Goal: Information Seeking & Learning: Find specific fact

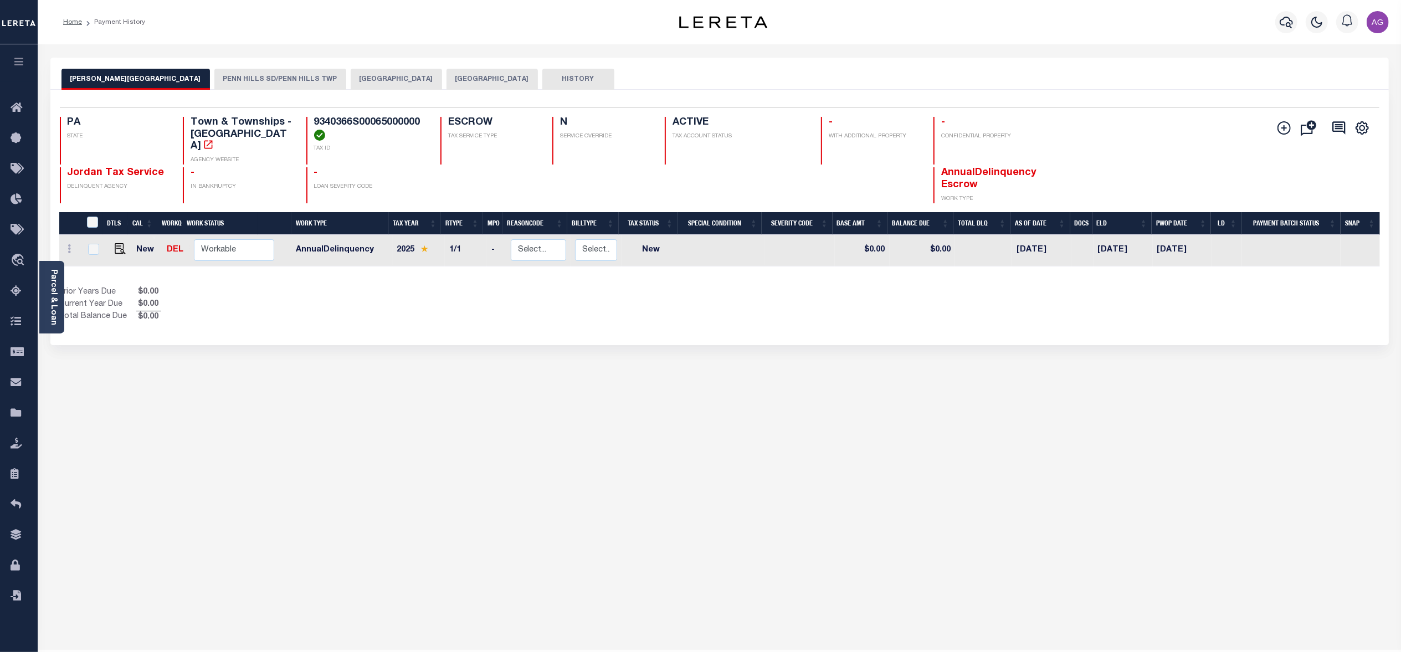
click at [351, 71] on button "[GEOGRAPHIC_DATA]" at bounding box center [396, 79] width 91 height 21
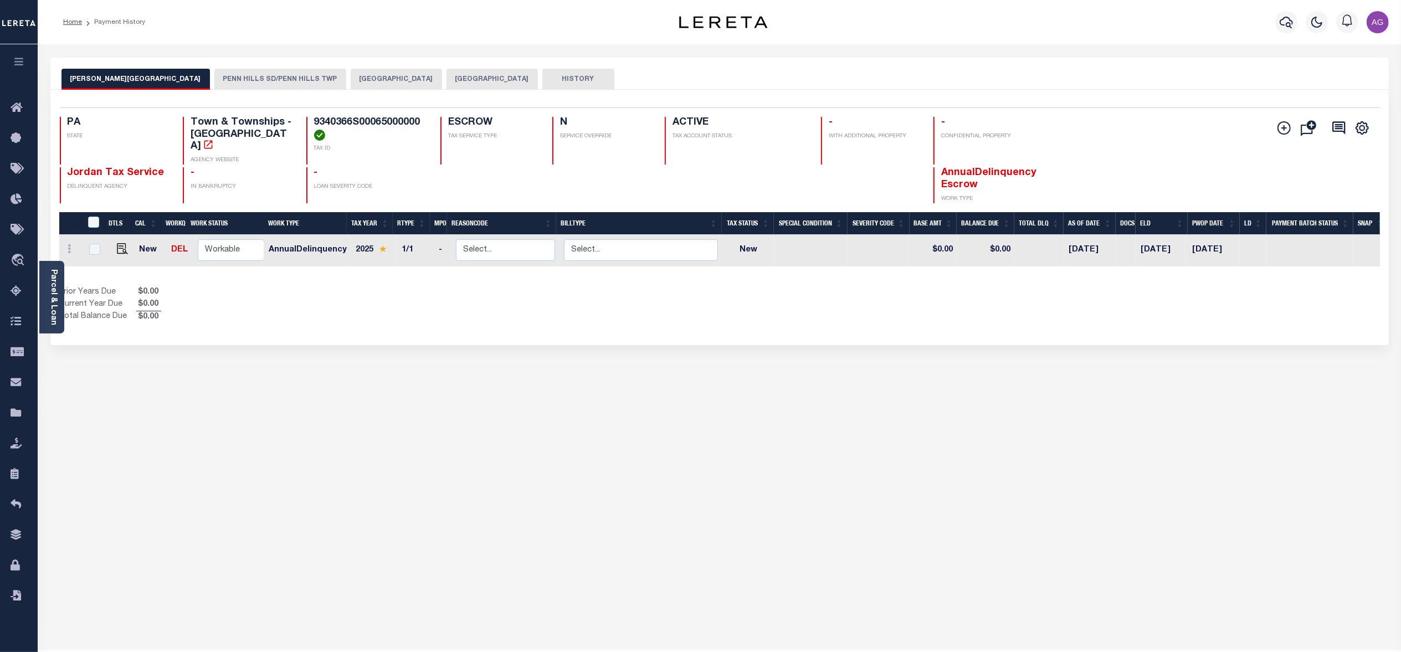
click at [351, 79] on button "[GEOGRAPHIC_DATA]" at bounding box center [396, 79] width 91 height 21
click at [351, 74] on button "[GEOGRAPHIC_DATA]" at bounding box center [396, 79] width 91 height 21
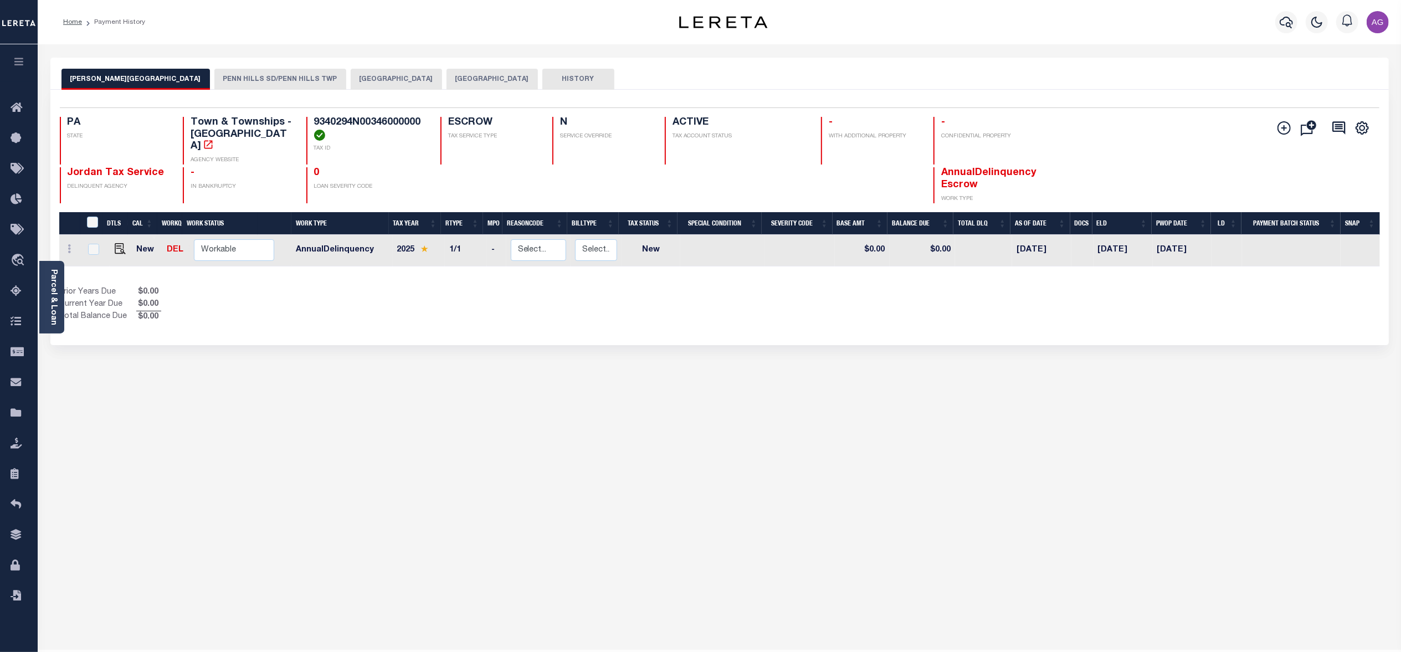
click at [351, 76] on button "[GEOGRAPHIC_DATA]" at bounding box center [396, 79] width 91 height 21
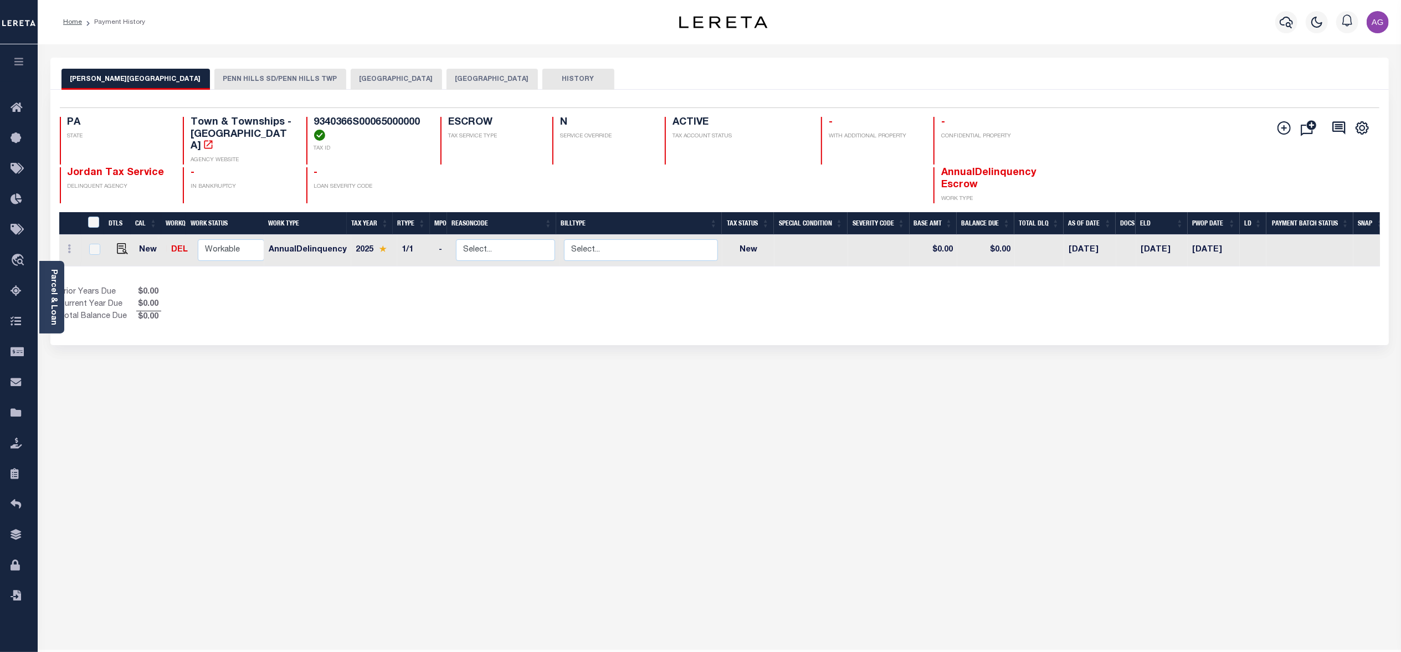
click at [351, 80] on button "[GEOGRAPHIC_DATA]" at bounding box center [396, 79] width 91 height 21
click at [351, 74] on button "[GEOGRAPHIC_DATA]" at bounding box center [396, 79] width 91 height 21
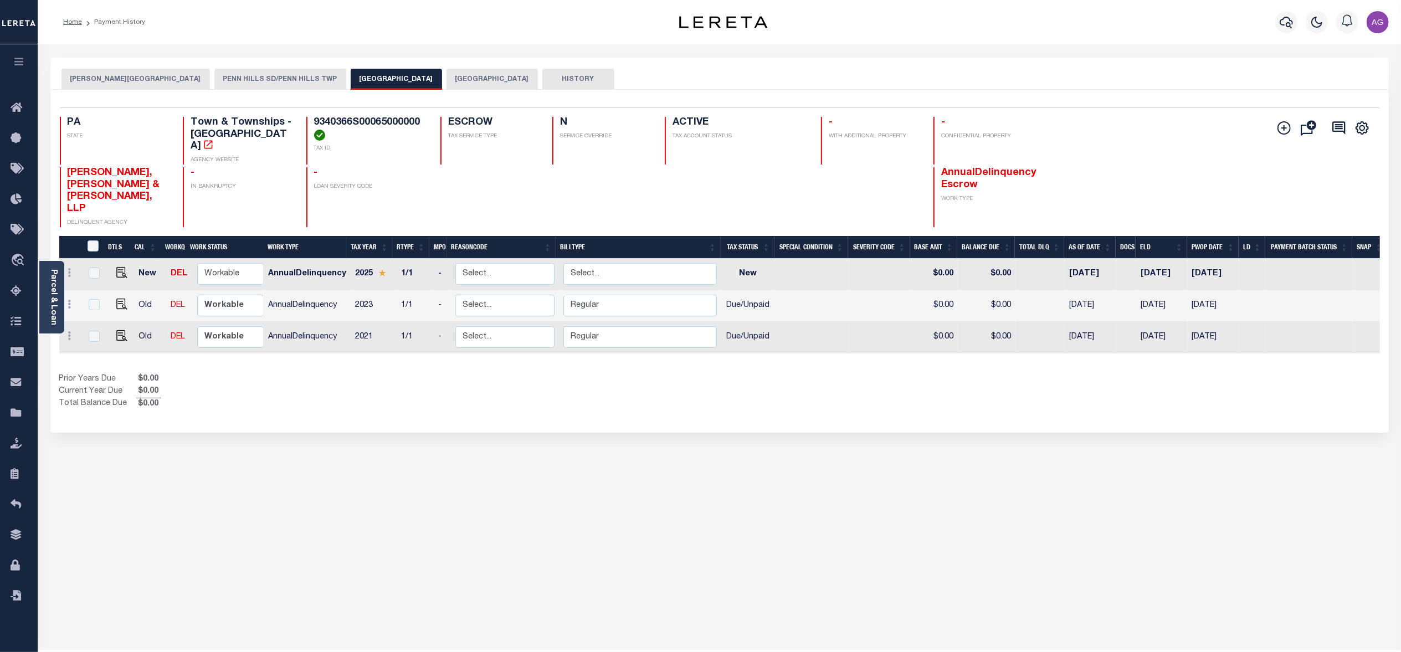
click at [351, 84] on button "[GEOGRAPHIC_DATA]" at bounding box center [396, 79] width 91 height 21
click at [395, 493] on div "WILKINS TOWNSHIP PENN HILLS SD/PENN HILLS TWP PENN HILLS TOWNSHIP ALLEGHENY COU…" at bounding box center [719, 371] width 1355 height 626
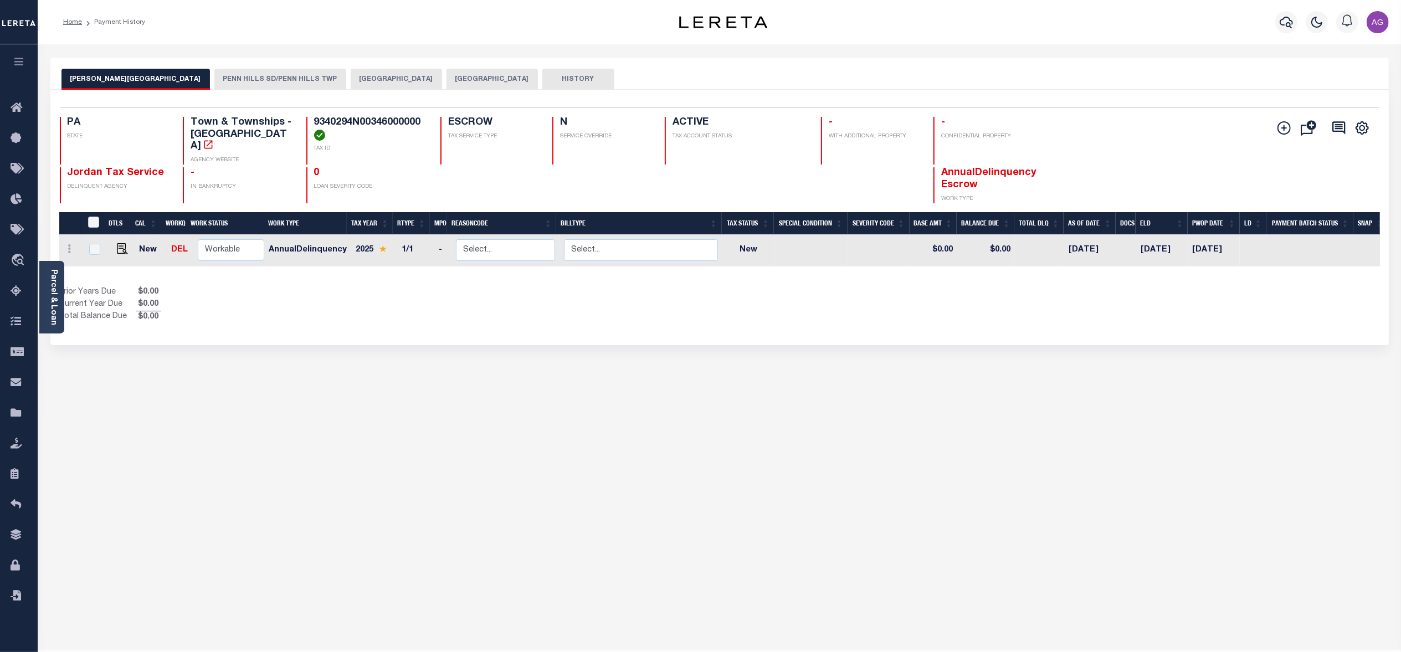
click at [351, 85] on button "PENN HILLS TOWNSHIP" at bounding box center [396, 79] width 91 height 21
click at [351, 86] on button "[GEOGRAPHIC_DATA]" at bounding box center [396, 79] width 91 height 21
click at [351, 84] on button "PENN HILLS TOWNSHIP" at bounding box center [396, 79] width 91 height 21
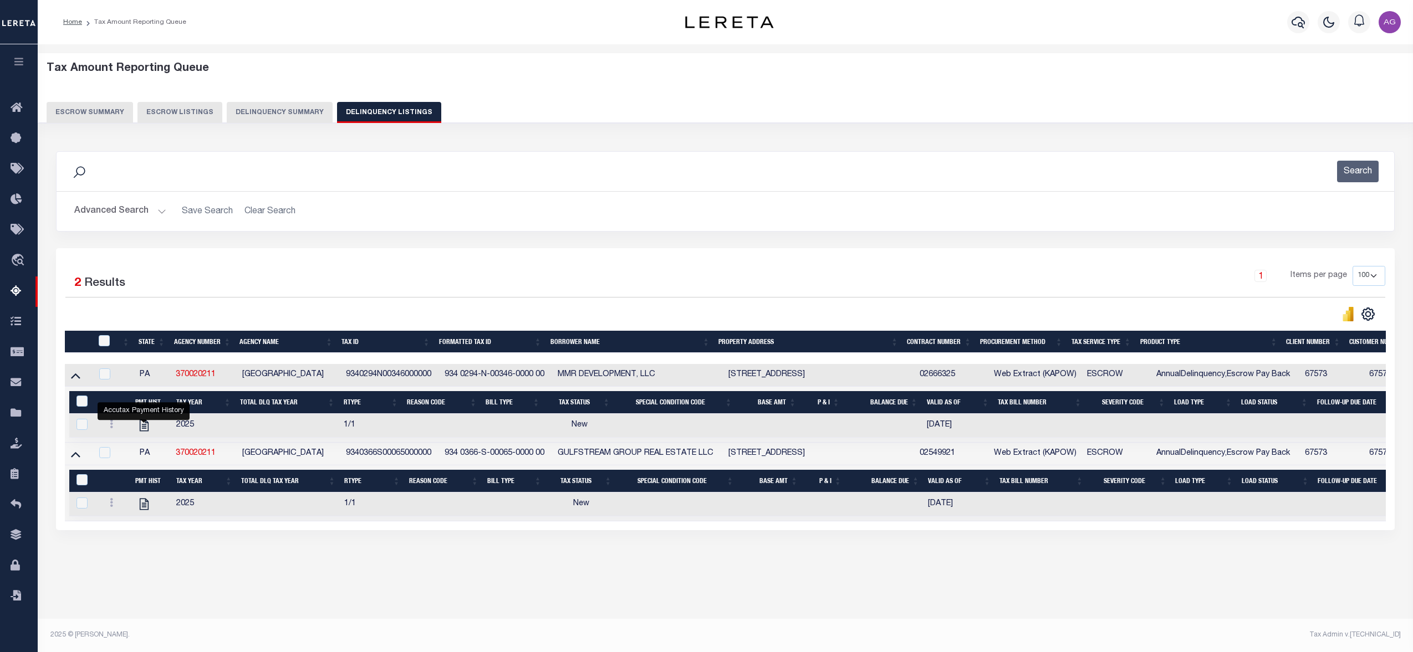
select select
select select "100"
click at [283, 117] on button "Delinquency Summary" at bounding box center [280, 112] width 106 height 21
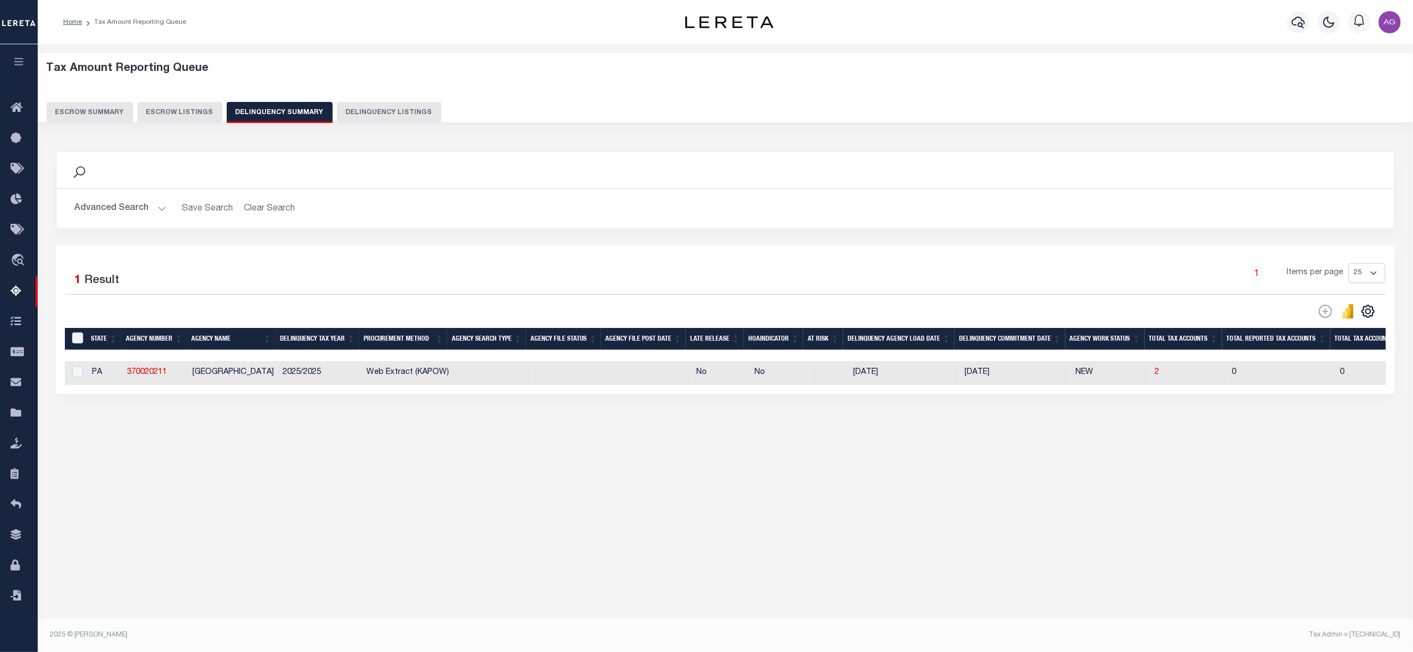
click at [115, 212] on button "Advanced Search" at bounding box center [120, 209] width 92 height 22
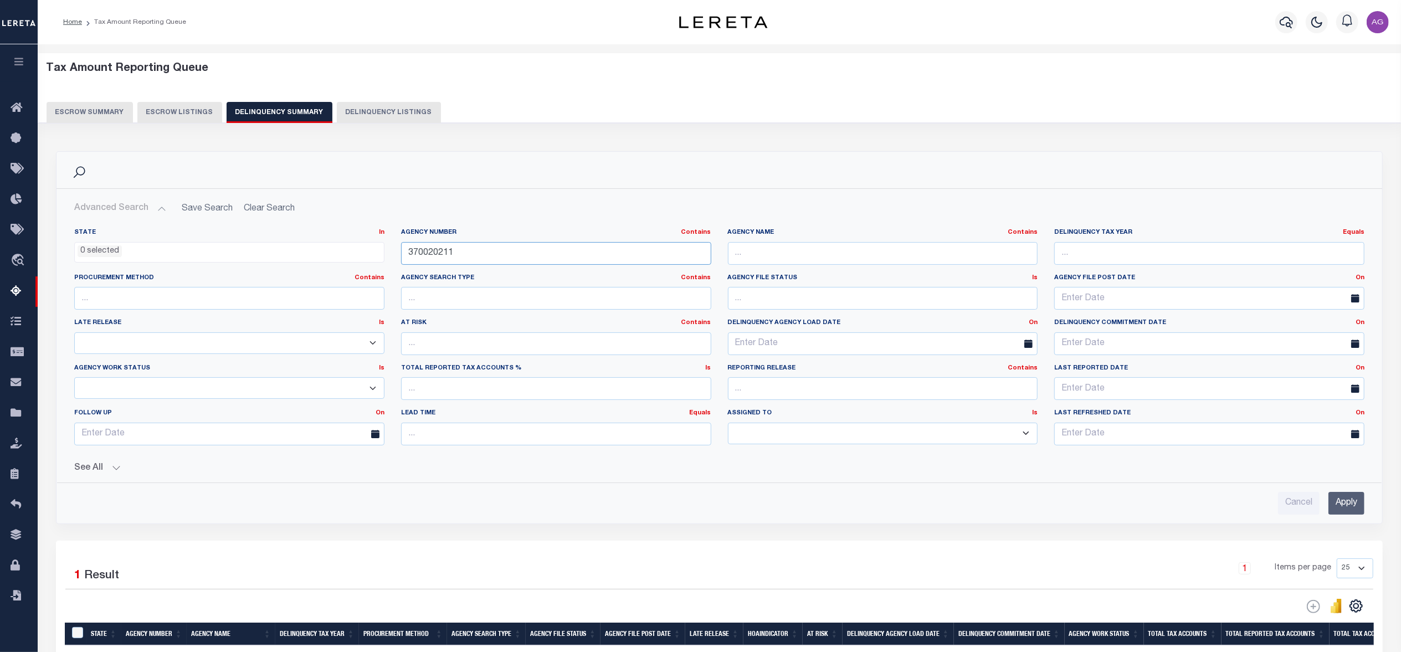
click at [470, 247] on input "370020211" at bounding box center [556, 253] width 310 height 23
click at [785, 256] on input "text" at bounding box center [883, 253] width 310 height 23
type input "MONTGOMERY"
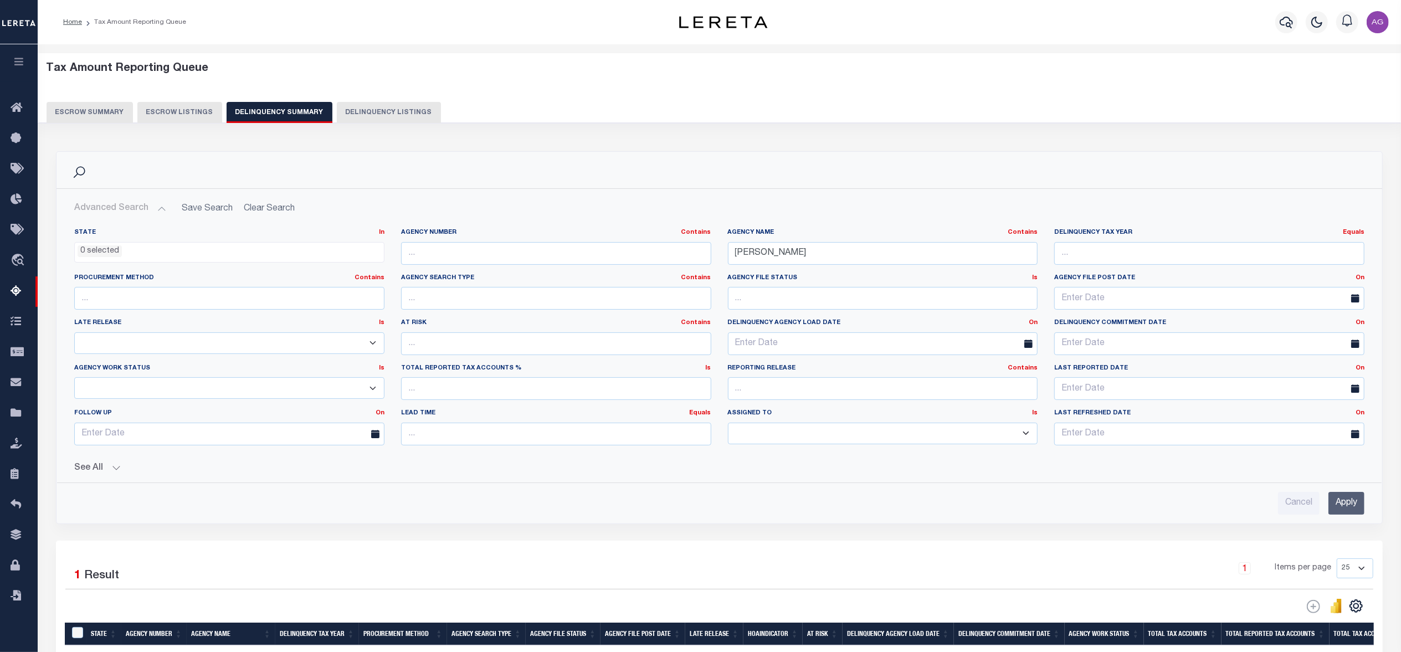
click at [1349, 505] on input "Apply" at bounding box center [1347, 503] width 36 height 23
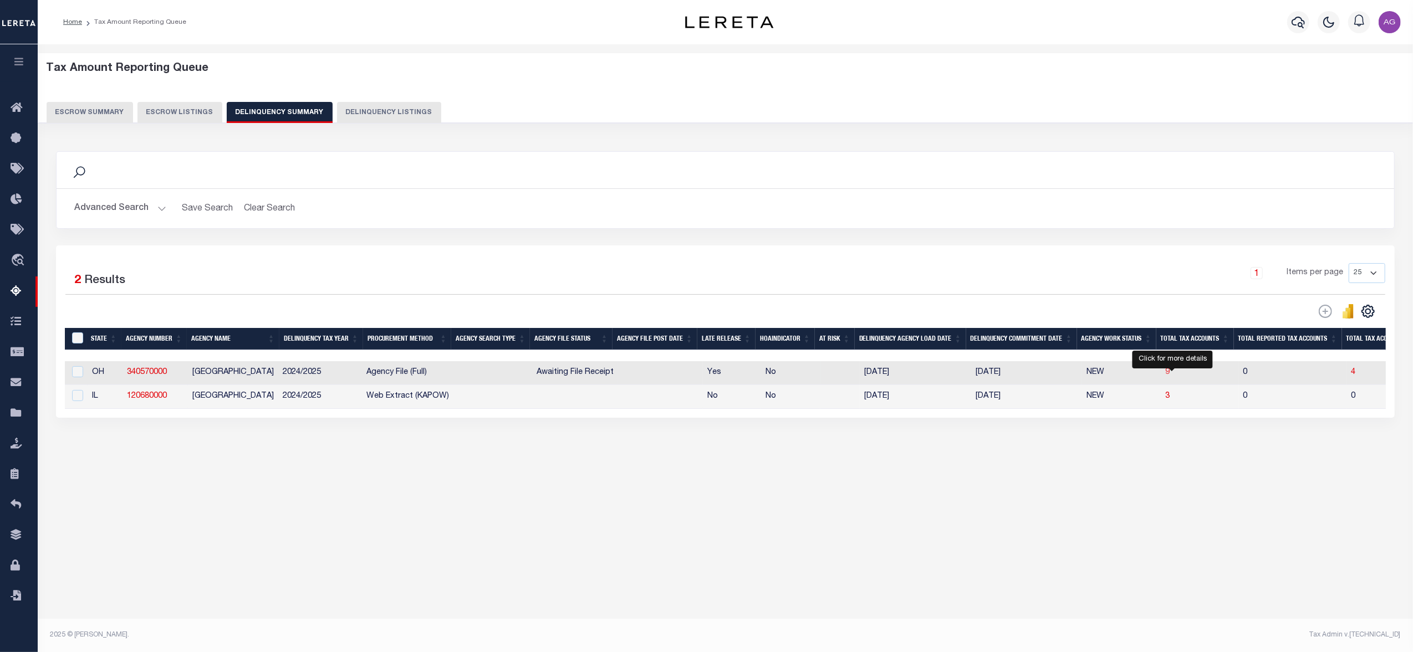
click at [1170, 375] on span "9" at bounding box center [1167, 373] width 4 height 8
select select "100"
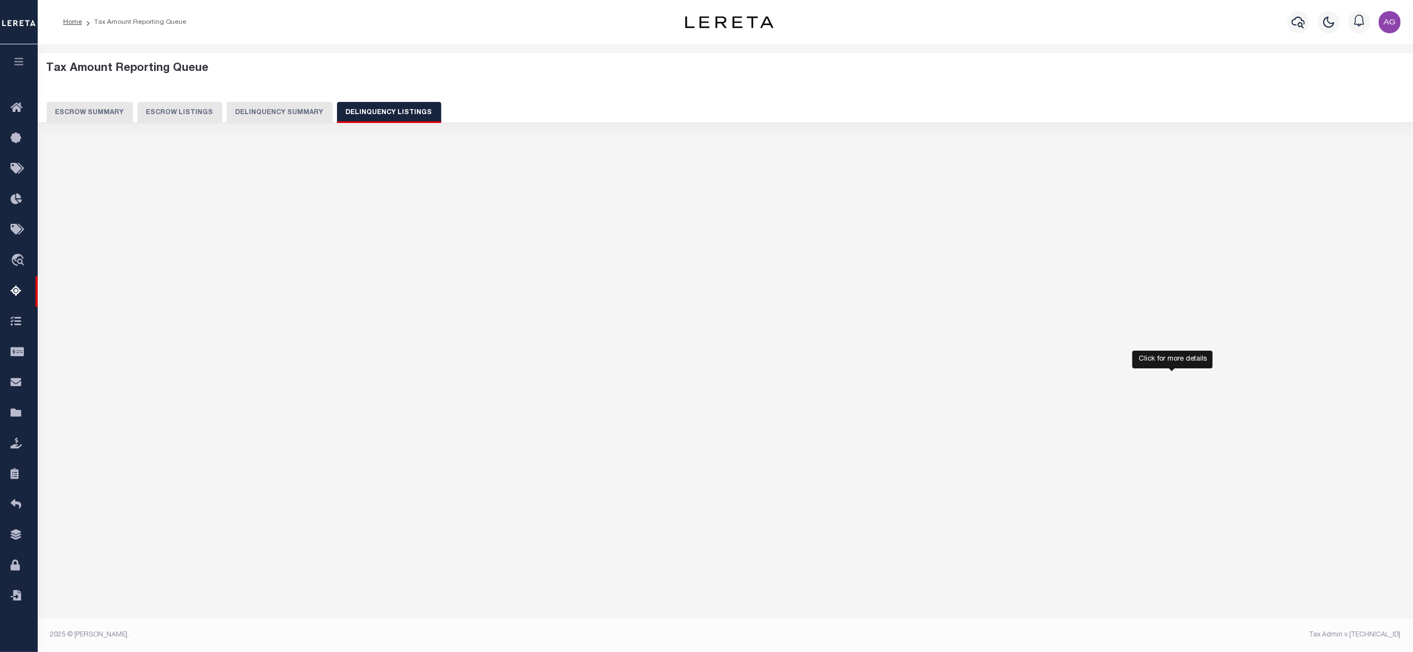
select select "100"
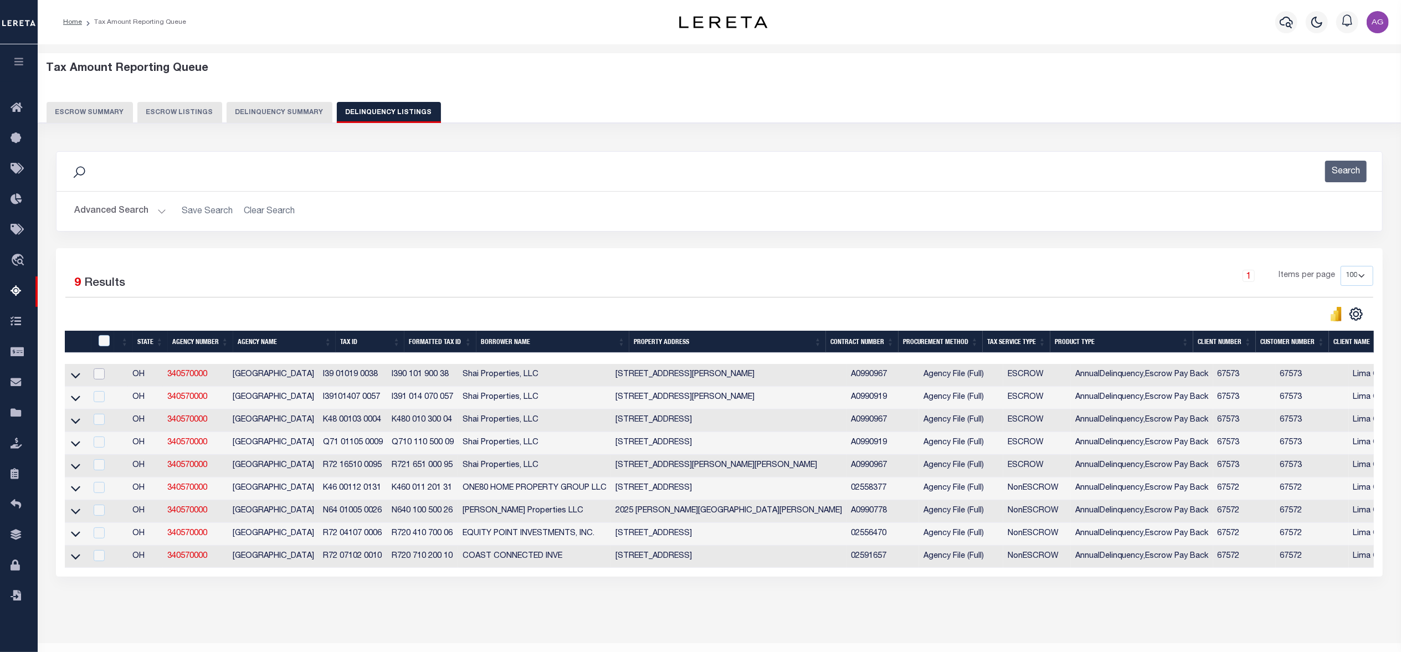
click at [98, 378] on input "checkbox" at bounding box center [99, 374] width 11 height 11
checkbox input "true"
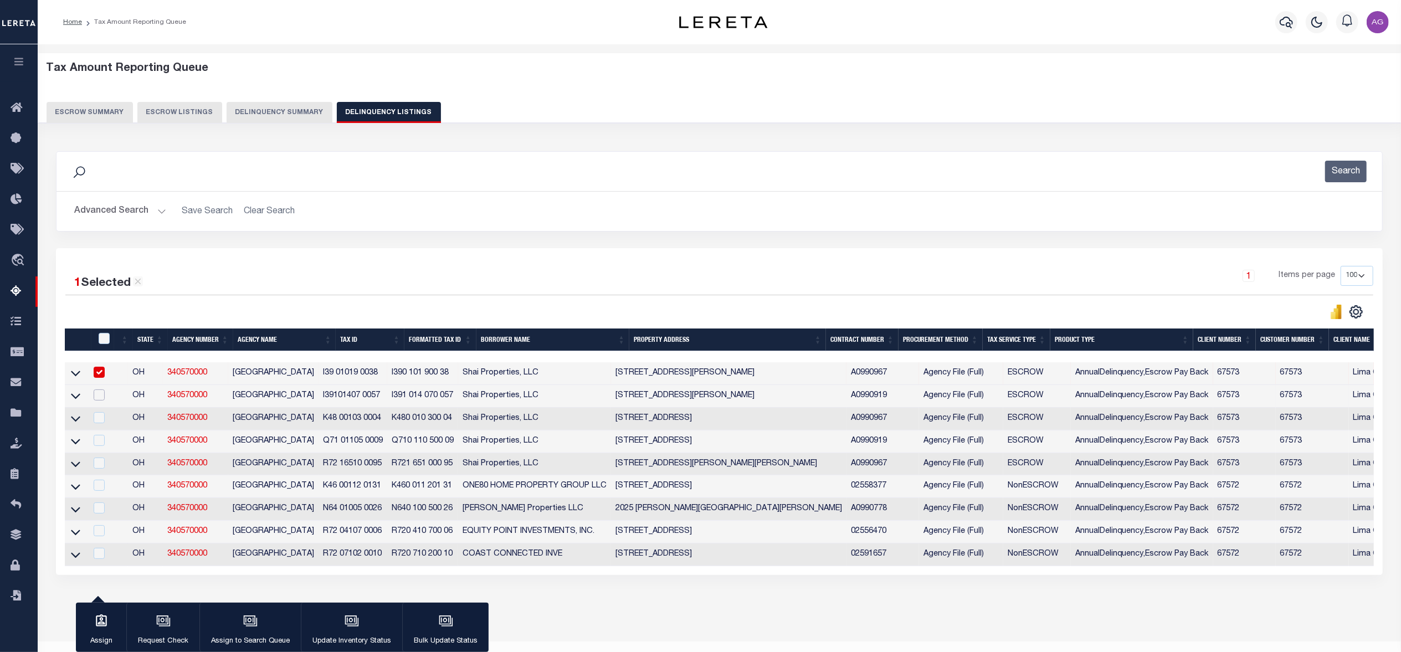
click at [98, 392] on td at bounding box center [97, 396] width 23 height 23
checkbox input "true"
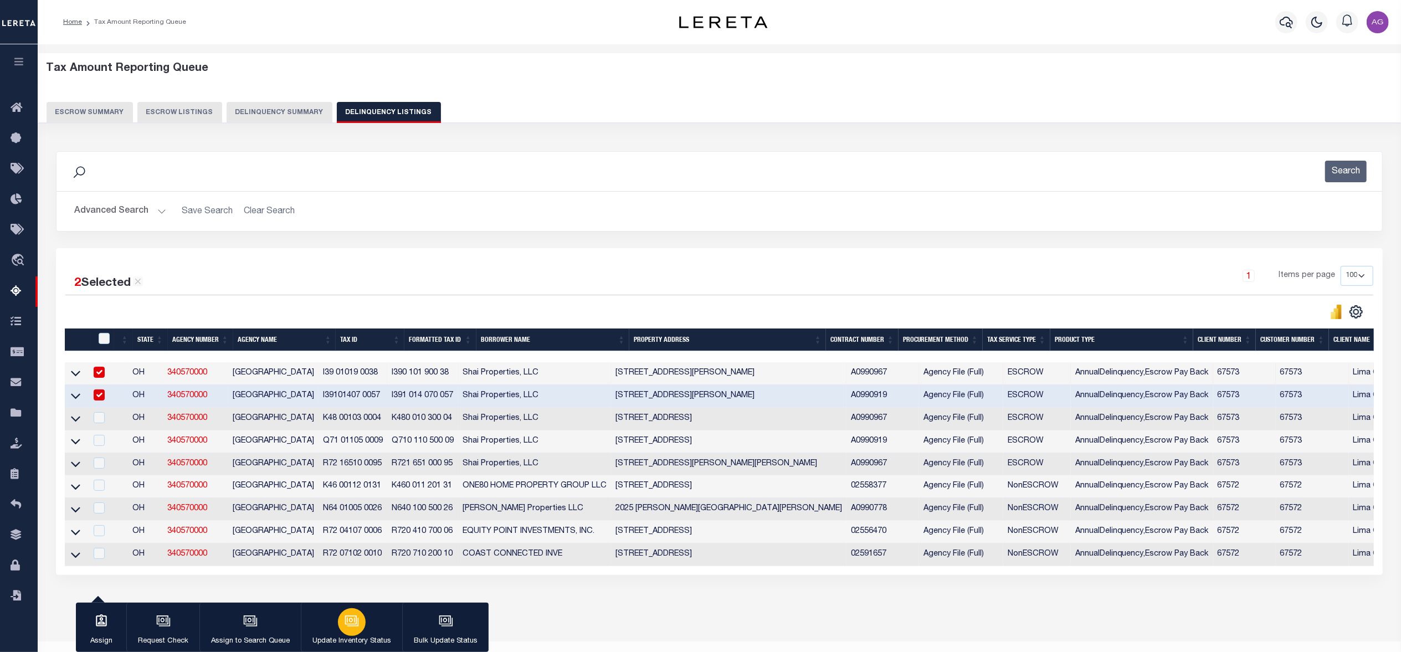
click at [355, 622] on icon "button" at bounding box center [352, 621] width 14 height 14
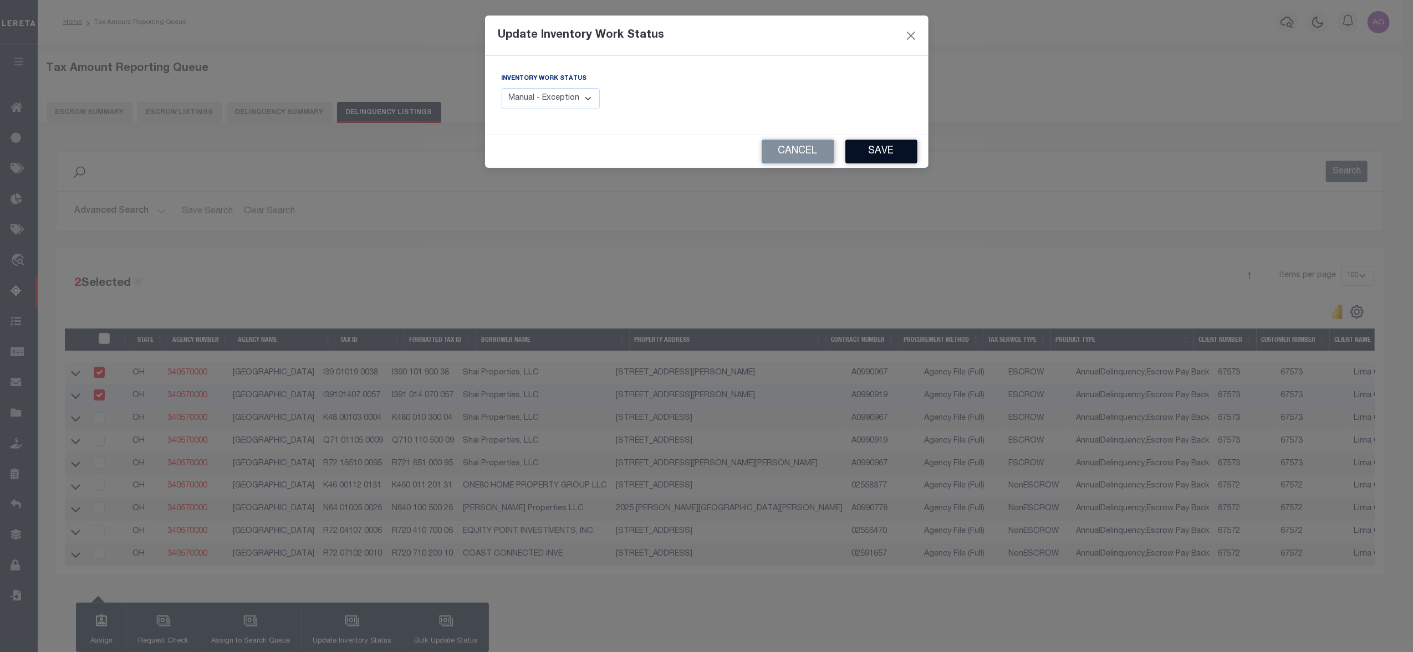
click at [877, 147] on button "Save" at bounding box center [881, 152] width 72 height 24
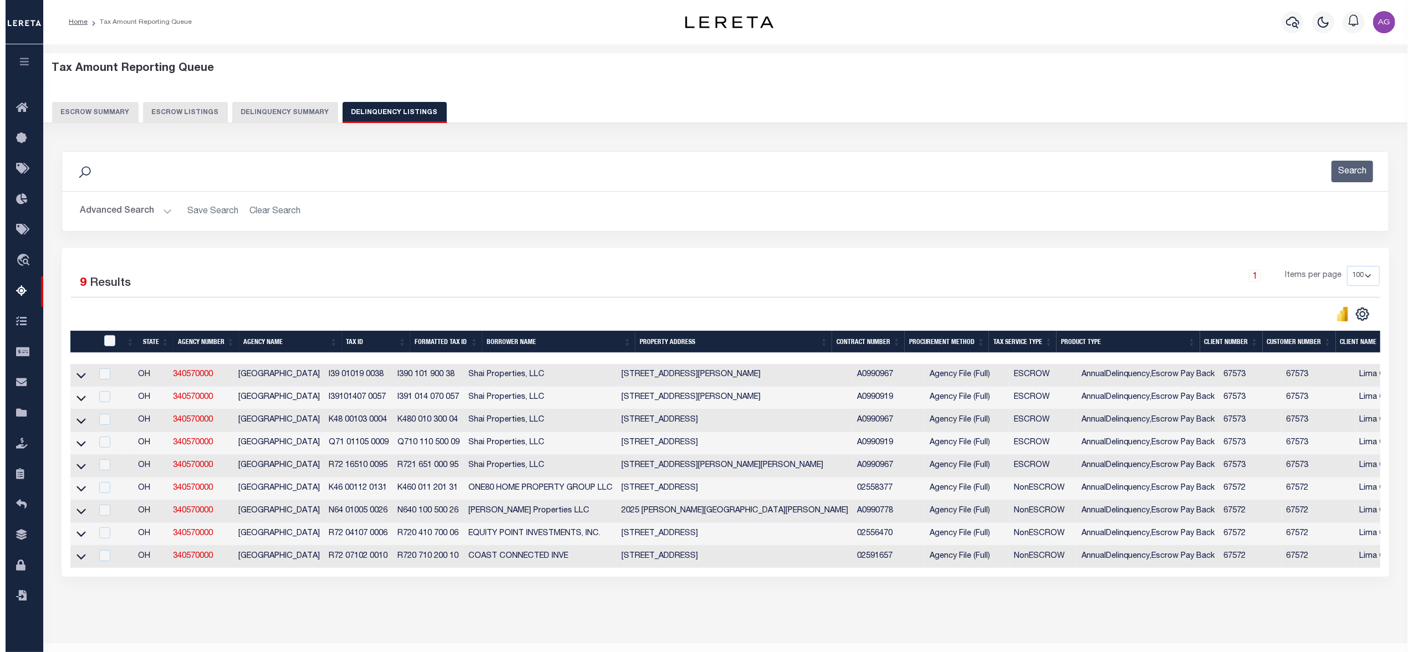
scroll to position [0, 524]
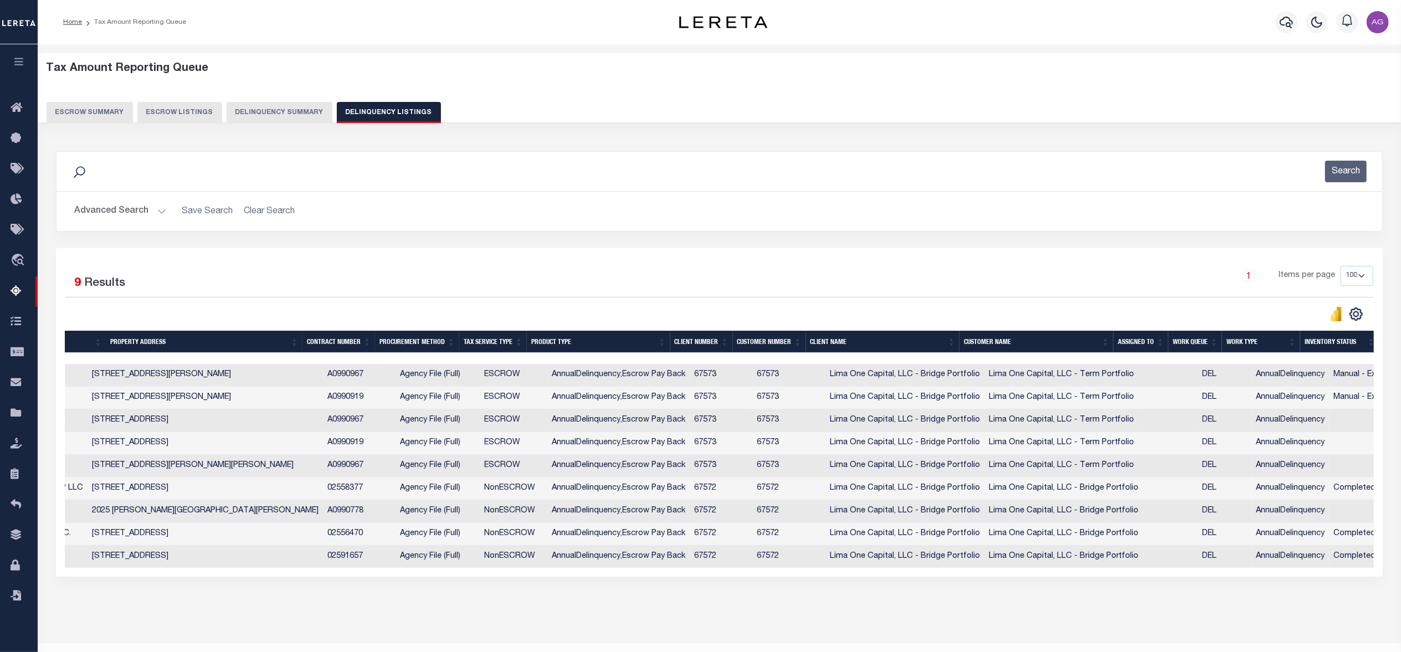
click at [273, 122] on button "Delinquency Summary" at bounding box center [280, 112] width 106 height 21
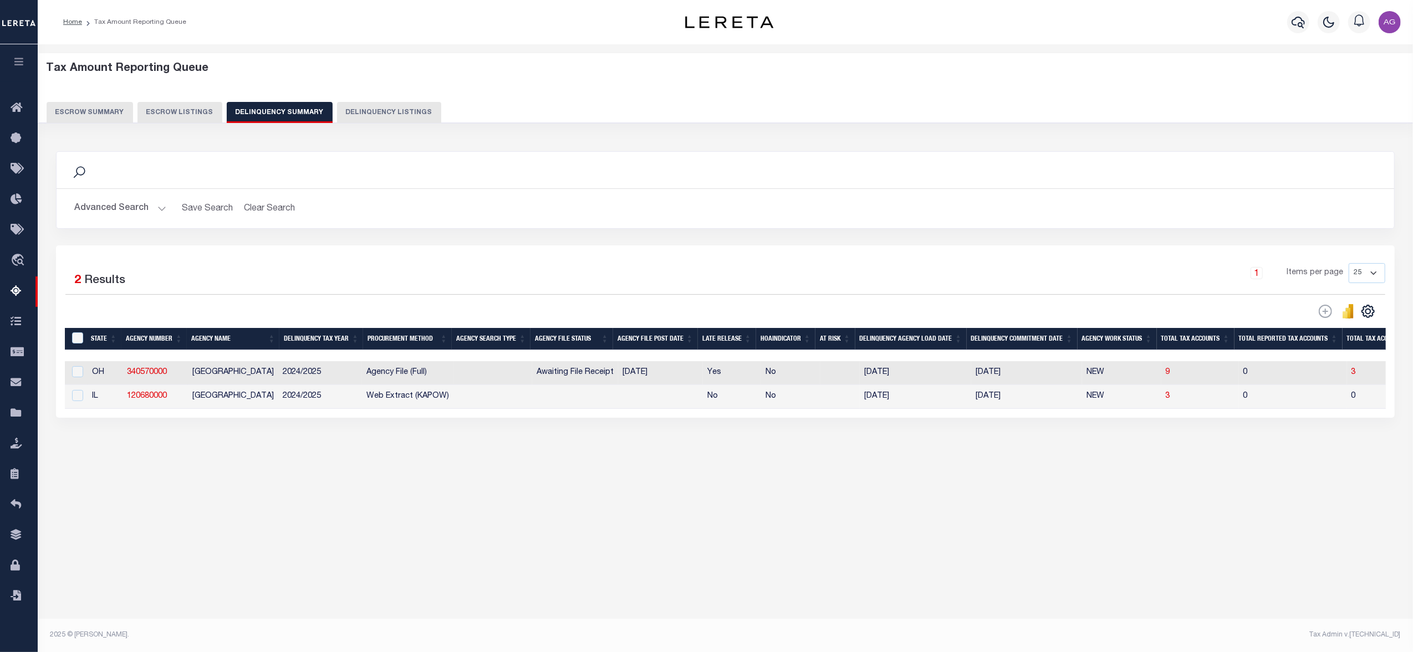
click at [129, 214] on button "Advanced Search" at bounding box center [120, 209] width 92 height 22
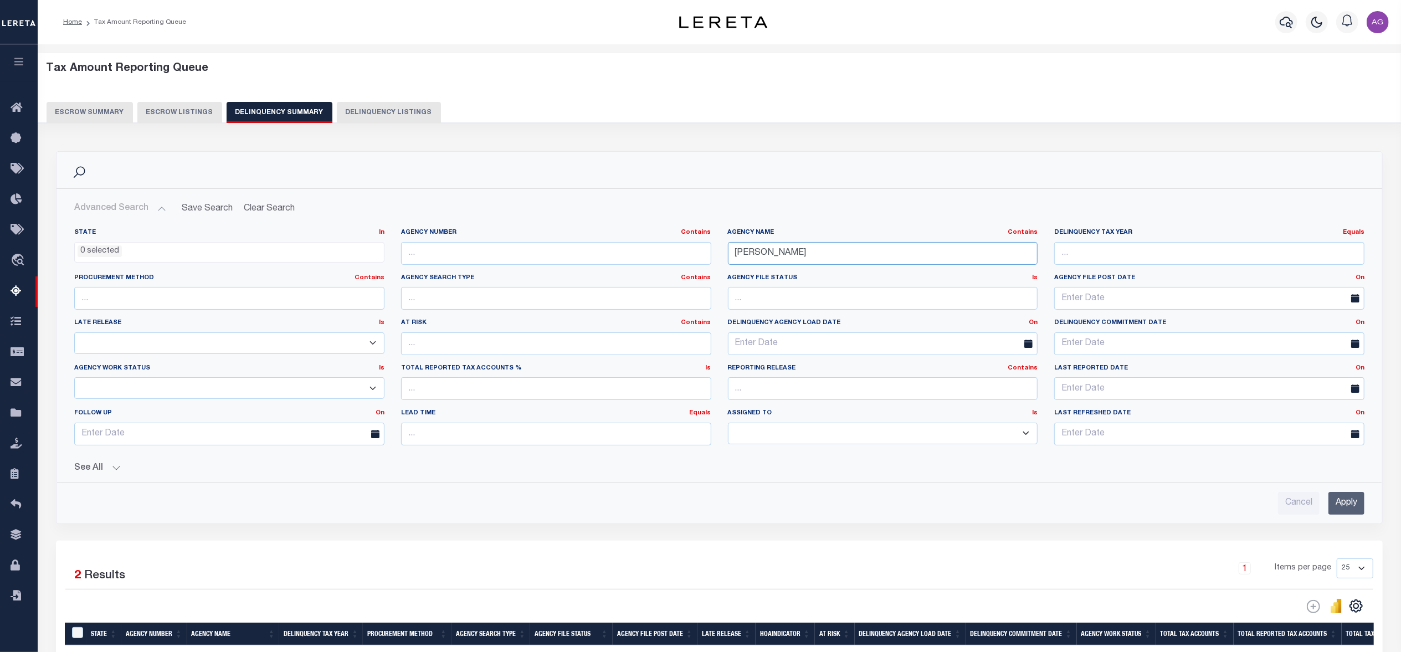
drag, startPoint x: 823, startPoint y: 252, endPoint x: 676, endPoint y: 238, distance: 147.5
click at [676, 238] on div "State In In AK AL AR AZ CA CO CT DC DE FL GA GU HI IA ID IL IN KS KY LA MA MD M…" at bounding box center [719, 341] width 1307 height 226
click at [595, 254] on input "text" at bounding box center [556, 253] width 310 height 23
paste input "040090000"
type input "040090000"
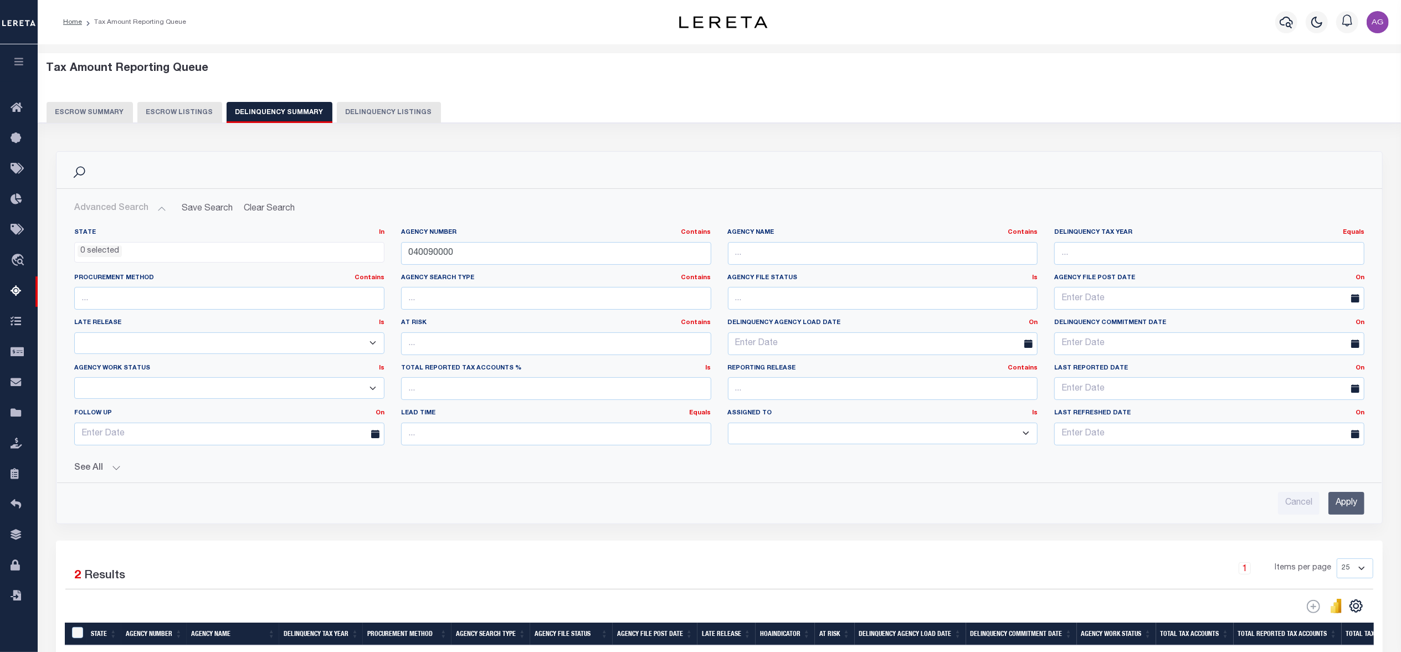
click at [1354, 501] on input "Apply" at bounding box center [1347, 503] width 36 height 23
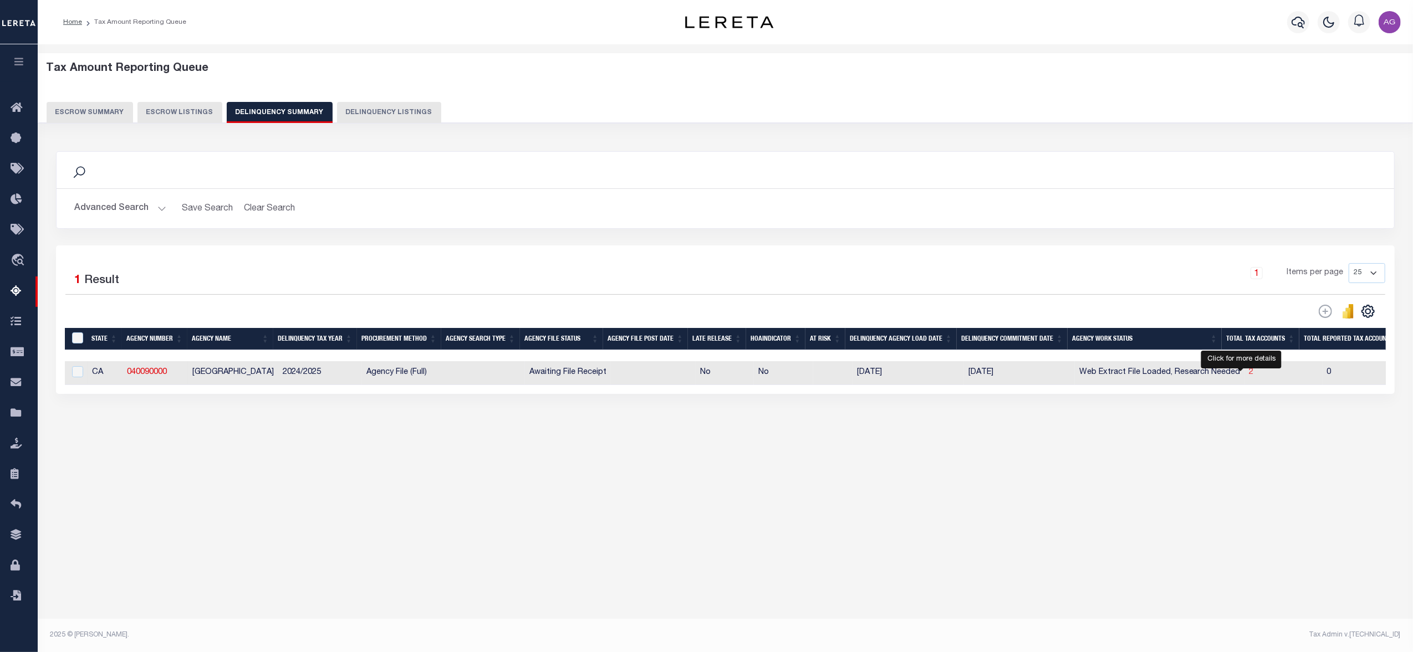
click at [1249, 373] on span "2" at bounding box center [1251, 373] width 4 height 8
select select "100"
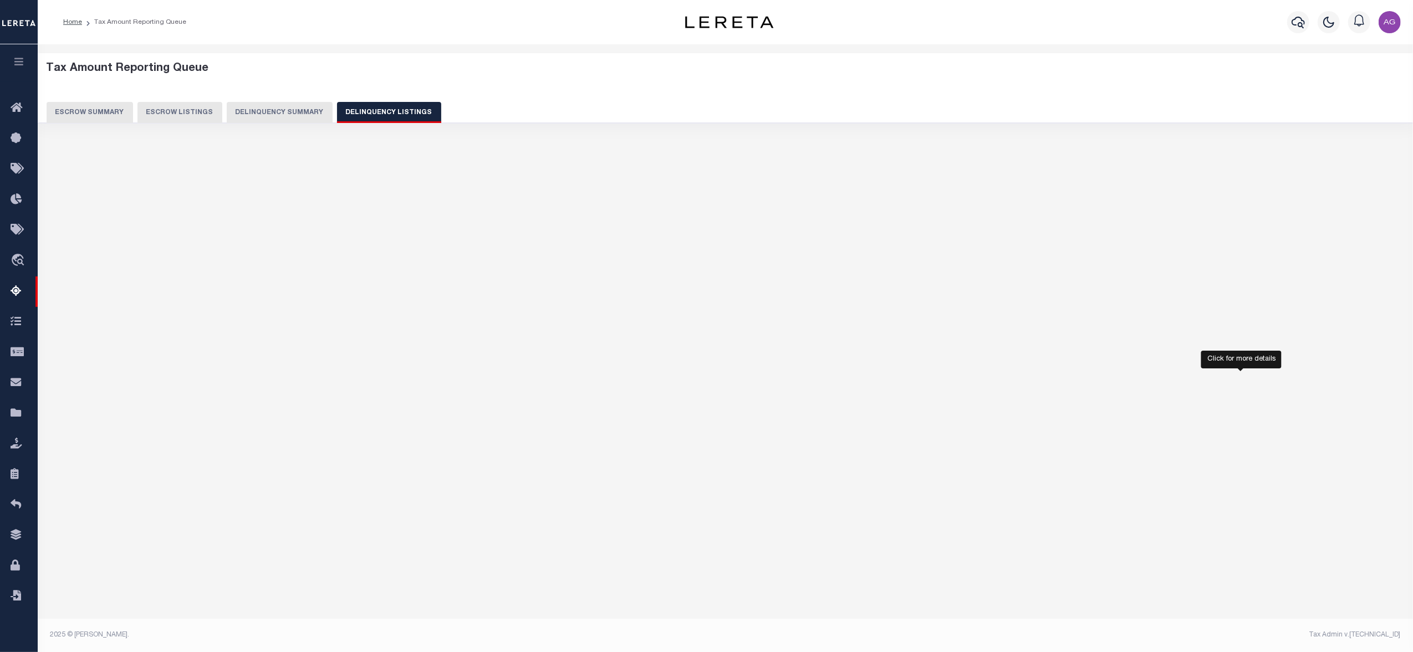
select select "100"
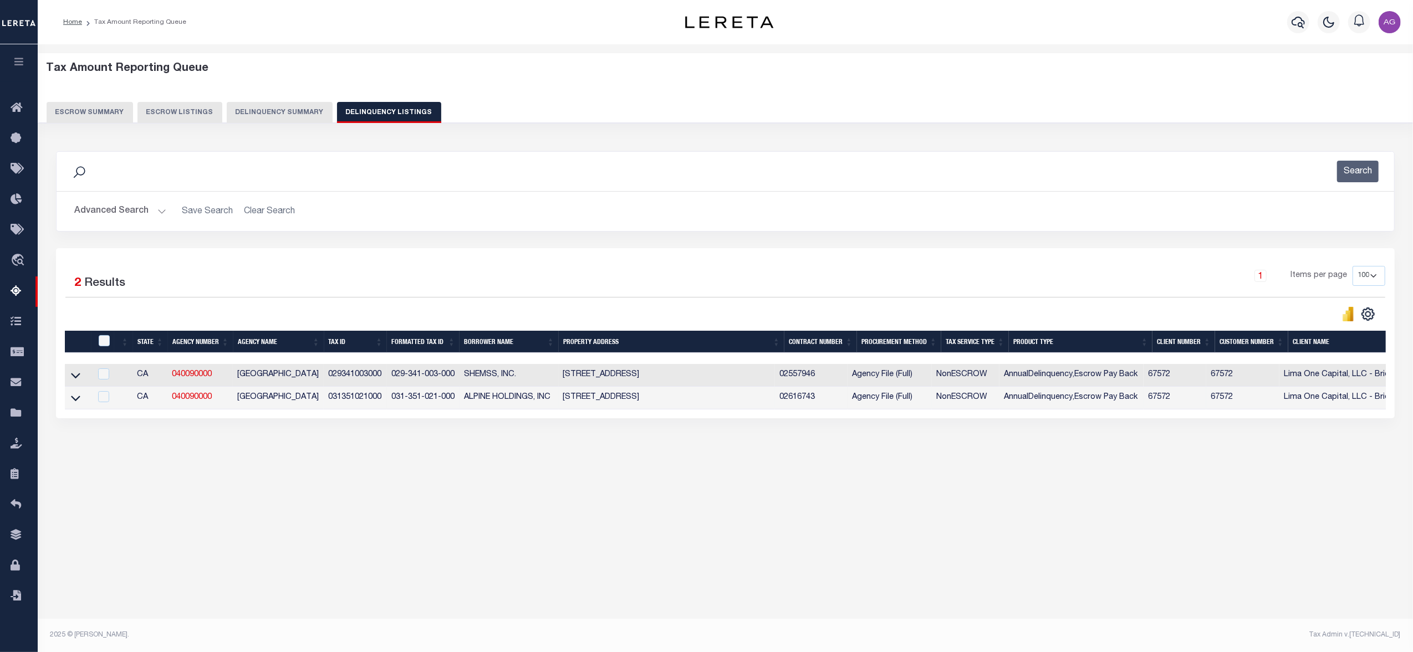
click at [1302, 410] on td "Lima One Capital, LLC - Bridge Portfolio" at bounding box center [1358, 398] width 159 height 23
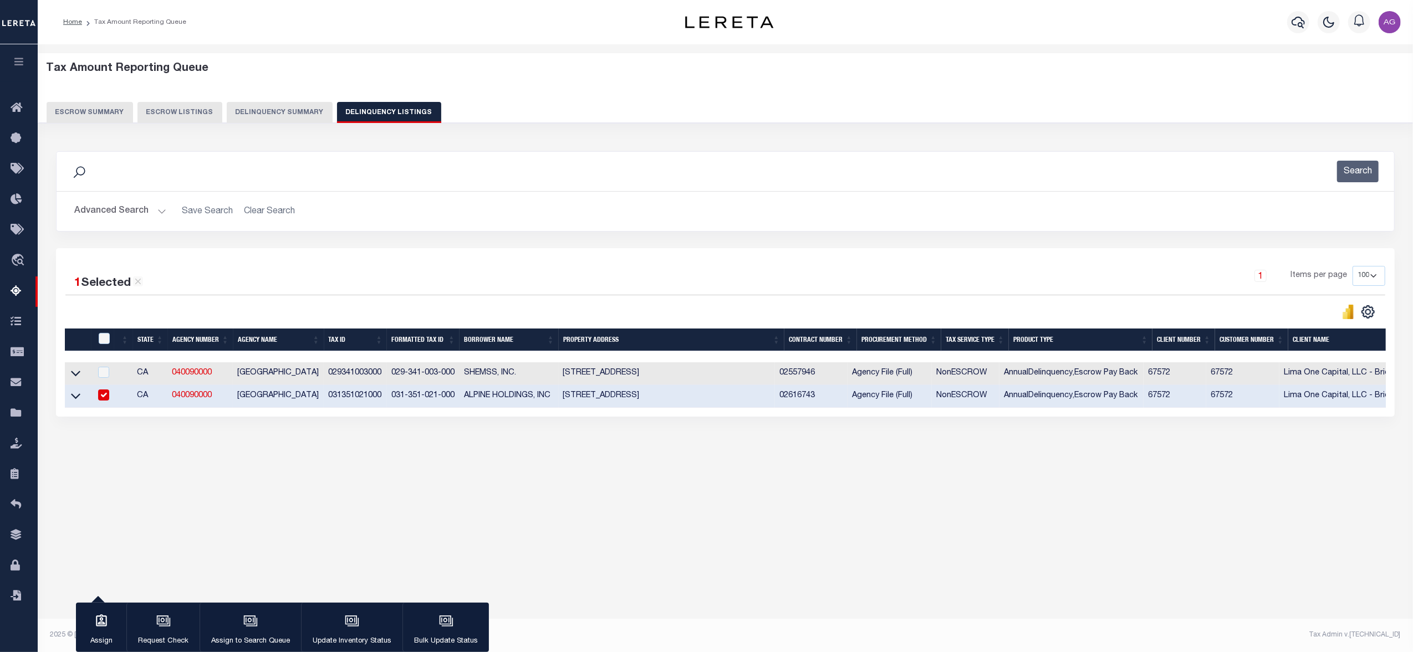
click at [1308, 417] on div "1 Selected 2 Results 1 Items per page 10 25 50 100 500" at bounding box center [725, 332] width 1338 height 168
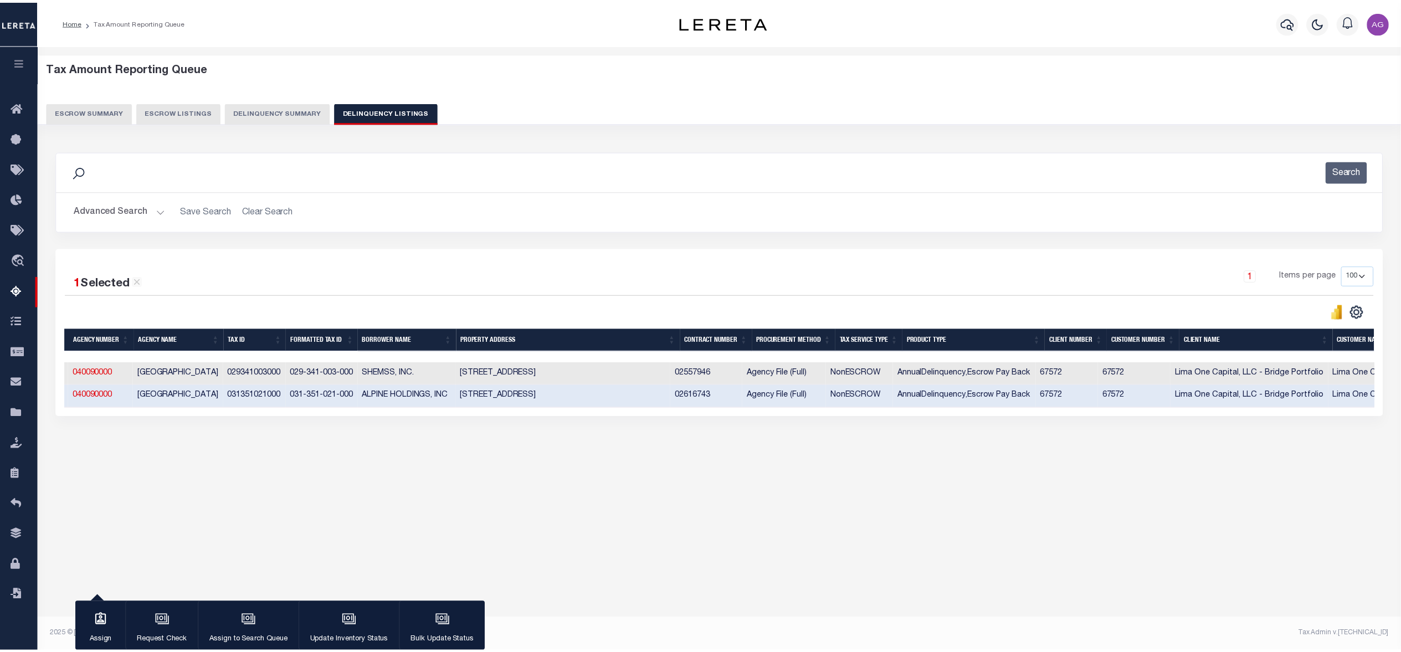
scroll to position [0, 0]
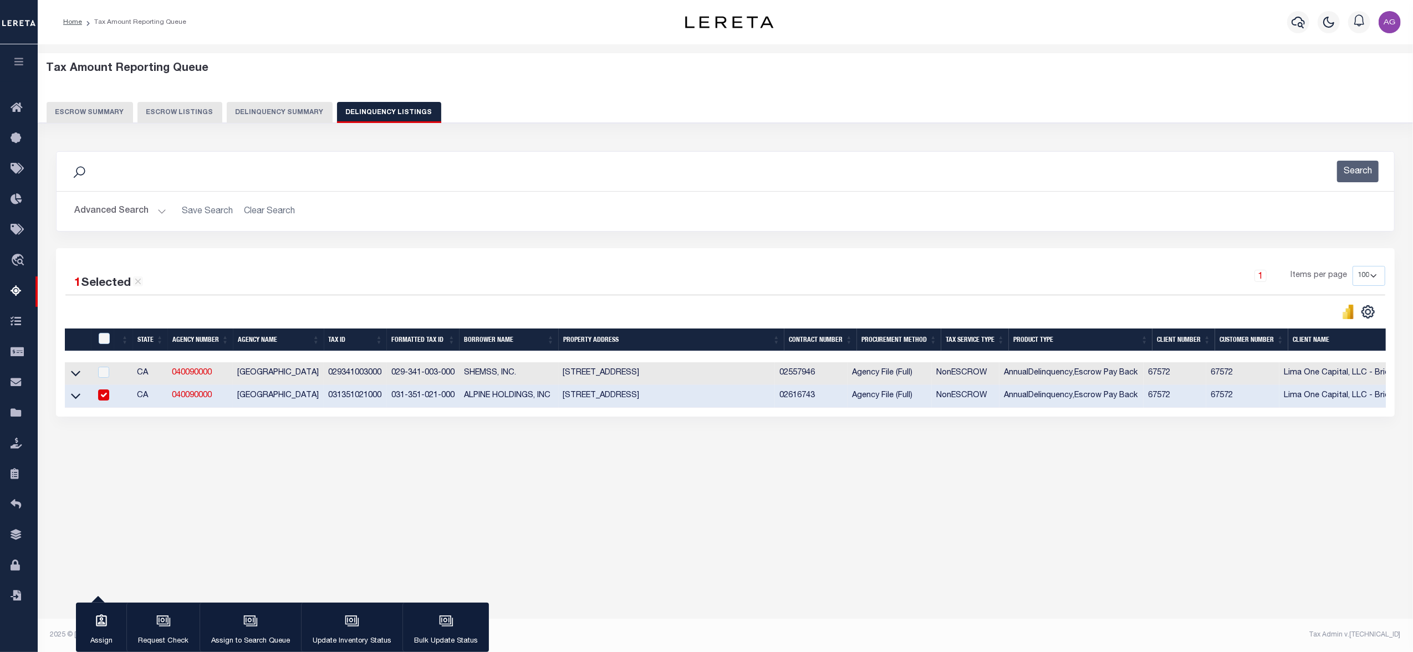
click at [331, 441] on div "Data sync process is currently running, you may face some response delays. Sear…" at bounding box center [725, 295] width 1353 height 310
click at [104, 395] on input "checkbox" at bounding box center [103, 395] width 11 height 11
checkbox input "false"
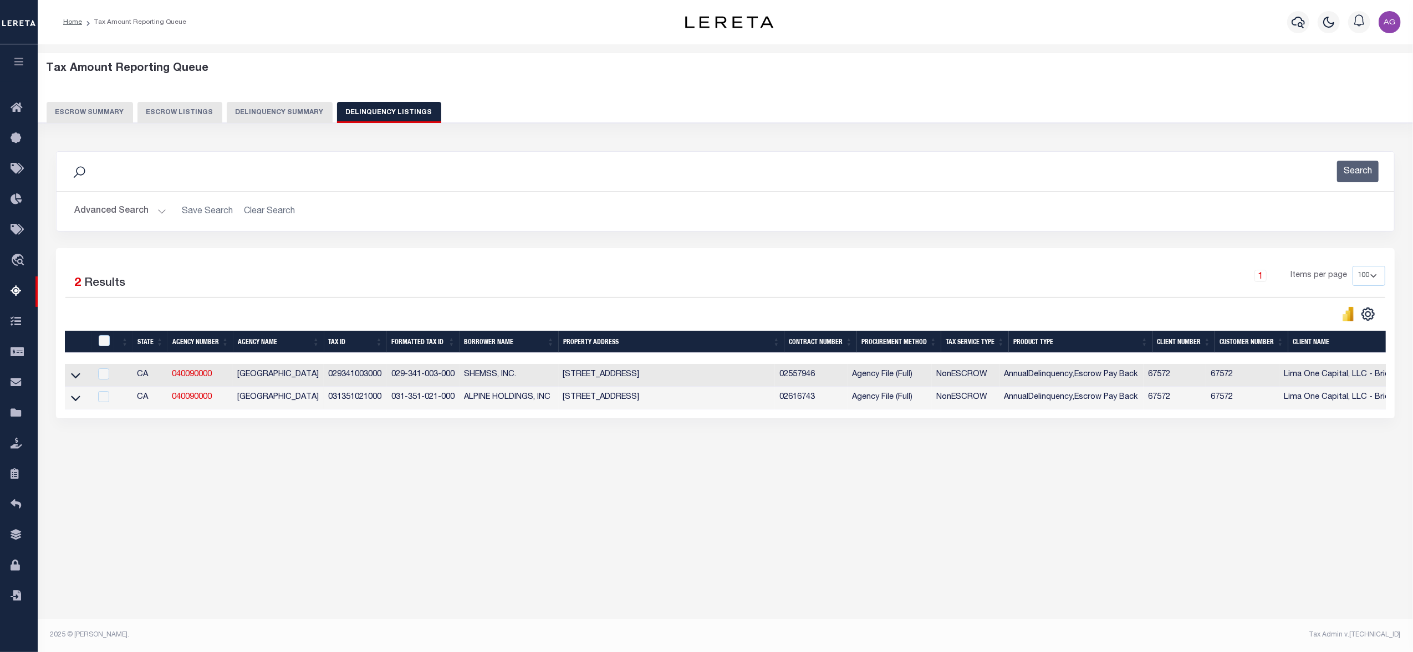
click at [284, 109] on button "Delinquency Summary" at bounding box center [280, 112] width 106 height 21
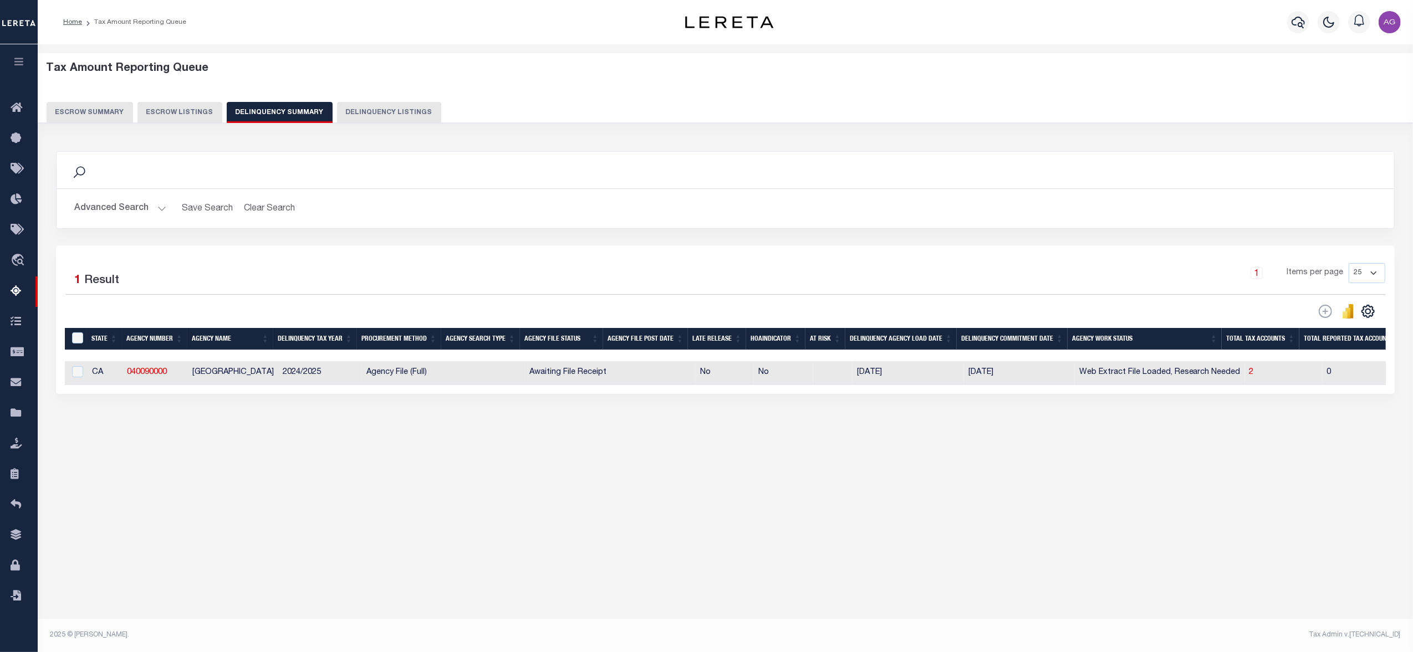
click at [127, 208] on button "Advanced Search" at bounding box center [120, 209] width 92 height 22
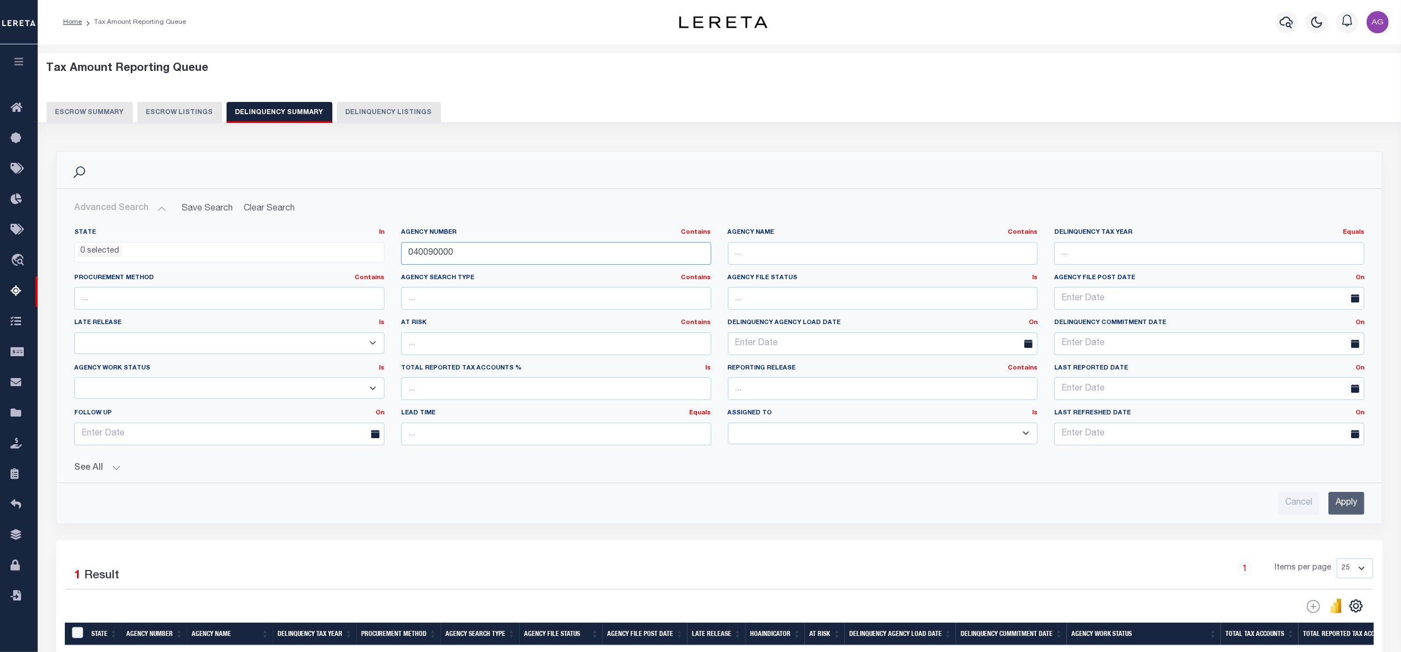
drag, startPoint x: 504, startPoint y: 251, endPoint x: 355, endPoint y: 242, distance: 149.3
click at [355, 242] on div "State In In AK AL AR AZ CA CO CT DC DE FL GA GU HI IA ID IL IN KS KY LA MA MD M…" at bounding box center [719, 341] width 1307 height 226
paste input "34"
click at [1353, 512] on input "Apply" at bounding box center [1347, 503] width 36 height 23
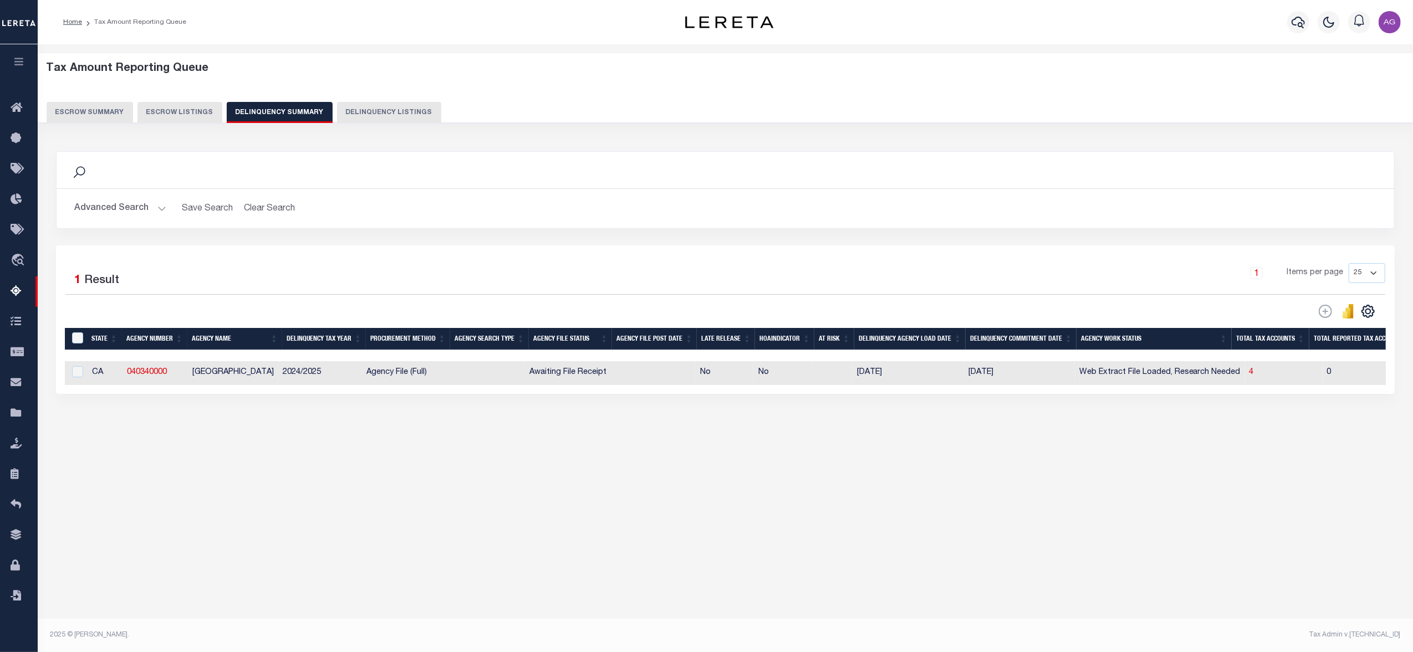
click at [145, 206] on button "Advanced Search" at bounding box center [120, 209] width 92 height 22
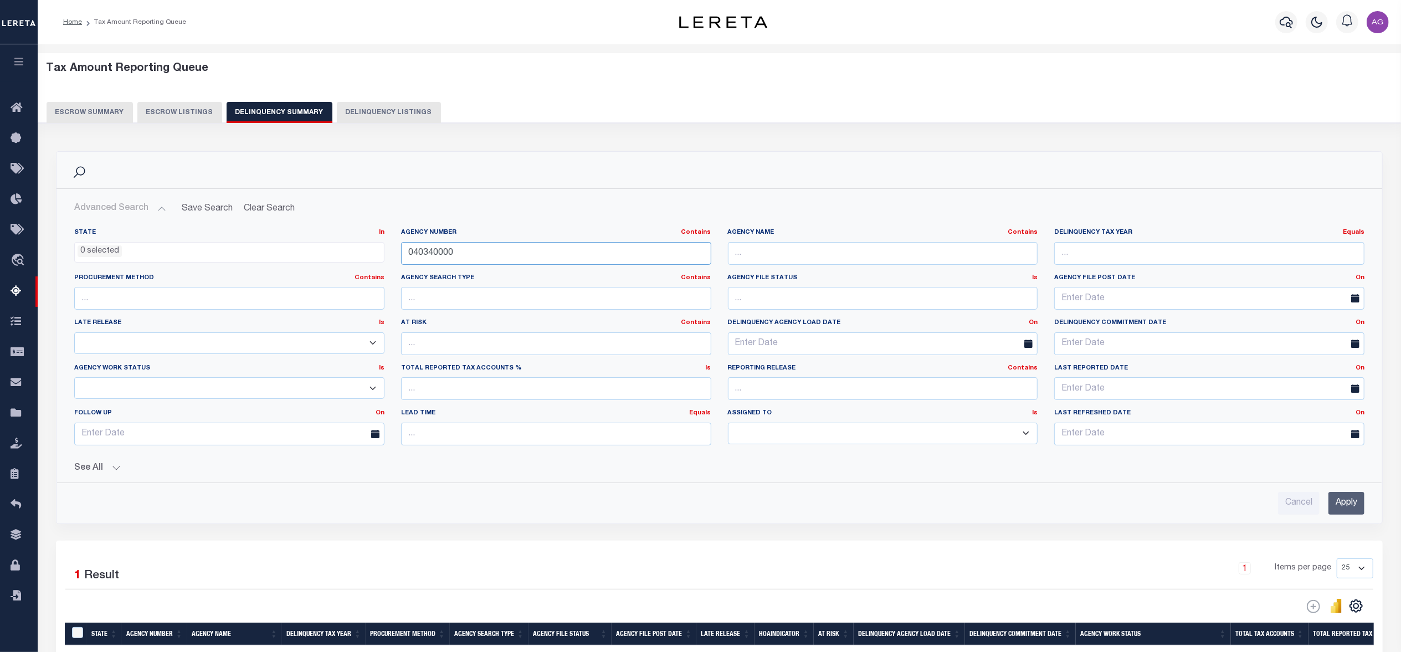
drag, startPoint x: 473, startPoint y: 258, endPoint x: 390, endPoint y: 243, distance: 83.9
click at [390, 243] on div "State In In AK AL AR AZ CA CO CT DC DE FL GA GU HI IA ID IL IN KS KY LA MA MD M…" at bounding box center [719, 341] width 1307 height 226
paste input "4576023"
click at [1353, 504] on input "Apply" at bounding box center [1347, 503] width 36 height 23
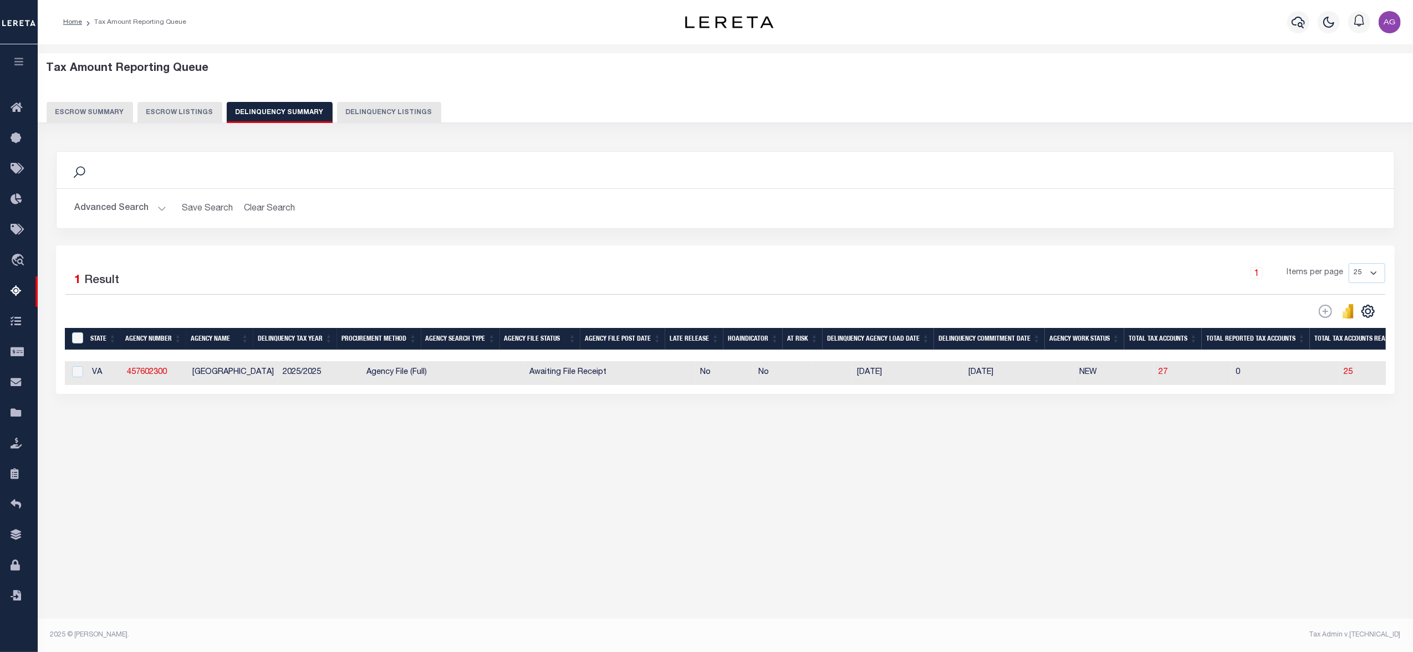
click at [110, 205] on button "Advanced Search" at bounding box center [120, 209] width 92 height 22
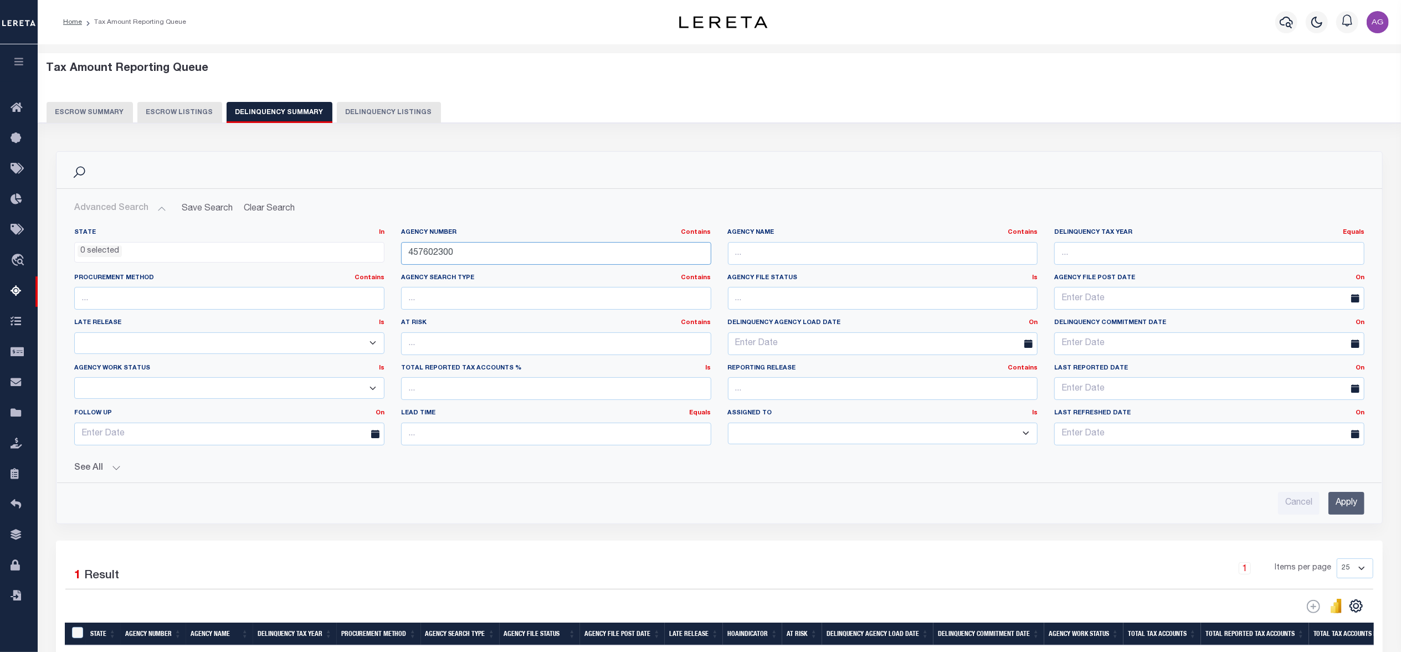
drag, startPoint x: 487, startPoint y: 253, endPoint x: 375, endPoint y: 258, distance: 112.0
click at [375, 258] on div "State In In AK AL AR AZ CA CO CT DC DE FL GA GU HI IA ID IL IN KS KY LA MA MD M…" at bounding box center [719, 341] width 1307 height 226
paste input "3"
drag, startPoint x: 1368, startPoint y: 501, endPoint x: 1361, endPoint y: 501, distance: 6.7
click at [1367, 501] on div "Cancel Apply" at bounding box center [719, 499] width 1308 height 32
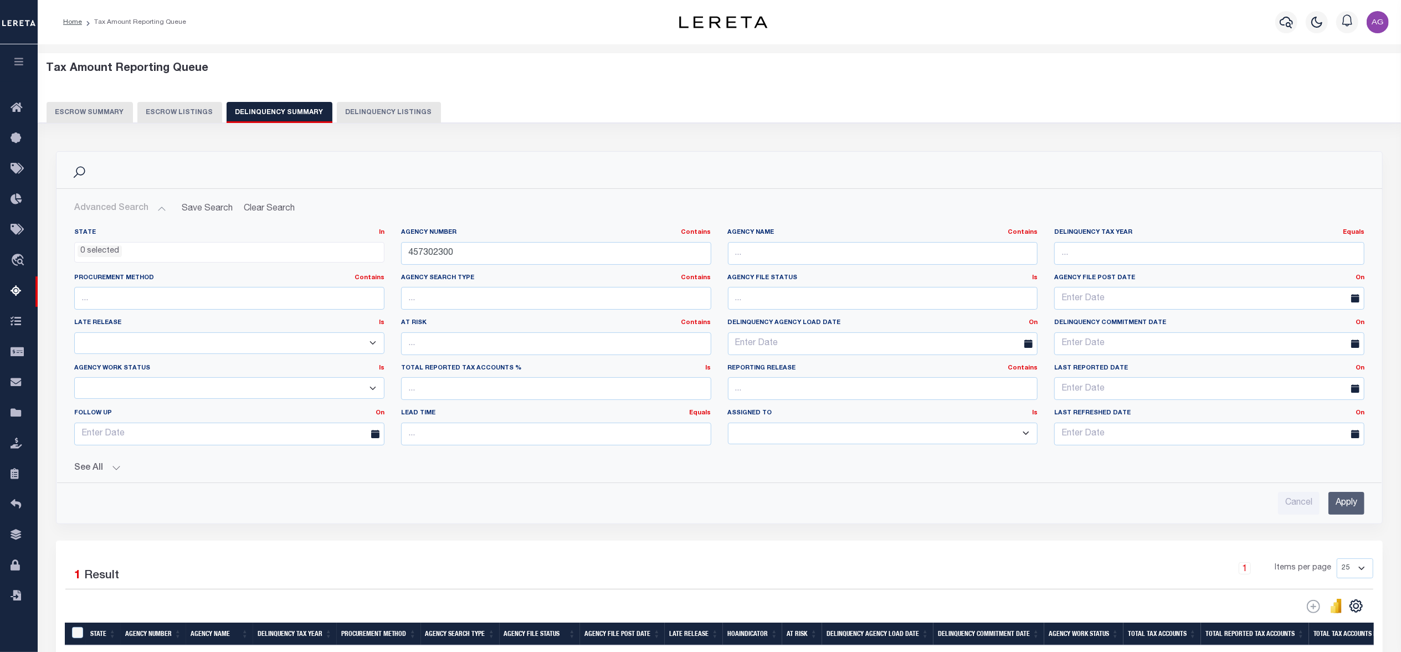
click at [1357, 501] on input "Apply" at bounding box center [1347, 503] width 36 height 23
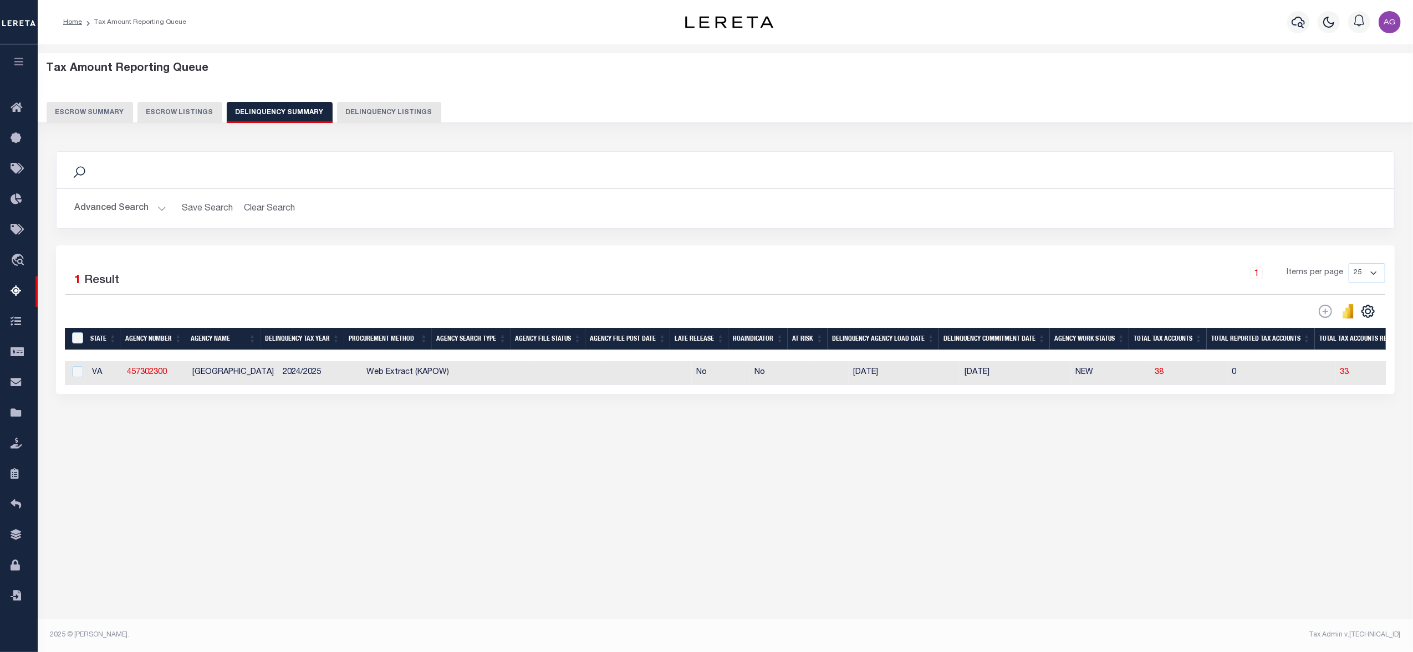
click at [123, 212] on button "Advanced Search" at bounding box center [120, 209] width 92 height 22
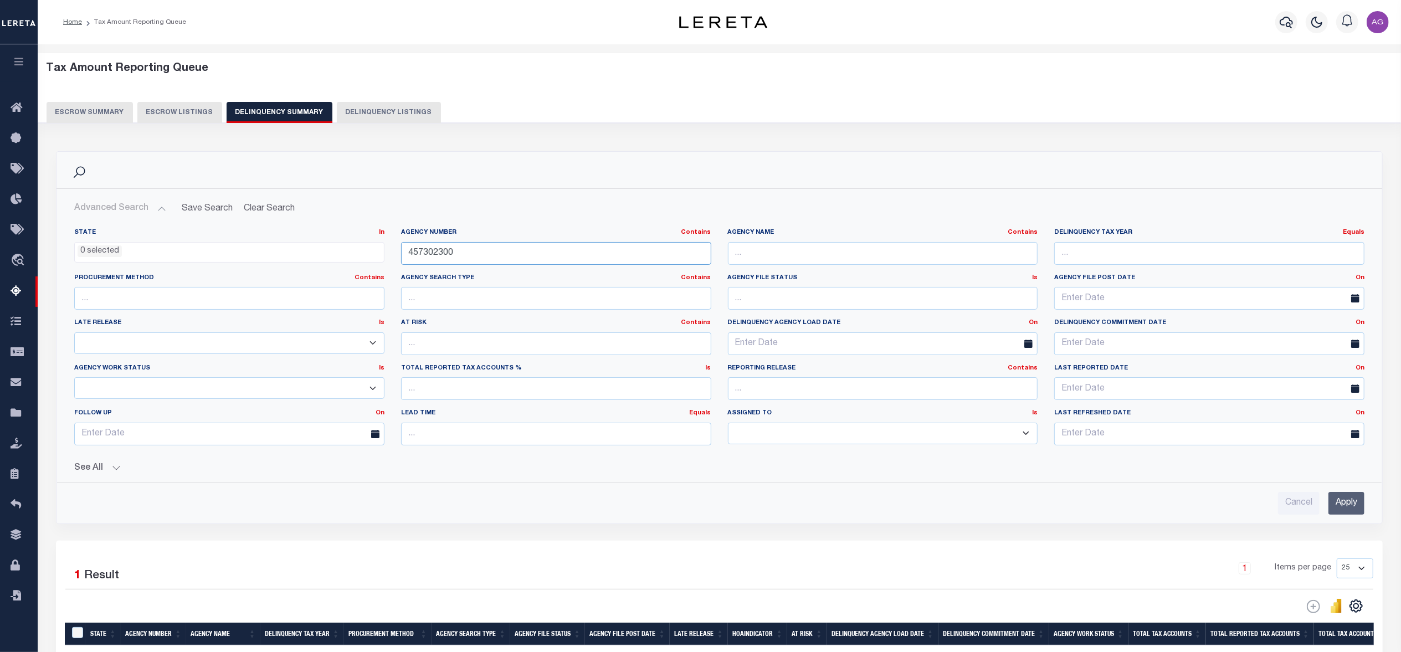
paste input "68"
drag, startPoint x: 452, startPoint y: 253, endPoint x: 1277, endPoint y: 463, distance: 851.0
click at [355, 236] on div "State In In AK AL AR AZ CA CO CT DC DE FL GA GU HI IA ID IL IN KS KY LA MA MD M…" at bounding box center [719, 341] width 1307 height 226
click at [1342, 502] on input "Apply" at bounding box center [1347, 503] width 36 height 23
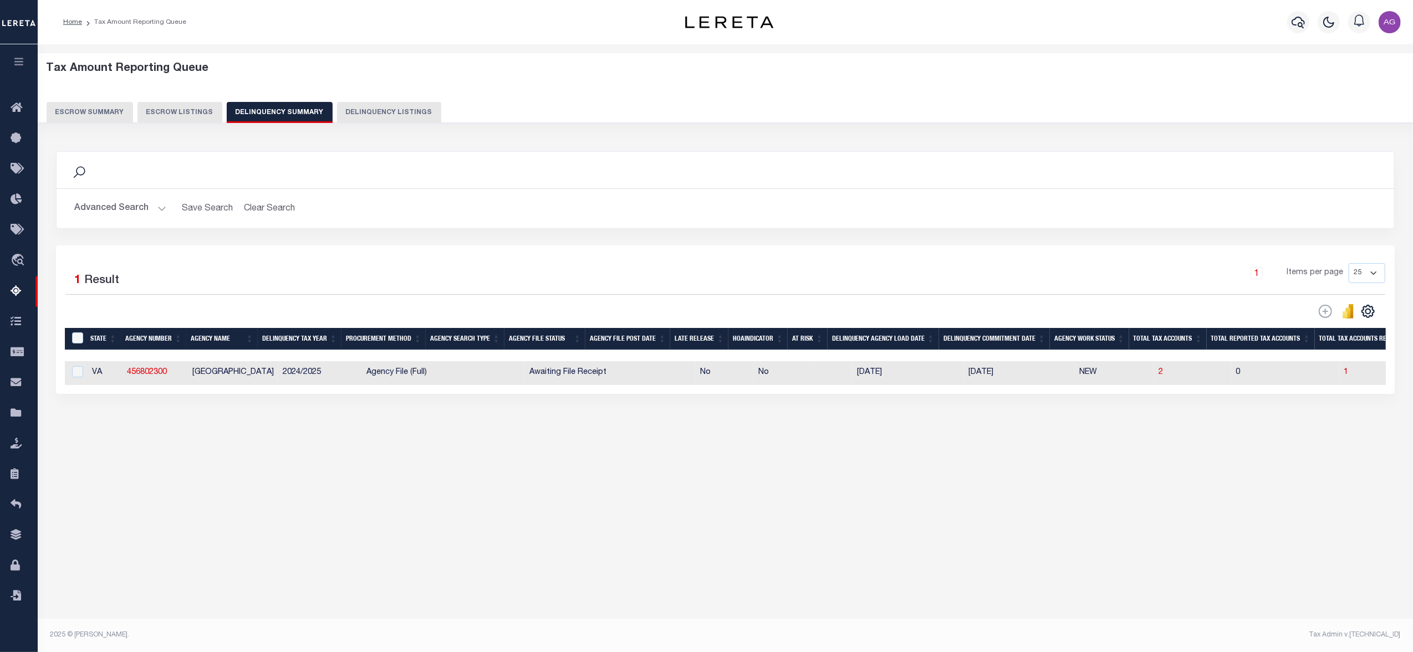
click at [134, 207] on button "Advanced Search" at bounding box center [120, 209] width 92 height 22
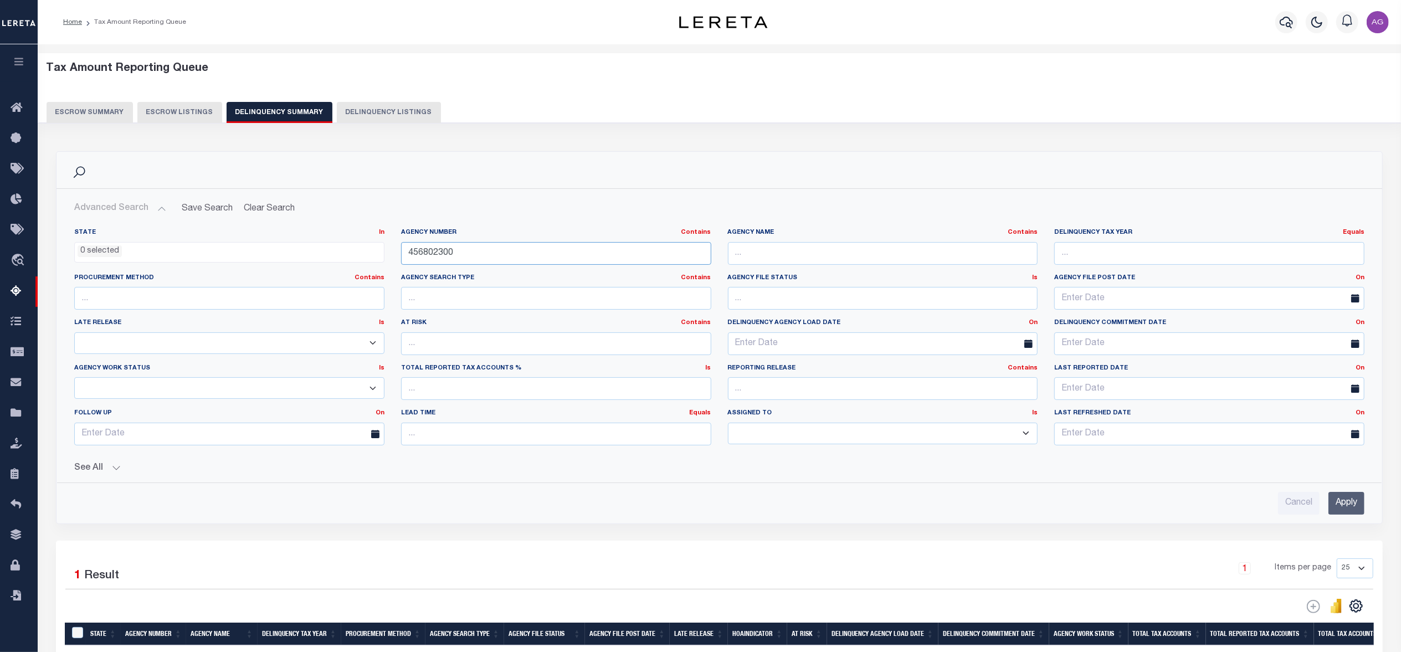
drag, startPoint x: 467, startPoint y: 249, endPoint x: 373, endPoint y: 249, distance: 93.7
click at [373, 249] on div "State In In AK AL AR AZ CA CO CT DC DE FL GA GU HI IA ID IL IN KS KY LA MA MD M…" at bounding box center [719, 341] width 1307 height 226
paste input "3408700"
click at [1344, 508] on input "Apply" at bounding box center [1347, 503] width 36 height 23
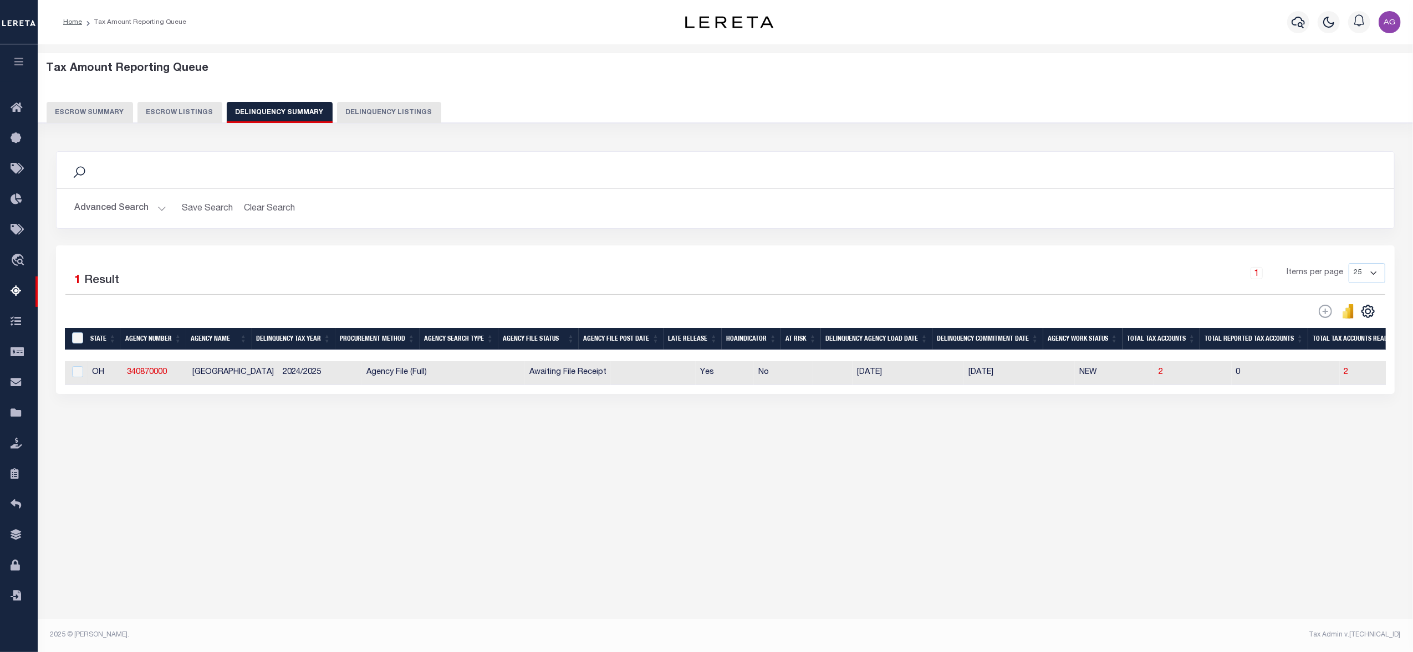
click at [143, 202] on button "Advanced Search" at bounding box center [120, 209] width 92 height 22
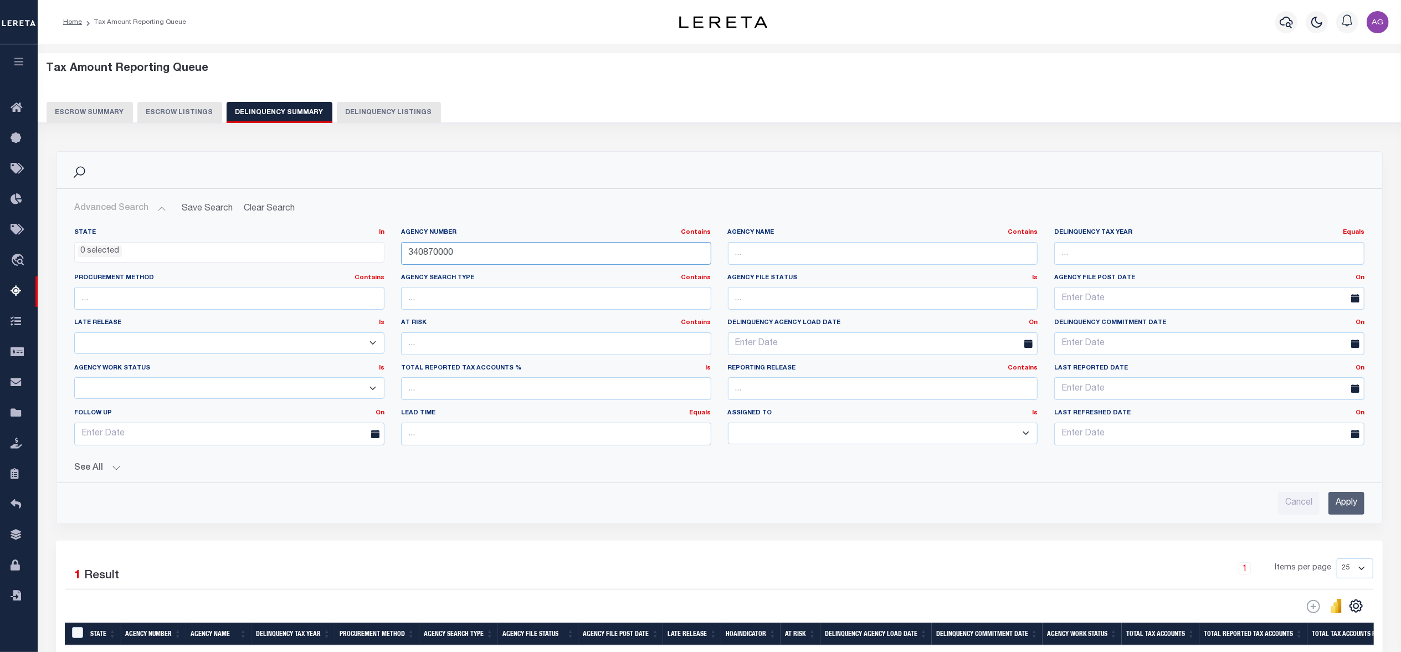
paste input "3"
drag, startPoint x: 478, startPoint y: 254, endPoint x: 1251, endPoint y: 406, distance: 787.8
click at [316, 233] on div "State In In AK AL AR AZ CA CO CT DC DE FL GA GU HI IA ID IL IN KS KY LA MA MD M…" at bounding box center [719, 341] width 1307 height 226
click at [1357, 501] on input "Apply" at bounding box center [1347, 503] width 36 height 23
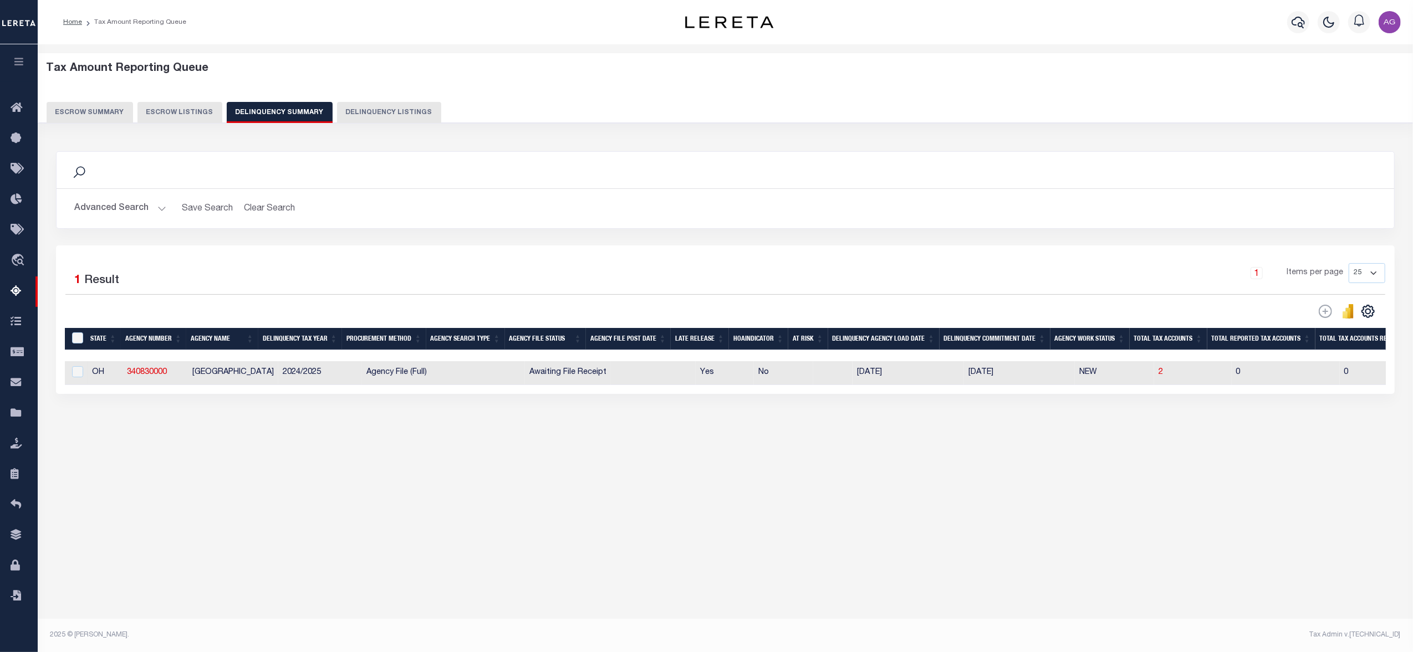
click at [147, 209] on button "Advanced Search" at bounding box center [120, 209] width 92 height 22
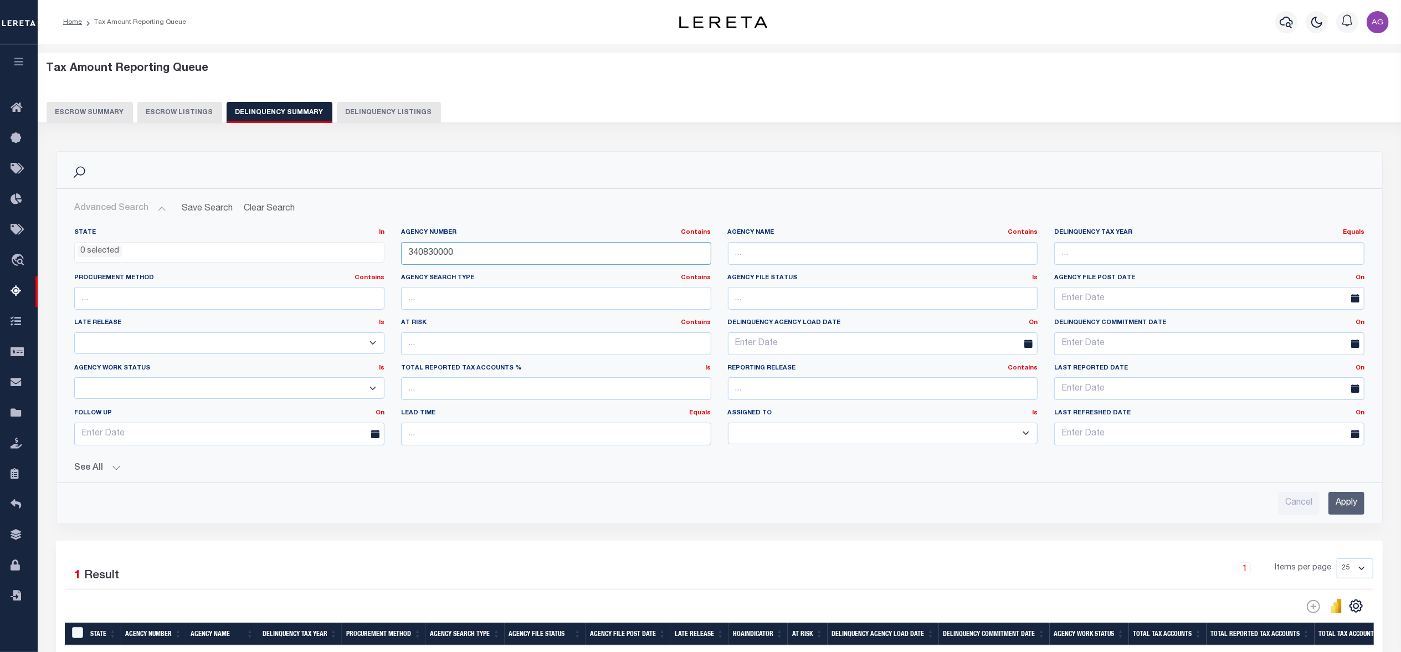
drag, startPoint x: 475, startPoint y: 256, endPoint x: 388, endPoint y: 244, distance: 87.2
click at [388, 244] on div "State In In AK AL AR AZ CA CO CT DC DE FL GA GU HI IA ID IL IN KS KY LA MA MD M…" at bounding box center [719, 341] width 1307 height 226
paste input "12"
click at [1342, 499] on input "Apply" at bounding box center [1347, 503] width 36 height 23
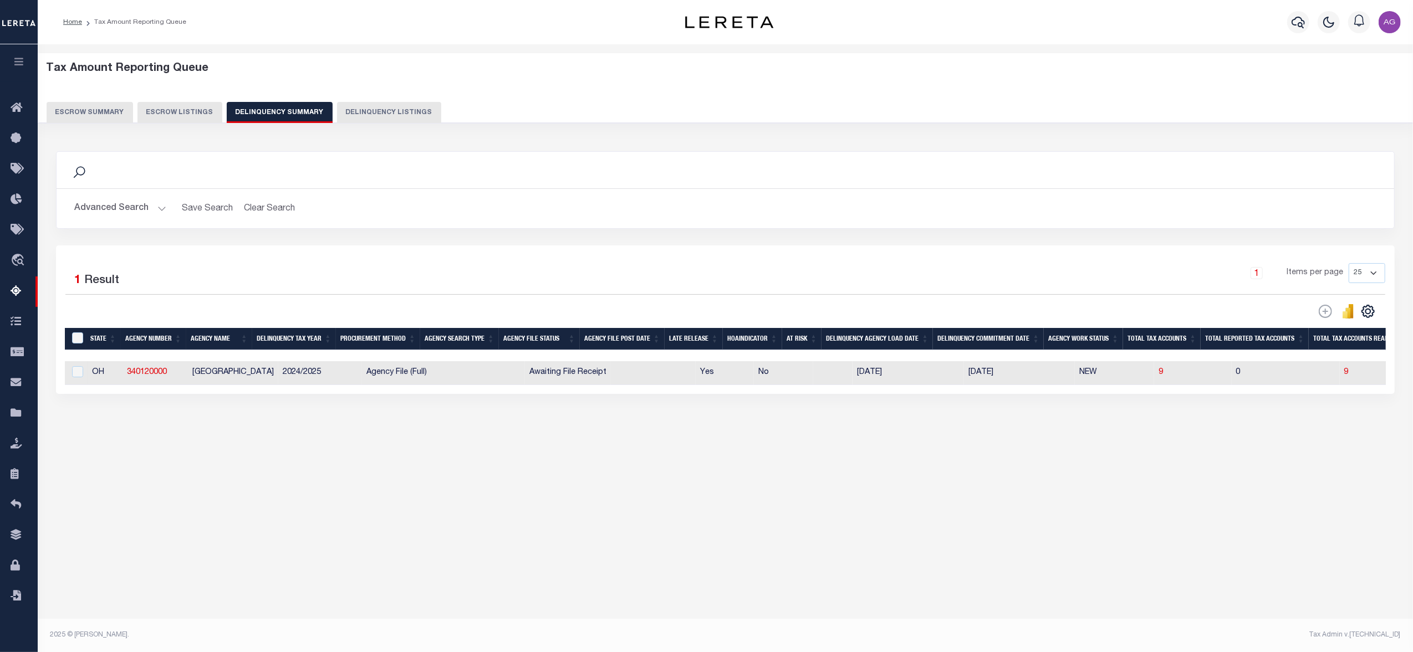
click at [120, 209] on button "Advanced Search" at bounding box center [120, 209] width 92 height 22
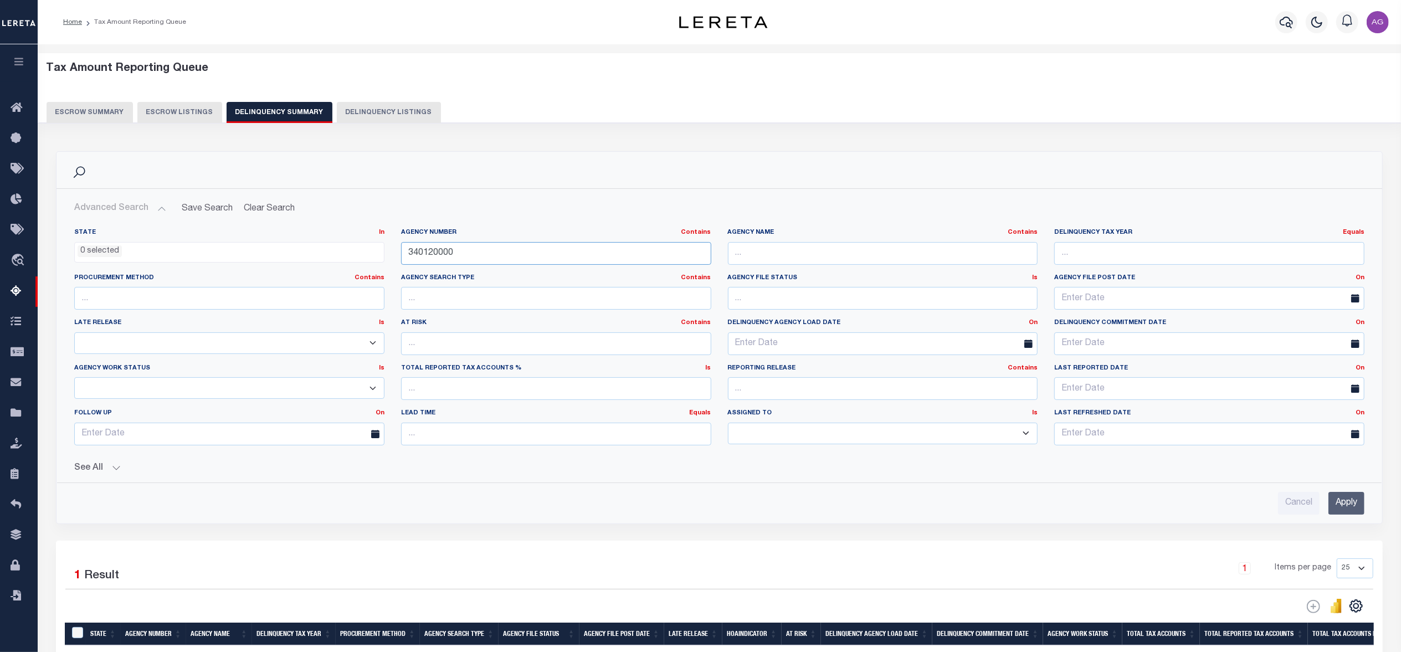
drag, startPoint x: 470, startPoint y: 257, endPoint x: 346, endPoint y: 242, distance: 125.0
click at [346, 242] on div "State In In AK AL AR AZ CA CO CT DC DE FL GA GU HI IA ID IL IN KS KY LA MA MD M…" at bounding box center [719, 341] width 1307 height 226
paste input "12099"
type input "120990000"
click at [1348, 506] on input "Apply" at bounding box center [1347, 503] width 36 height 23
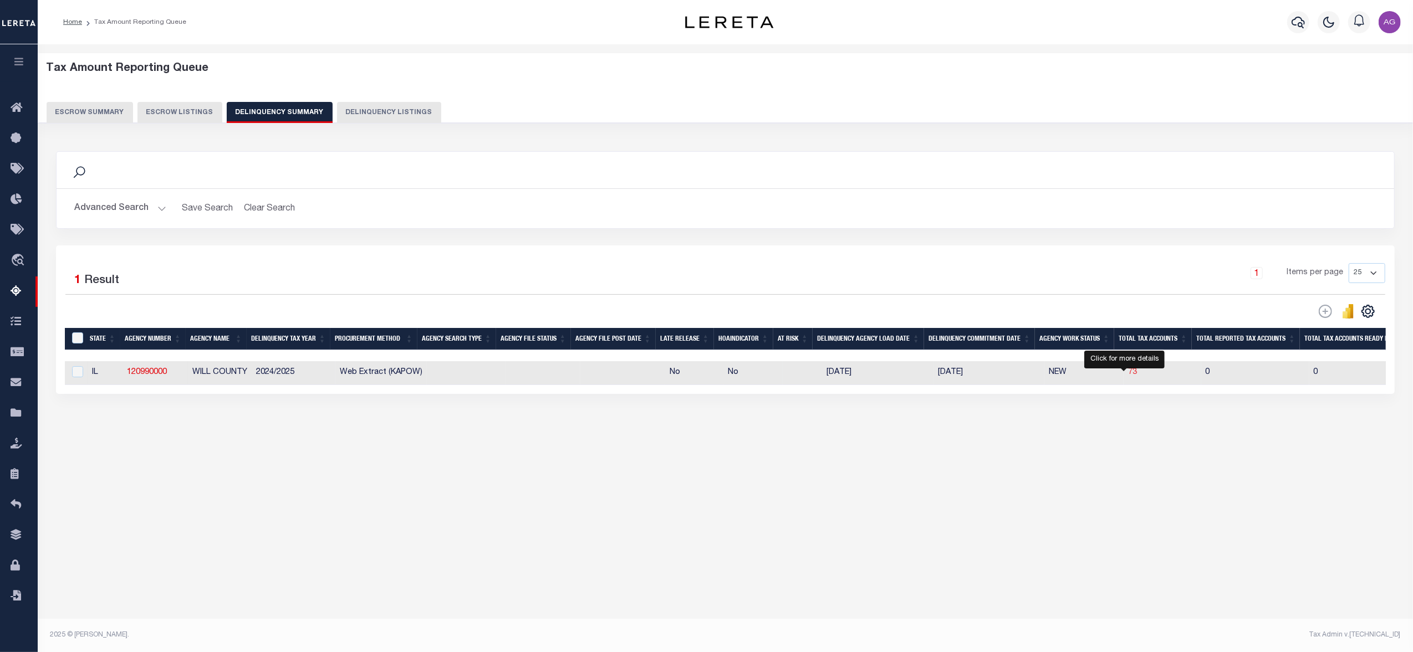
click at [1128, 376] on span "73" at bounding box center [1132, 373] width 9 height 8
select select "100"
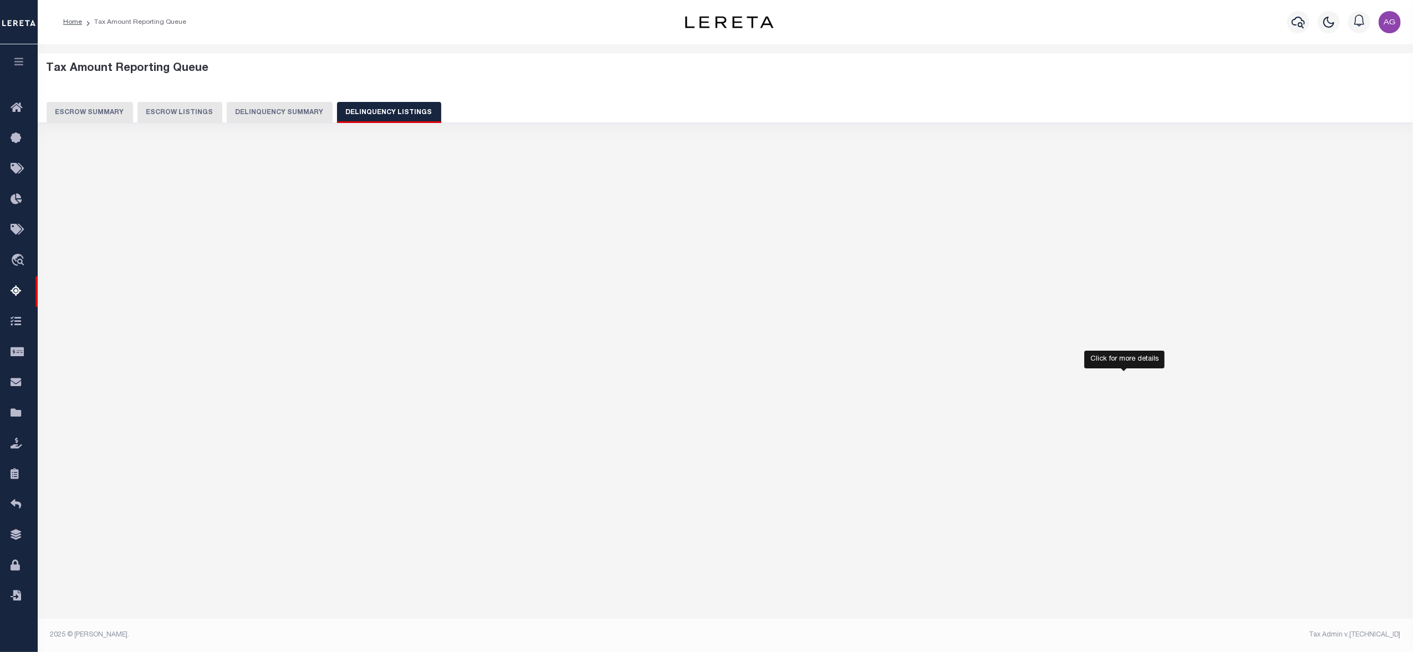
select select "100"
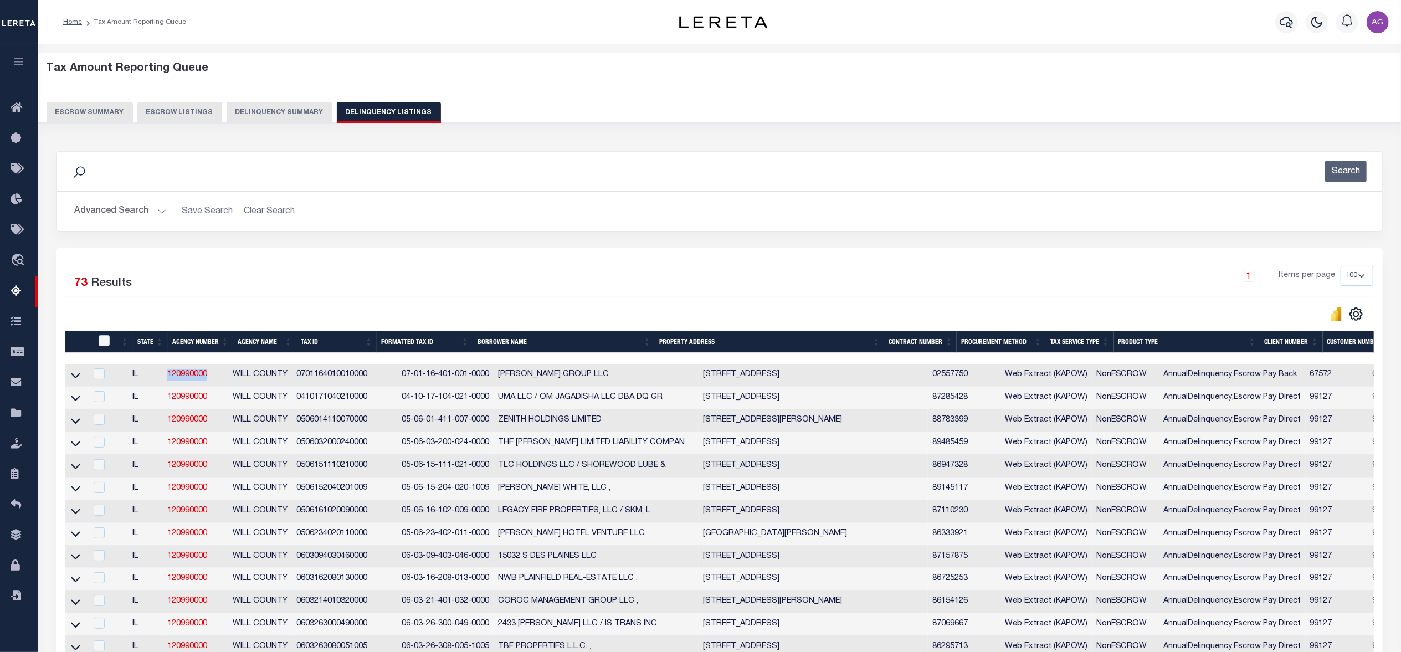
drag, startPoint x: 160, startPoint y: 378, endPoint x: 212, endPoint y: 371, distance: 52.0
click at [212, 371] on tr "IL 120990000 WILL COUNTY 0701164010010000 07-01-16-401-001-0000 RW TAYLOR GROUP…" at bounding box center [1041, 375] width 1952 height 23
copy tr "120990000"
click at [74, 376] on icon at bounding box center [75, 376] width 9 height 12
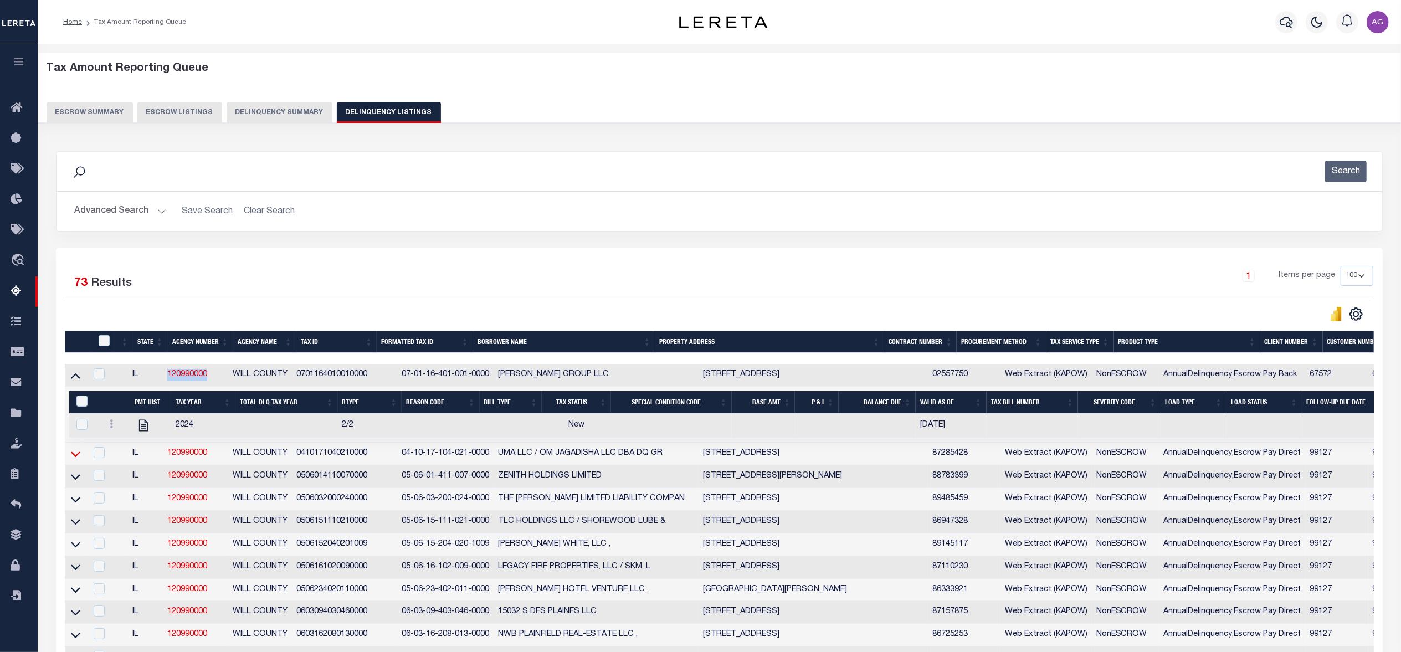
click at [76, 460] on icon at bounding box center [75, 454] width 9 height 12
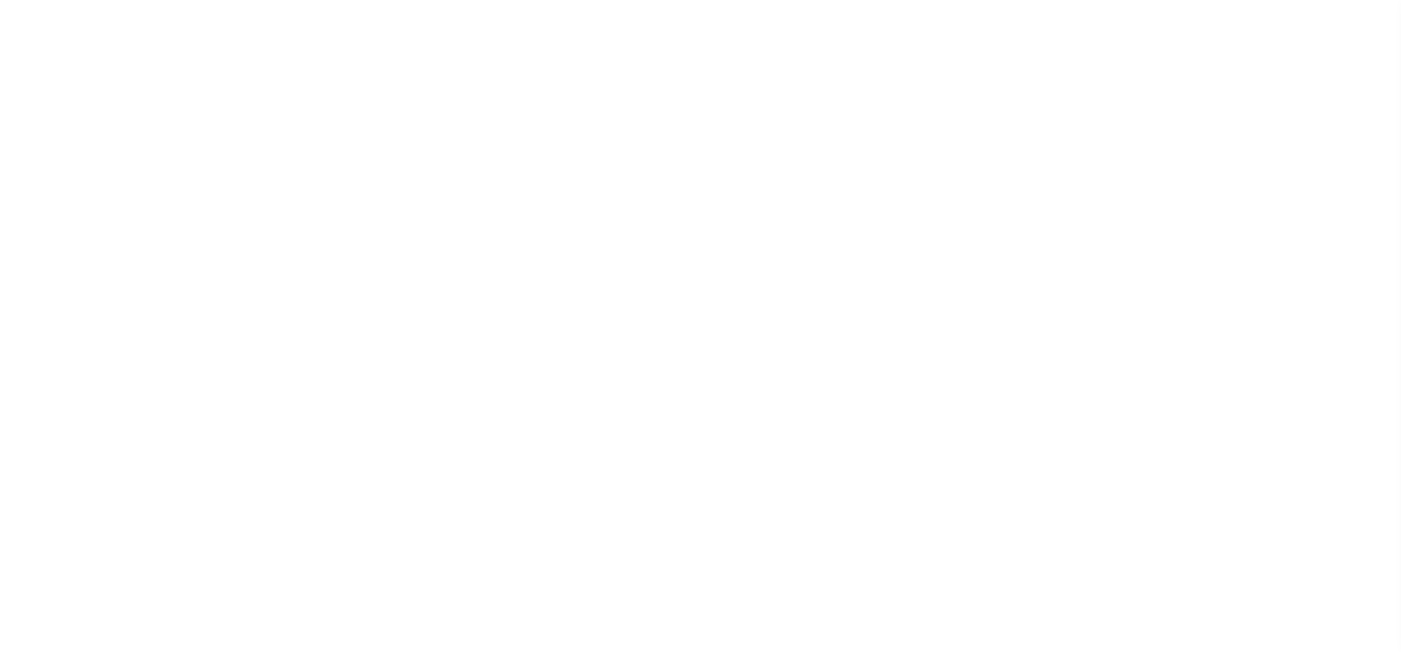
select select
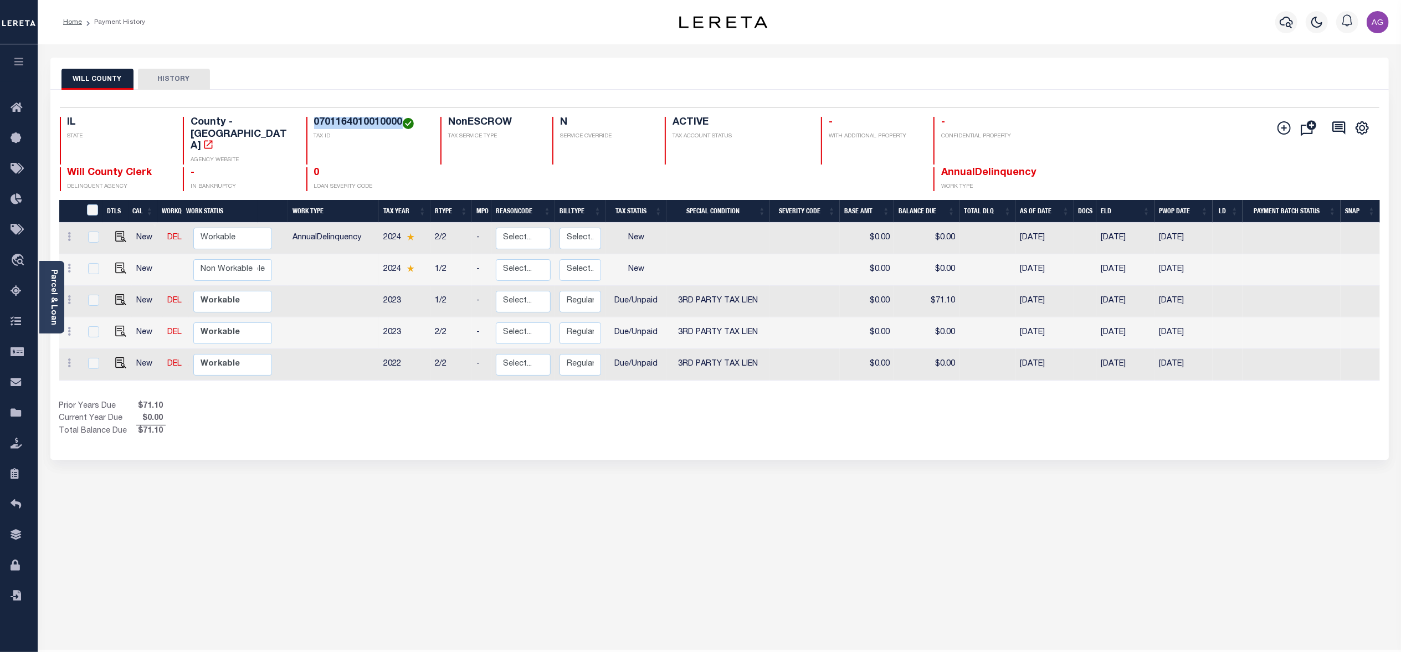
drag, startPoint x: 306, startPoint y: 122, endPoint x: 395, endPoint y: 121, distance: 88.1
click at [395, 121] on div "0701164010010000 TAX ID" at bounding box center [366, 141] width 121 height 48
copy h4 "0701164010010000"
click at [523, 413] on div "Prior Years Due $71.10 Current Year Due $0.00 Total Balance Due $71.10" at bounding box center [389, 419] width 661 height 37
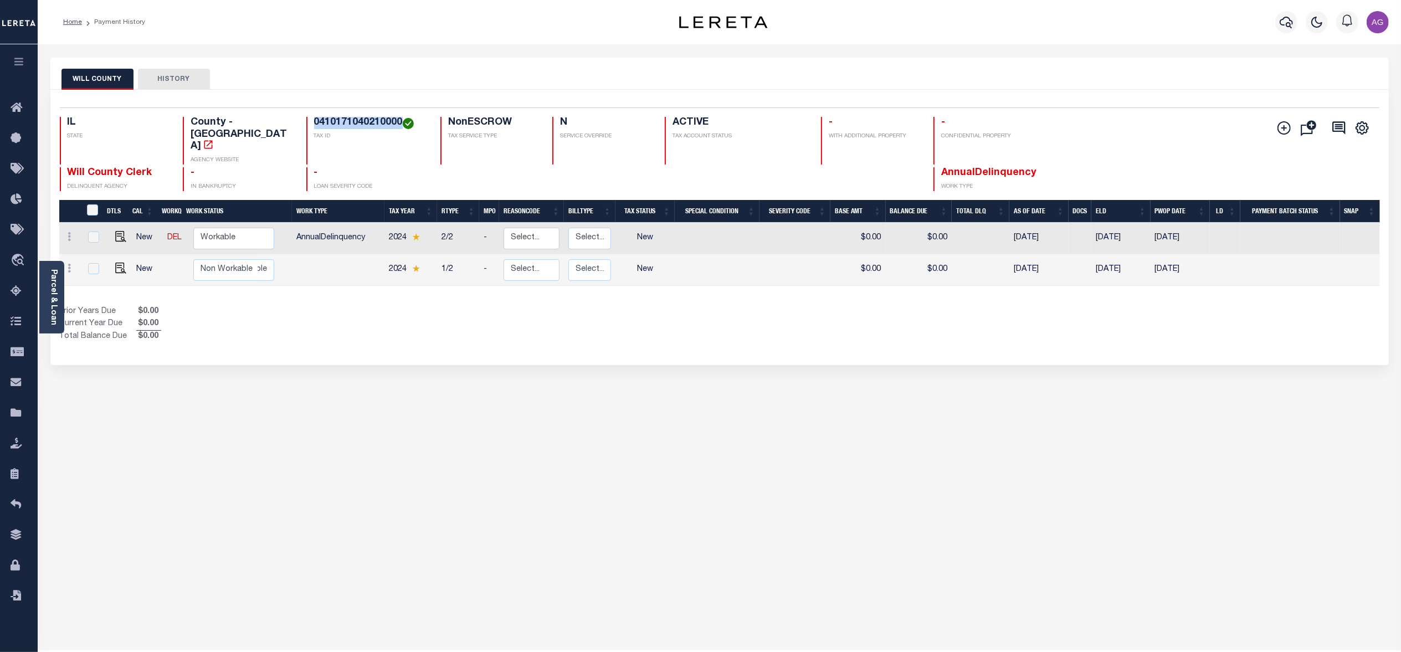
drag, startPoint x: 307, startPoint y: 120, endPoint x: 396, endPoint y: 124, distance: 88.7
click at [396, 124] on h4 "0410171040210000" at bounding box center [370, 123] width 113 height 12
click at [423, 428] on div "WILL COUNTY HISTORY Selected 2 Results" at bounding box center [719, 371] width 1355 height 626
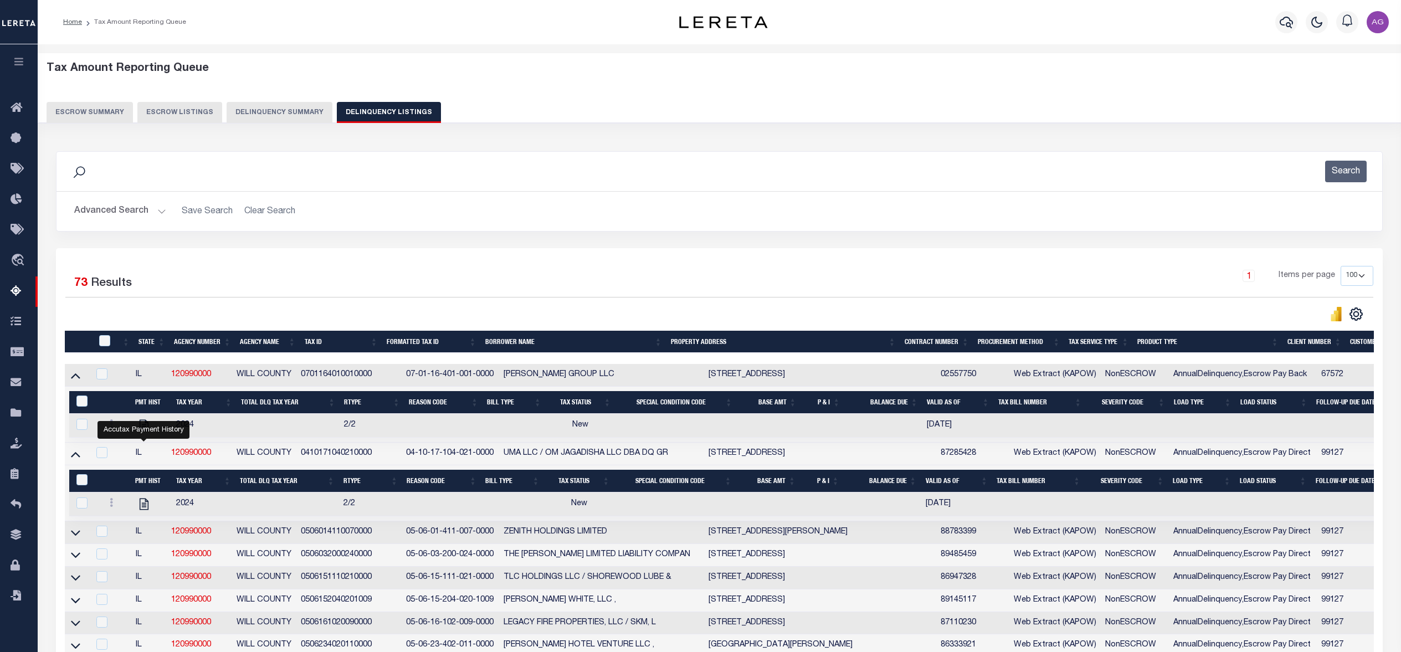
select select
click at [264, 105] on button "Delinquency Summary" at bounding box center [280, 112] width 106 height 21
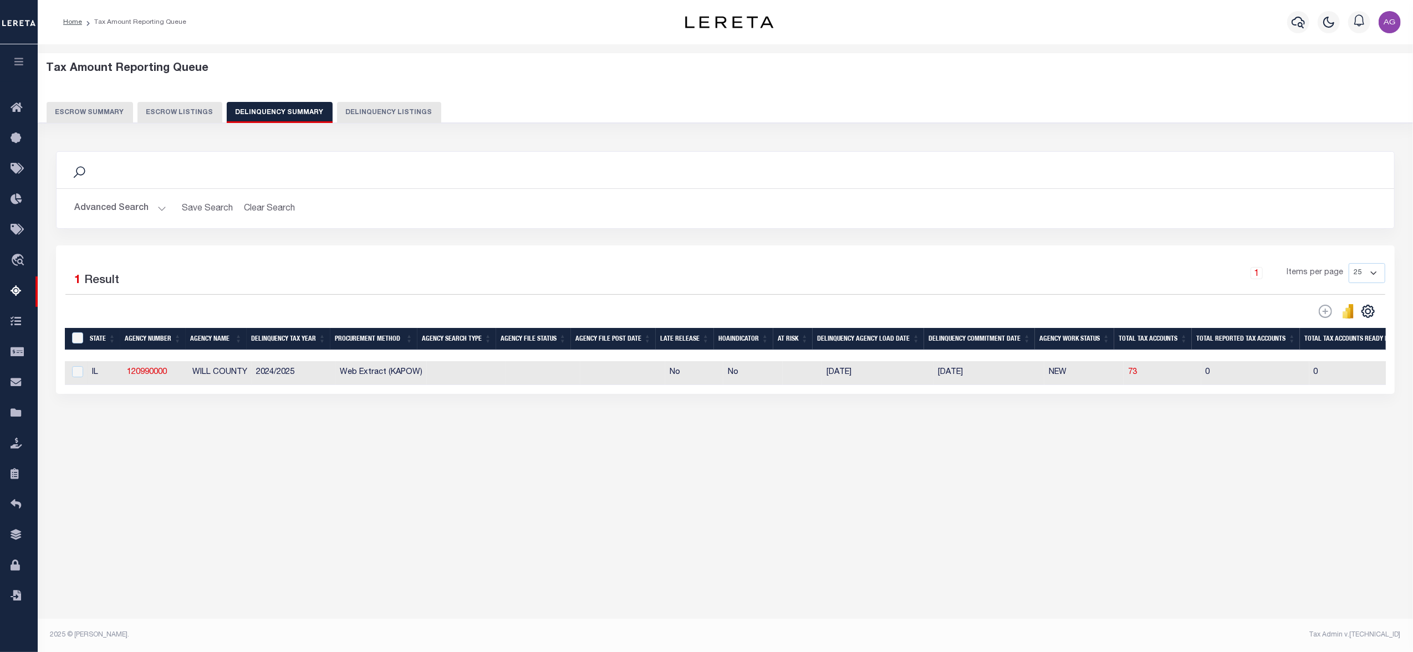
click at [129, 206] on button "Advanced Search" at bounding box center [120, 209] width 92 height 22
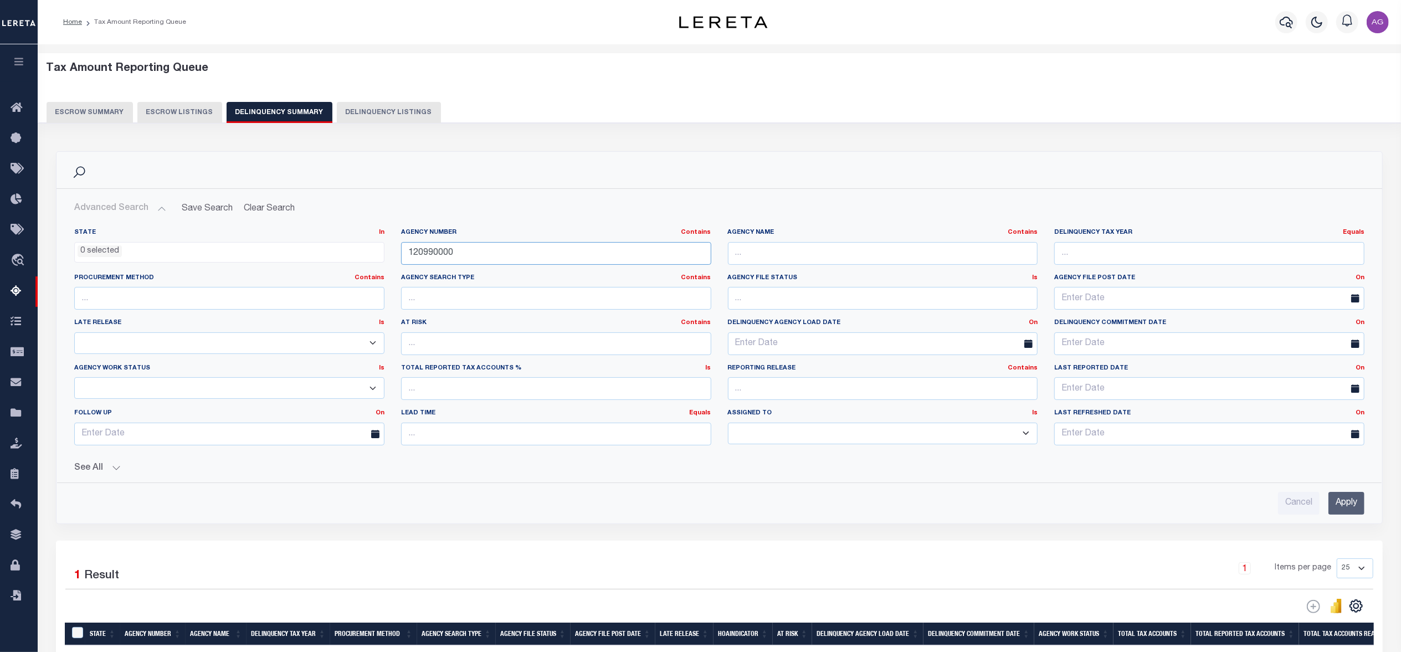
drag, startPoint x: 477, startPoint y: 255, endPoint x: 335, endPoint y: 238, distance: 143.5
click at [335, 238] on div "State In In AK AL AR AZ CA CO CT DC DE FL GA GU HI IA ID IL IN KS KY LA MA MD M…" at bounding box center [719, 341] width 1307 height 226
paste input "070010101"
click at [1347, 508] on input "Apply" at bounding box center [1347, 503] width 36 height 23
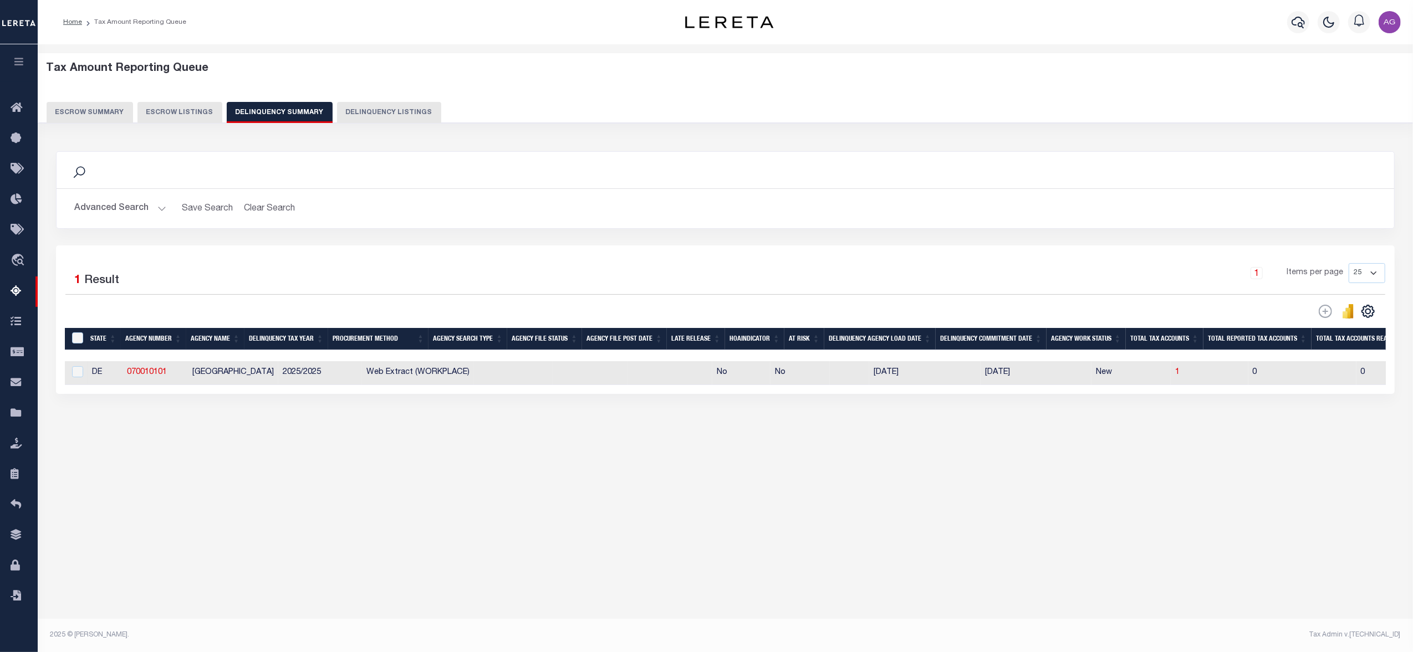
click at [113, 213] on button "Advanced Search" at bounding box center [120, 209] width 92 height 22
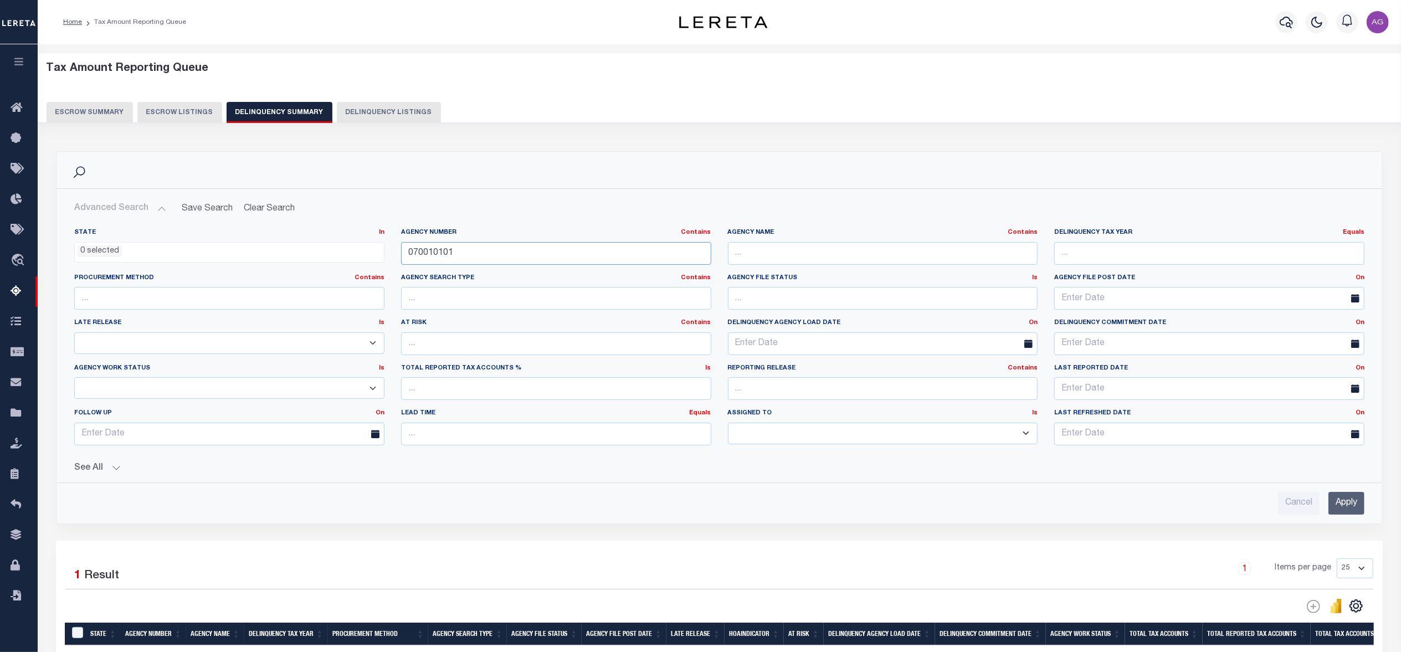
drag, startPoint x: 477, startPoint y: 259, endPoint x: 347, endPoint y: 240, distance: 131.1
click at [347, 240] on div "State In In AK AL AR AZ CA CO CT DC DE FL GA GU HI IA ID IL IN KS KY LA MA MD M…" at bounding box center [719, 341] width 1307 height 226
paste input "60080203"
click at [1344, 505] on input "Apply" at bounding box center [1347, 503] width 36 height 23
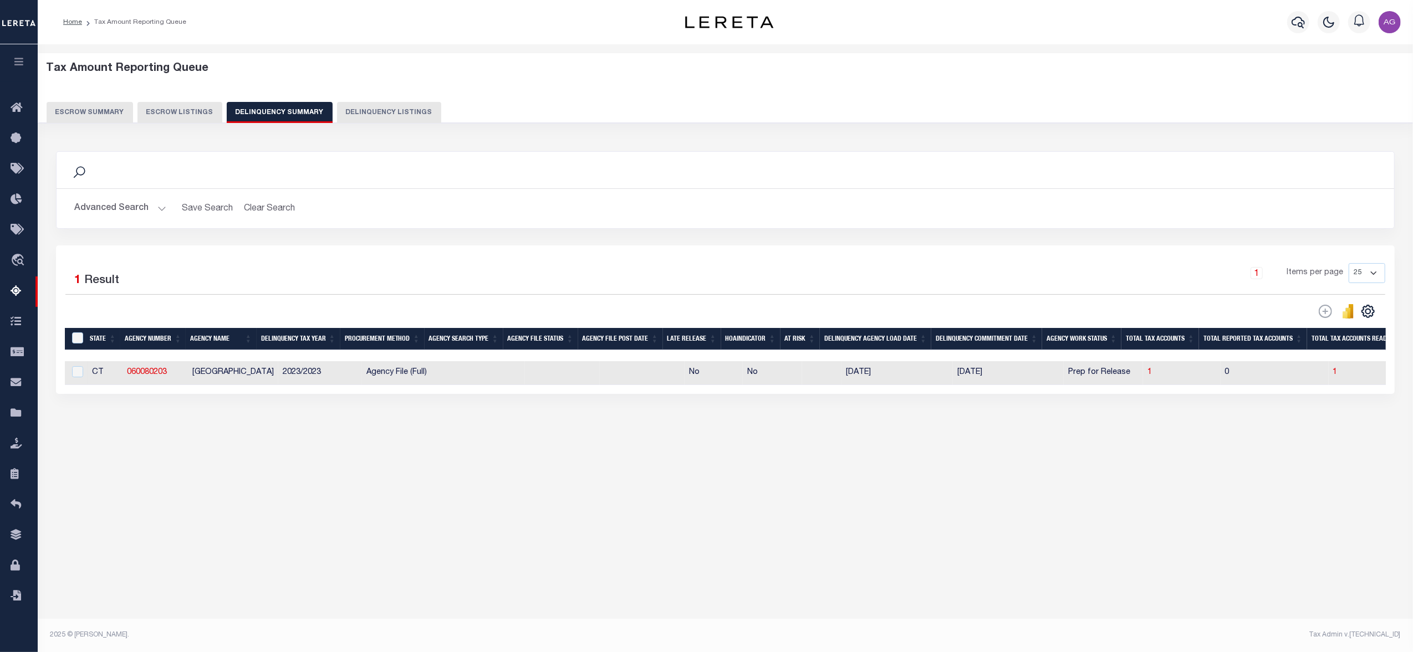
click at [108, 215] on button "Advanced Search" at bounding box center [120, 209] width 92 height 22
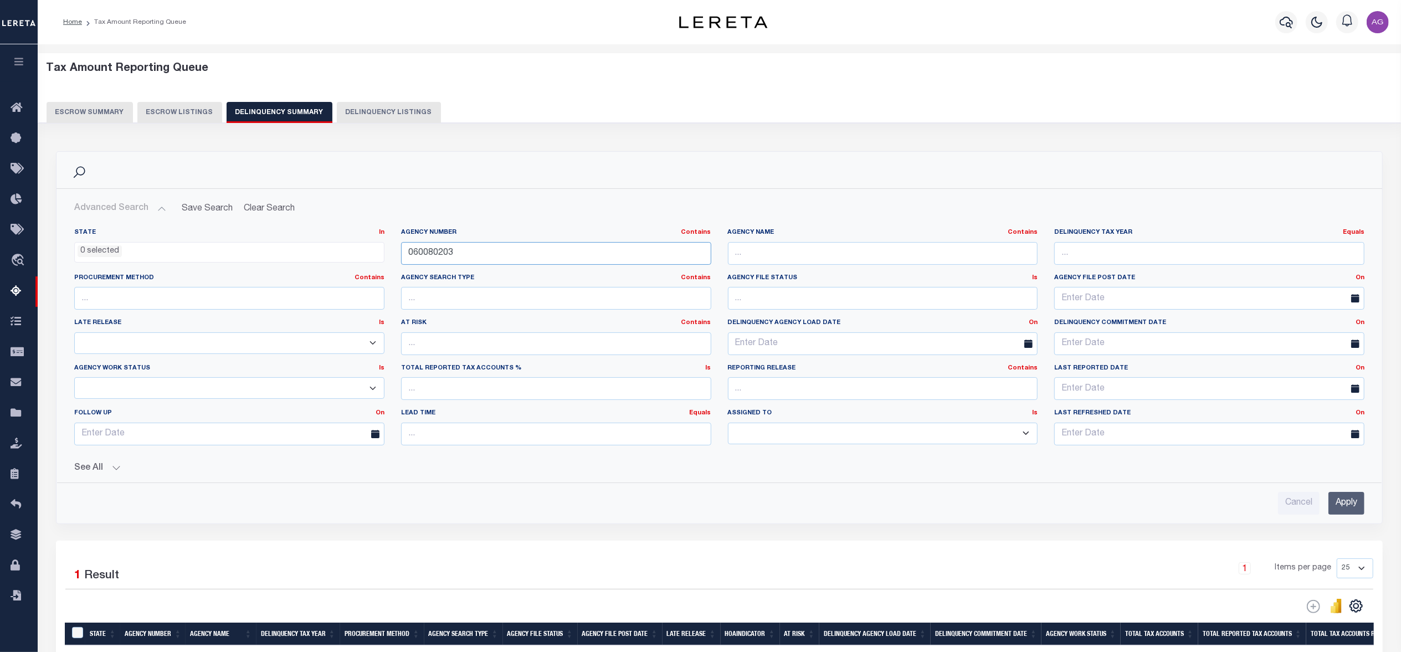
drag, startPoint x: 468, startPoint y: 253, endPoint x: 353, endPoint y: 246, distance: 115.5
click at [353, 246] on div "State In In AK AL AR AZ CA CO CT DC DE FL GA GU HI IA ID IL IN KS KY LA MA MD M…" at bounding box center [719, 341] width 1307 height 226
paste input "210820101"
click at [1360, 506] on input "Apply" at bounding box center [1347, 503] width 36 height 23
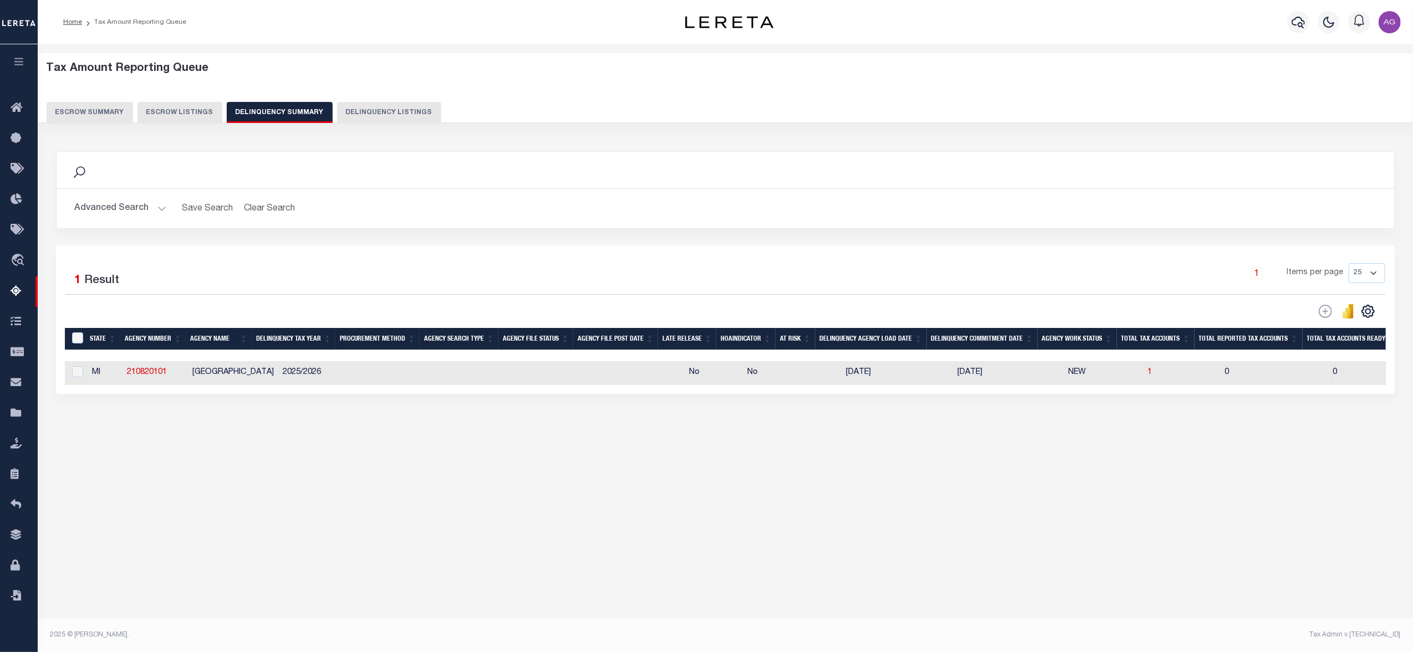
click at [131, 207] on button "Advanced Search" at bounding box center [120, 209] width 92 height 22
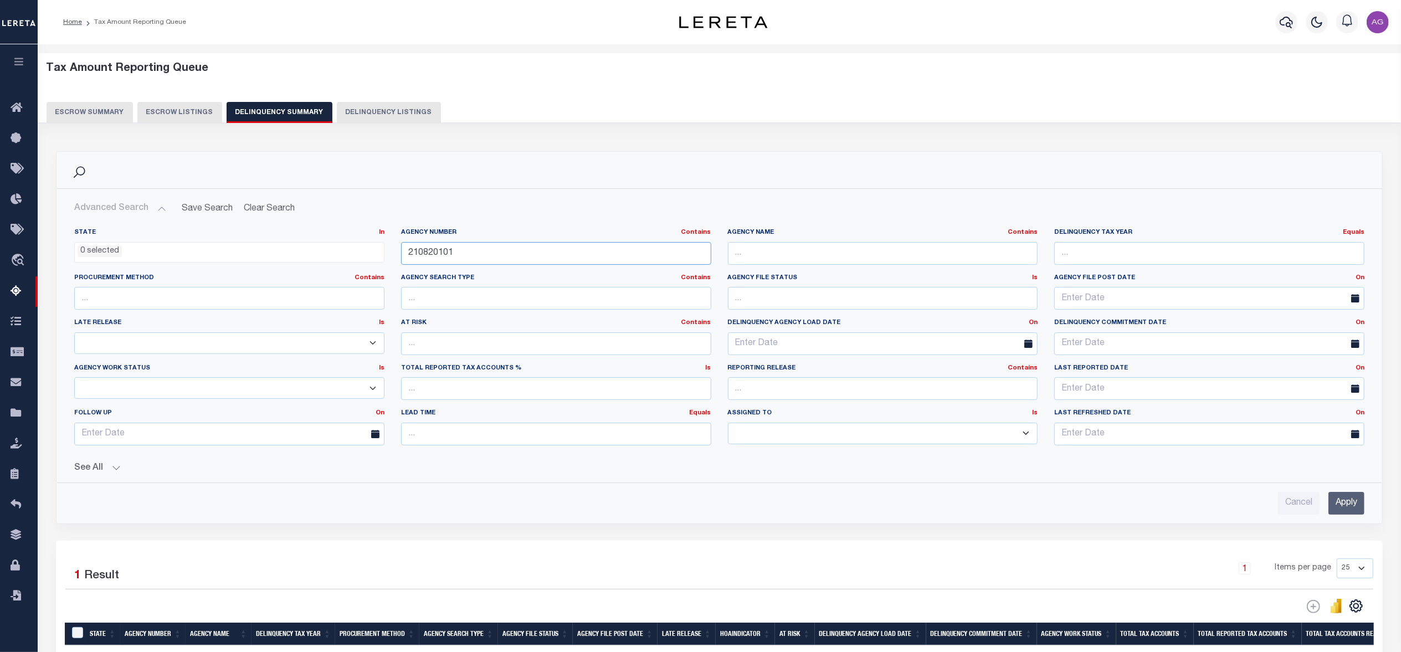
drag, startPoint x: 478, startPoint y: 255, endPoint x: 375, endPoint y: 242, distance: 103.3
click at [375, 242] on div "State In In AK AL AR AZ CA CO CT DC DE FL GA GU HI IA ID IL IN KS KY LA MA MD M…" at bounding box center [719, 341] width 1307 height 226
paste input "31006"
click at [1345, 504] on input "Apply" at bounding box center [1347, 503] width 36 height 23
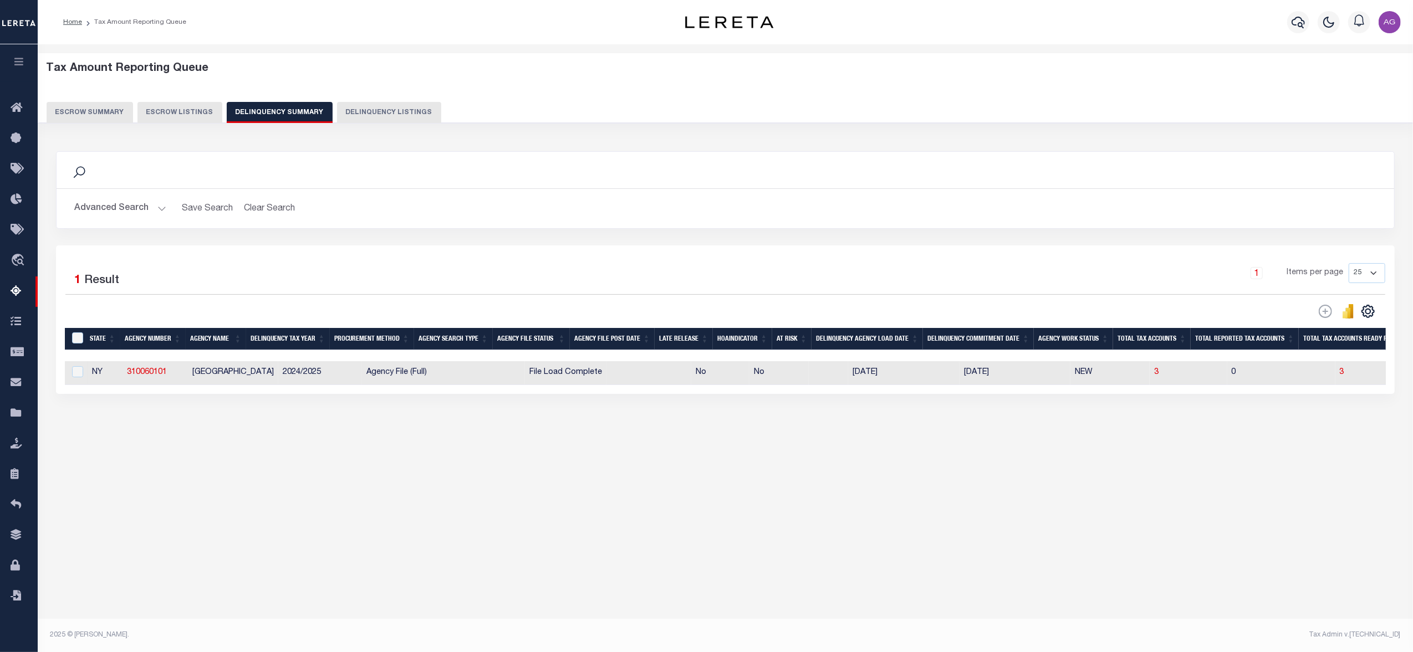
click at [106, 209] on button "Advanced Search" at bounding box center [120, 209] width 92 height 22
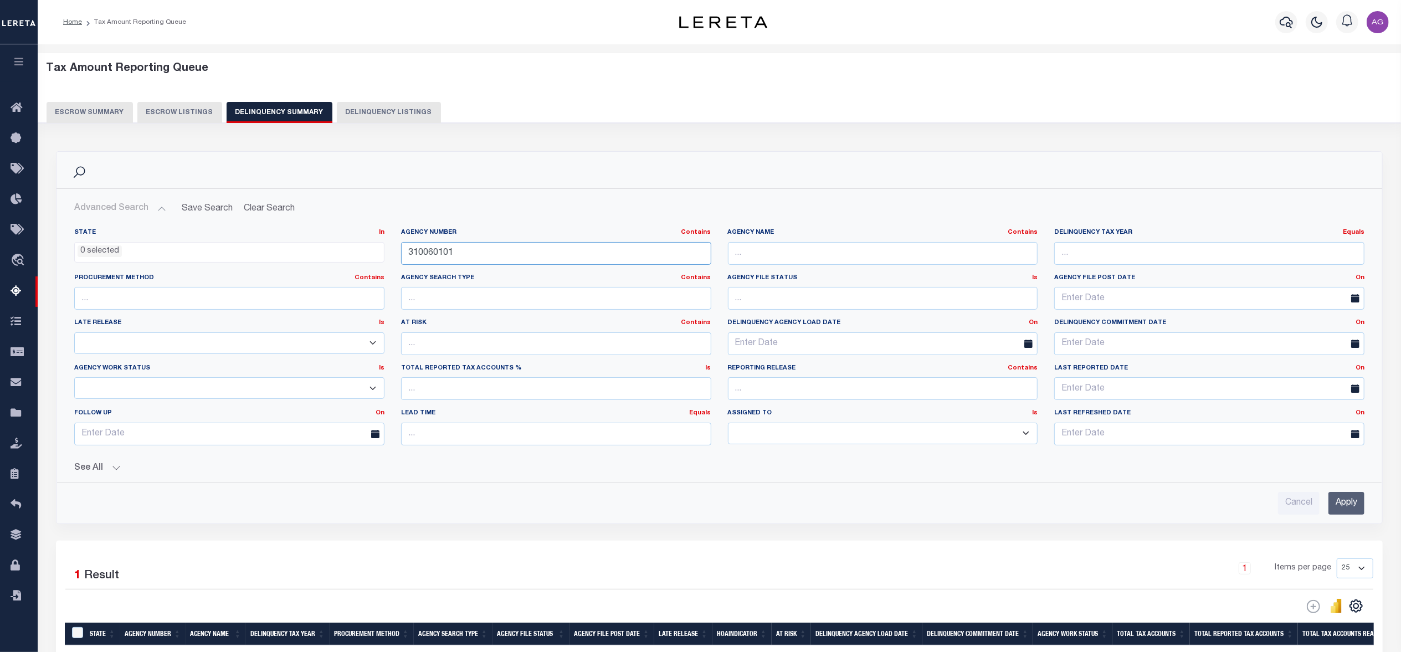
drag, startPoint x: 475, startPoint y: 256, endPoint x: 357, endPoint y: 229, distance: 121.0
click at [357, 229] on div "State In In AK AL AR AZ CA CO CT DC DE FL GA GU HI IA ID IL IN KS KY LA MA MD M…" at bounding box center [719, 341] width 1307 height 226
paste input "06005"
click at [1350, 495] on input "Apply" at bounding box center [1347, 503] width 36 height 23
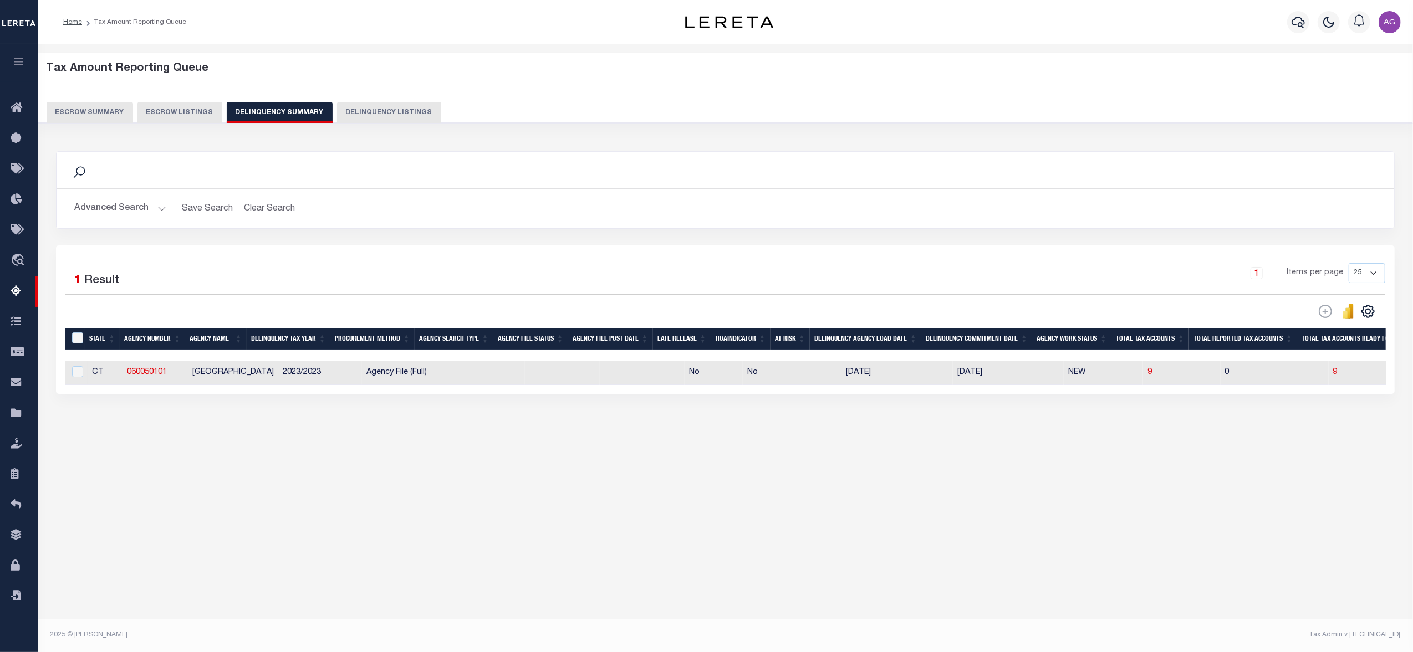
click at [116, 214] on button "Advanced Search" at bounding box center [120, 209] width 92 height 22
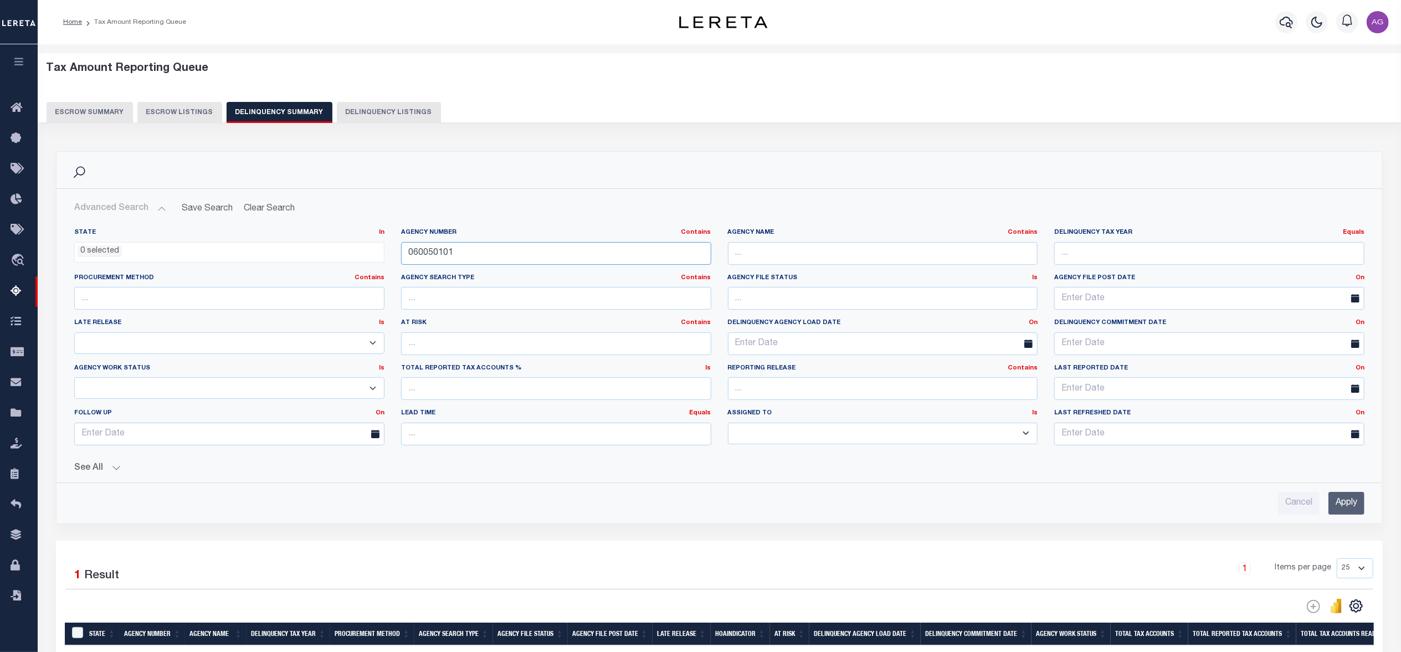
drag, startPoint x: 477, startPoint y: 258, endPoint x: 340, endPoint y: 246, distance: 137.4
click at [340, 246] on div "State In In AK AL AR AZ CA CO CT DC DE FL GA GU HI IA ID IL IN KS KY LA MA MD M…" at bounding box center [719, 341] width 1307 height 226
paste input "3101"
click at [1341, 506] on input "Apply" at bounding box center [1347, 503] width 36 height 23
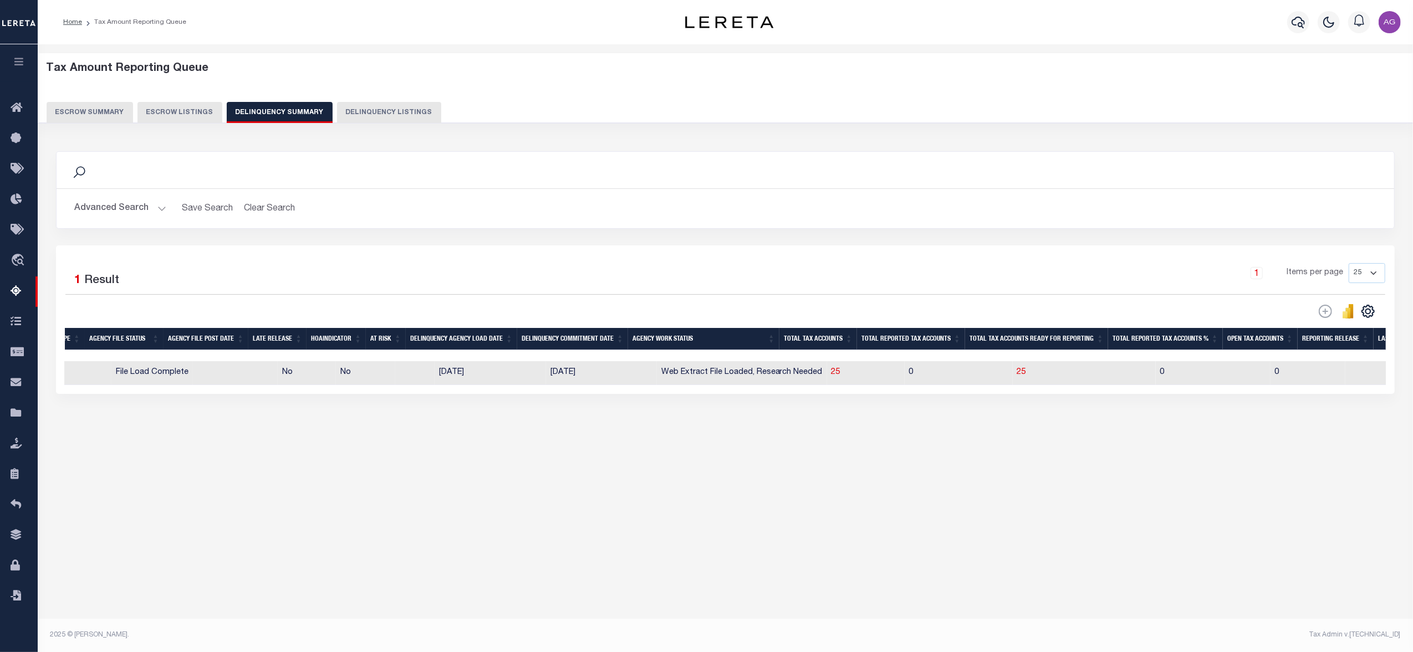
scroll to position [0, 415]
click at [118, 214] on button "Advanced Search" at bounding box center [120, 209] width 92 height 22
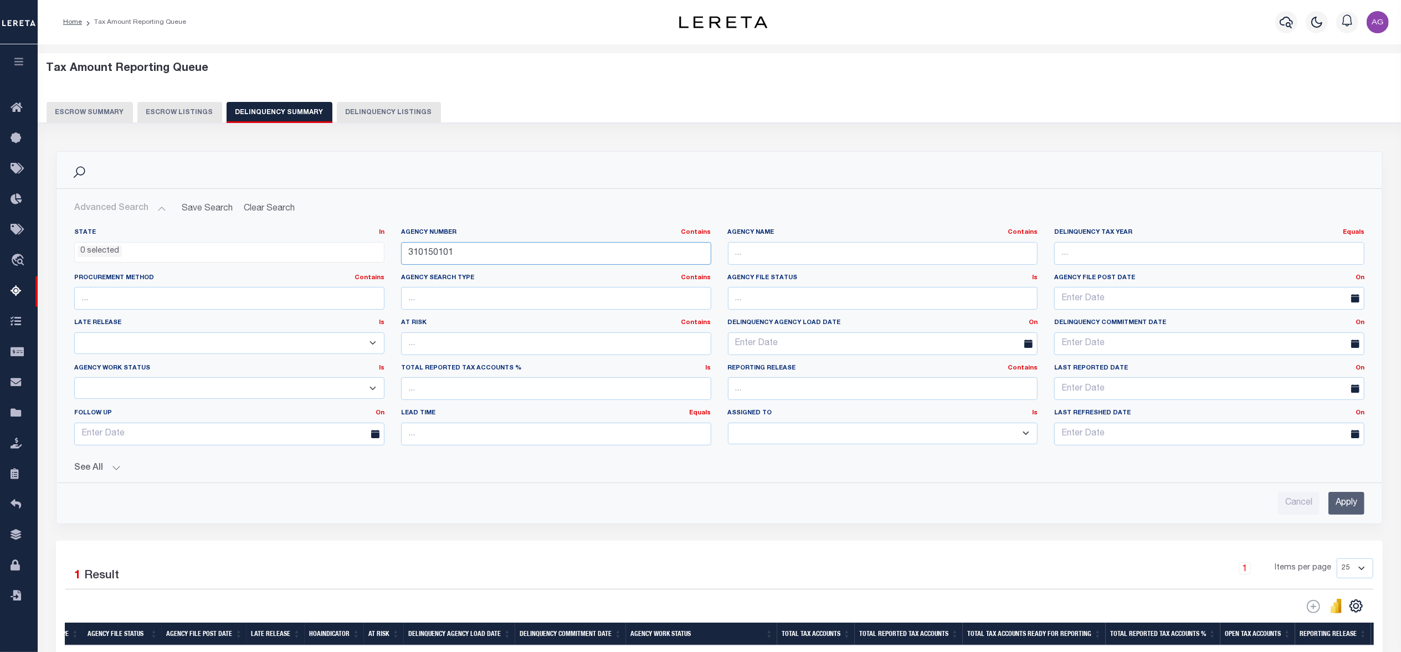
drag, startPoint x: 470, startPoint y: 255, endPoint x: 352, endPoint y: 238, distance: 118.8
click at [352, 238] on div "State In In AK AL AR AZ CA CO CT DC DE FL GA GU HI IA ID IL IN KS KY LA MA MD M…" at bounding box center [719, 341] width 1307 height 226
paste input "203"
click at [1348, 503] on input "Apply" at bounding box center [1347, 503] width 36 height 23
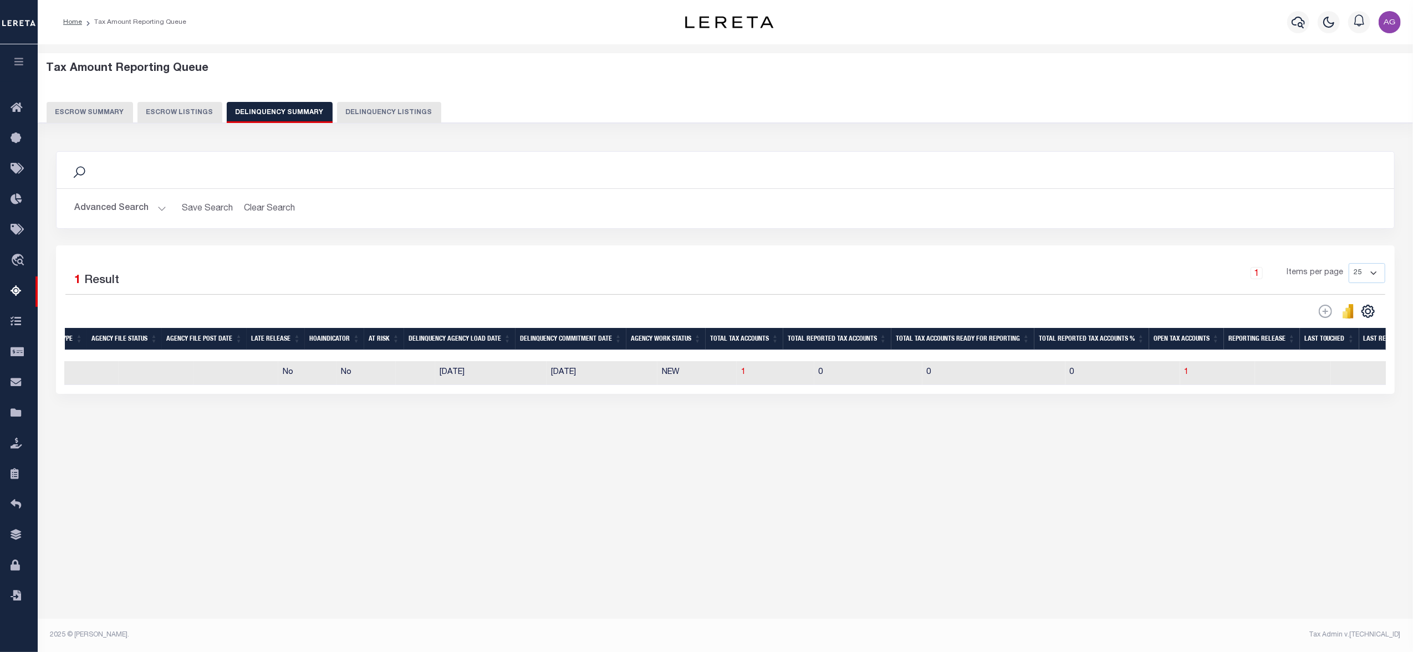
click at [117, 207] on button "Advanced Search" at bounding box center [120, 209] width 92 height 22
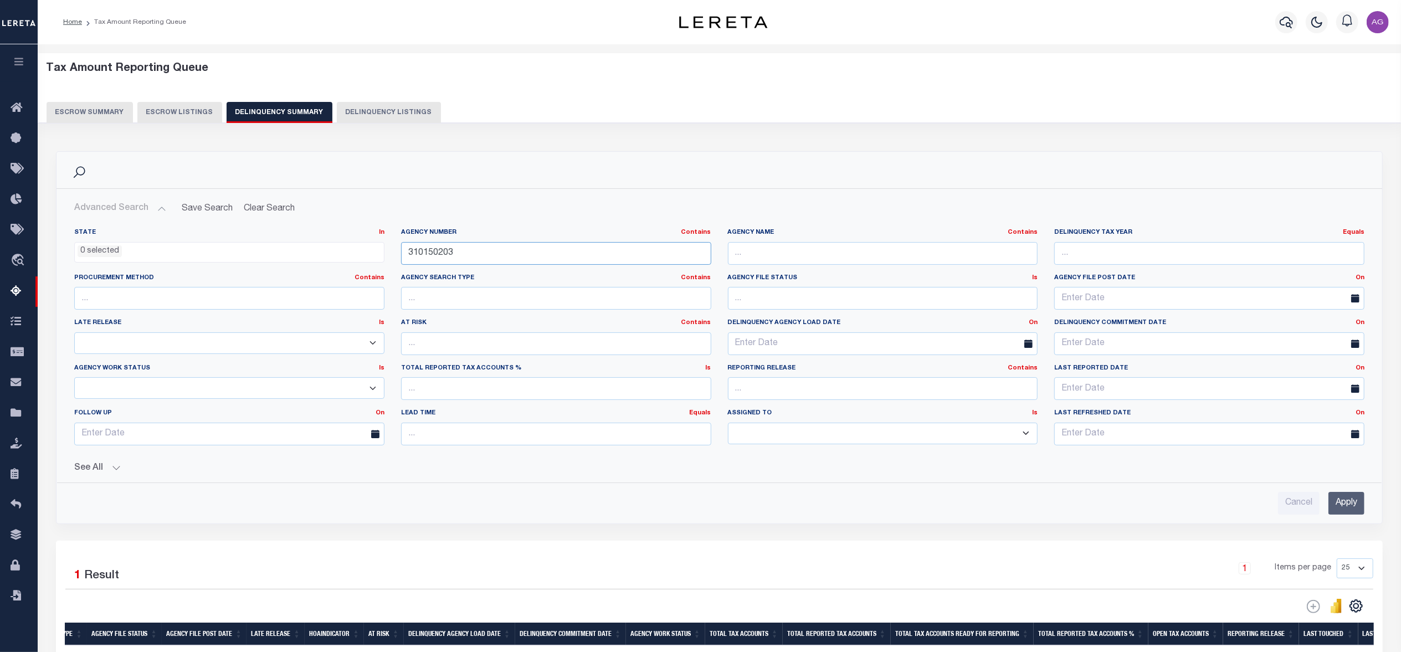
drag, startPoint x: 461, startPoint y: 253, endPoint x: 340, endPoint y: 243, distance: 121.3
click at [340, 243] on div "State In In AK AL AR AZ CA CO CT DC DE FL GA GU HI IA ID IL IN KS KY LA MA MD M…" at bounding box center [719, 341] width 1307 height 226
paste input "3301"
click at [1352, 492] on div "Cancel Apply" at bounding box center [719, 499] width 1308 height 32
click at [1352, 493] on div "Cancel Apply" at bounding box center [719, 499] width 1308 height 32
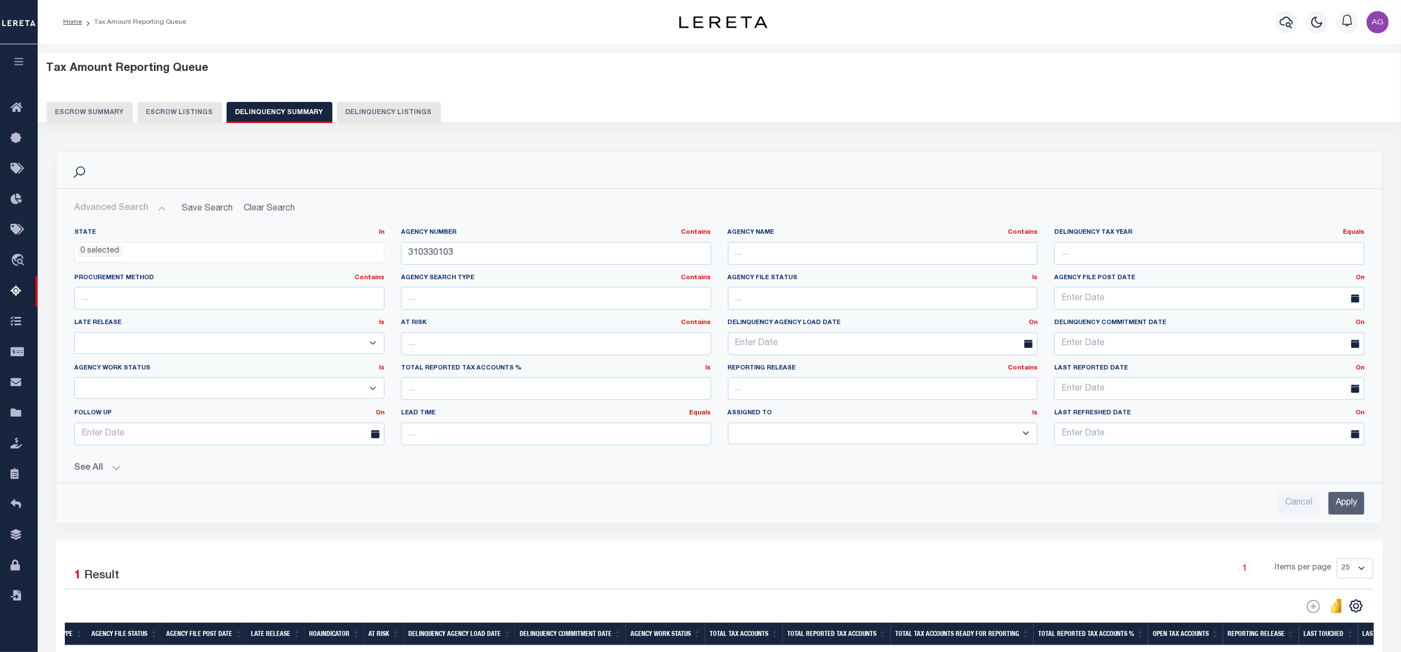
click at [1353, 502] on input "Apply" at bounding box center [1347, 503] width 36 height 23
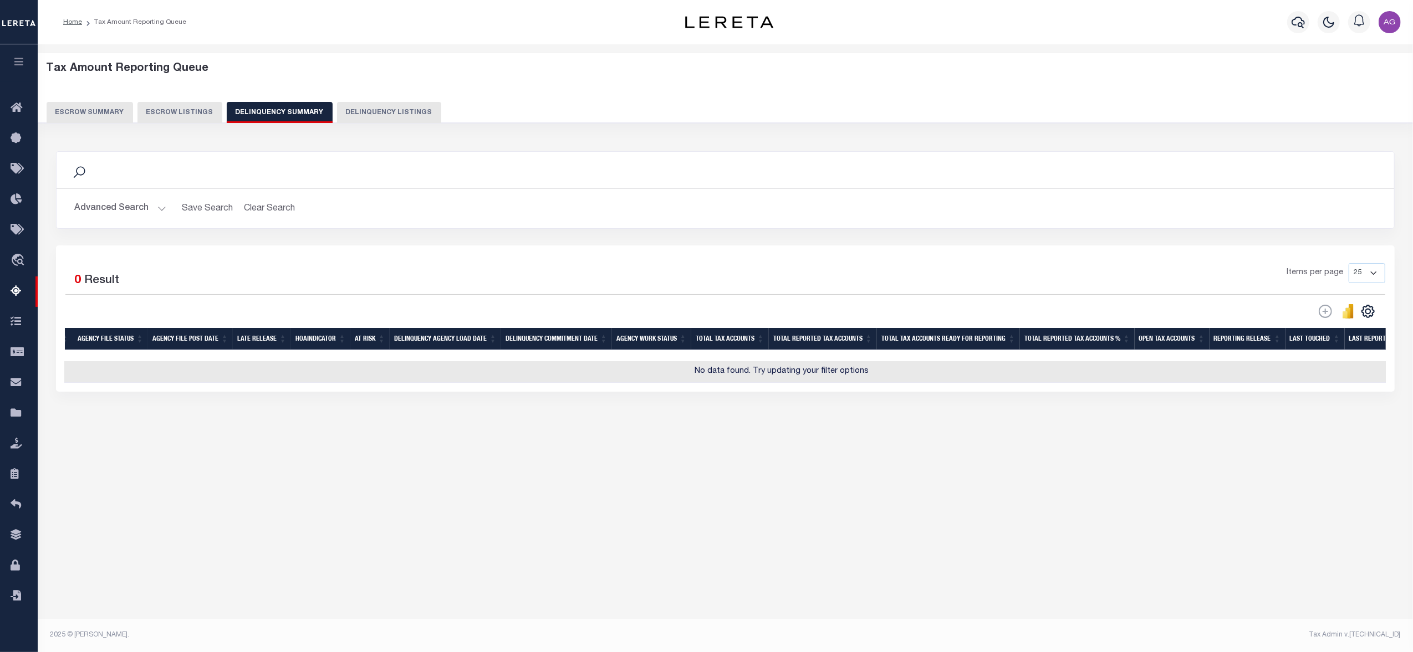
click at [120, 217] on button "Advanced Search" at bounding box center [120, 209] width 92 height 22
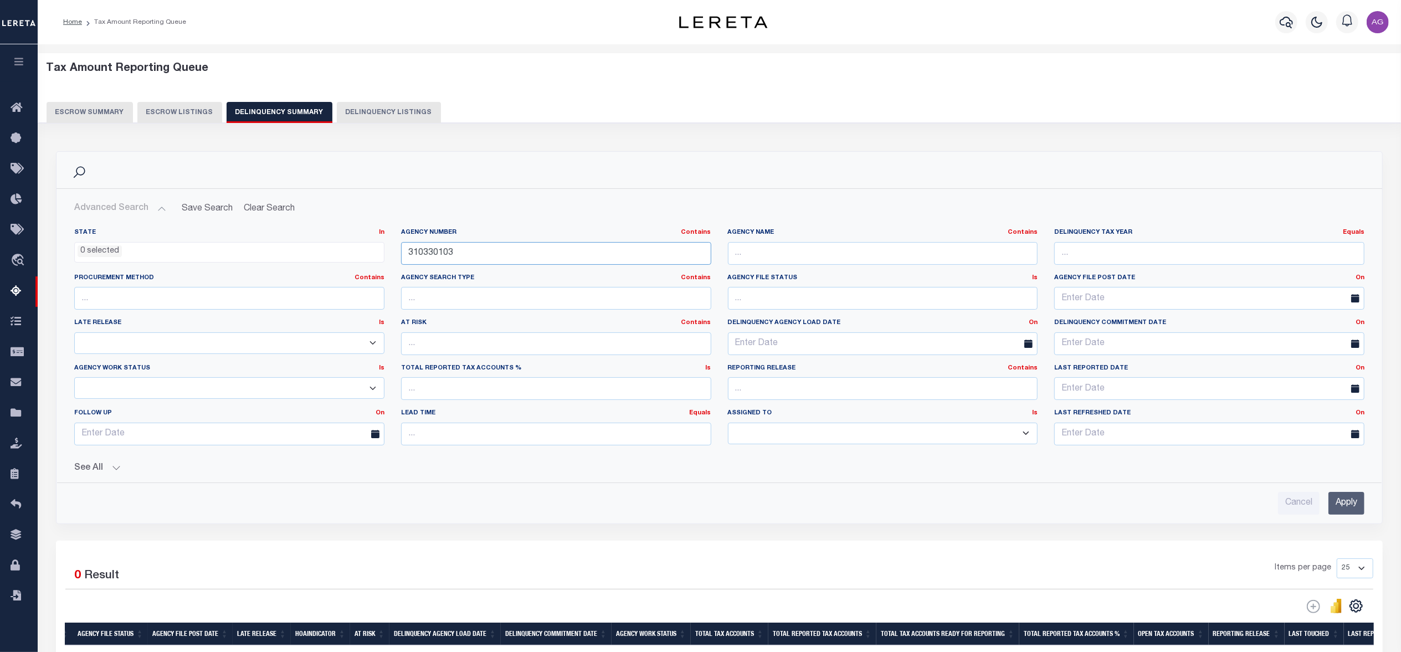
drag, startPoint x: 472, startPoint y: 257, endPoint x: 364, endPoint y: 240, distance: 109.3
click at [364, 240] on div "State In In AK AL AR AZ CA CO CT DC DE FL GA GU HI IA ID IL IN KS KY LA MA MD M…" at bounding box center [719, 341] width 1307 height 226
paste input "40101"
click at [1341, 511] on input "Apply" at bounding box center [1347, 503] width 36 height 23
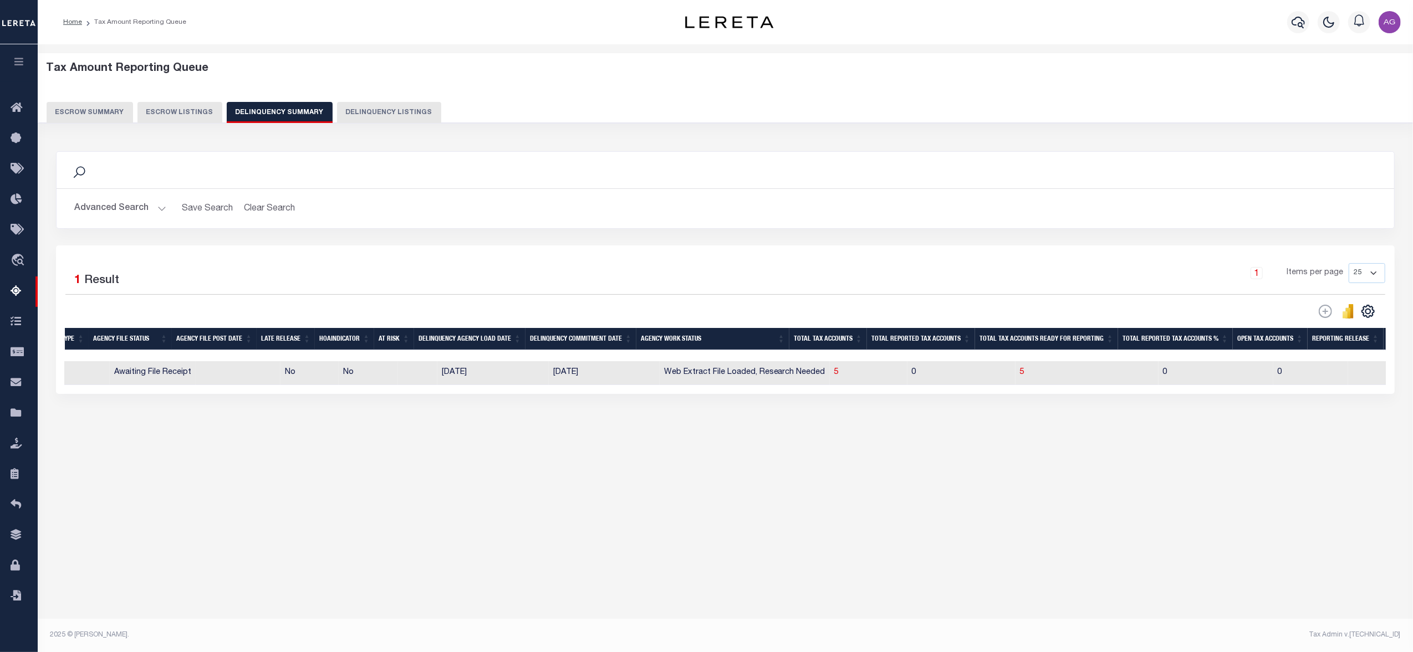
click at [116, 212] on button "Advanced Search" at bounding box center [120, 209] width 92 height 22
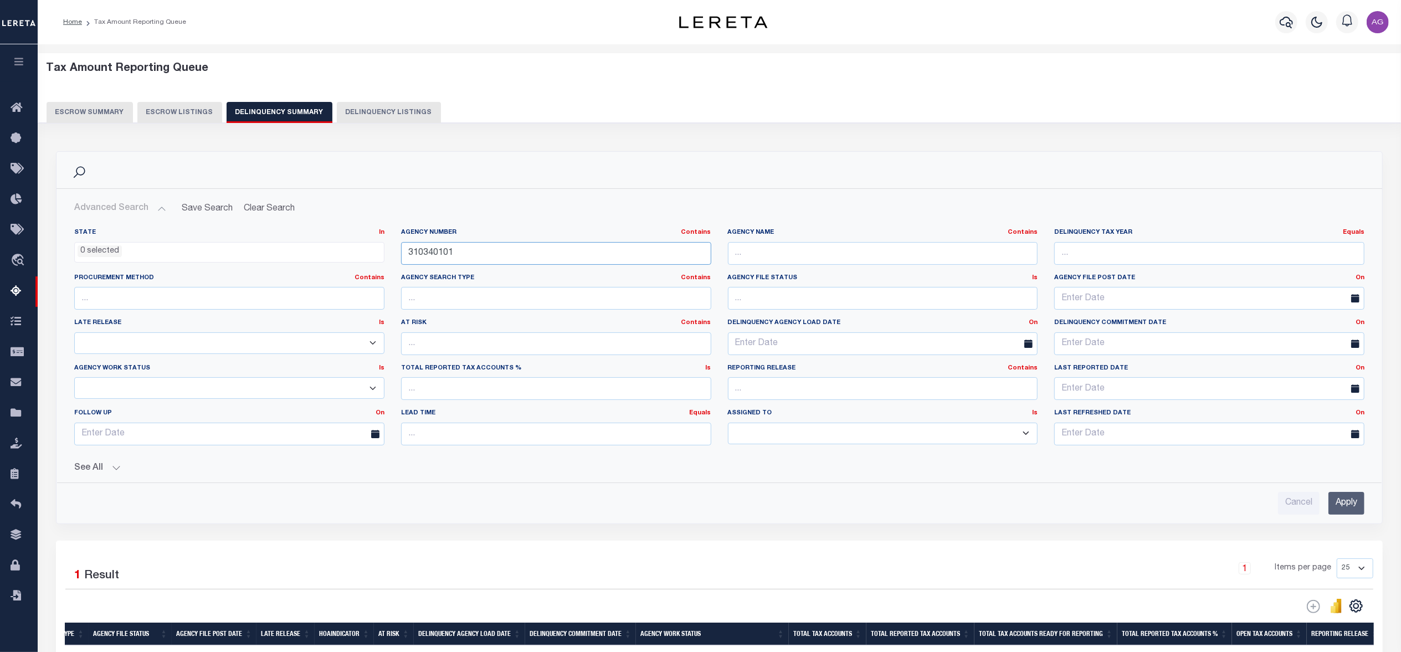
drag, startPoint x: 513, startPoint y: 253, endPoint x: 339, endPoint y: 239, distance: 174.0
click at [339, 239] on div "State In In AK AL AR AZ CA CO CT DC DE FL GA GU HI IA ID IL IN KS KY LA MA MD M…" at bounding box center [719, 341] width 1307 height 226
paste input "4402"
click at [1354, 510] on input "Apply" at bounding box center [1347, 503] width 36 height 23
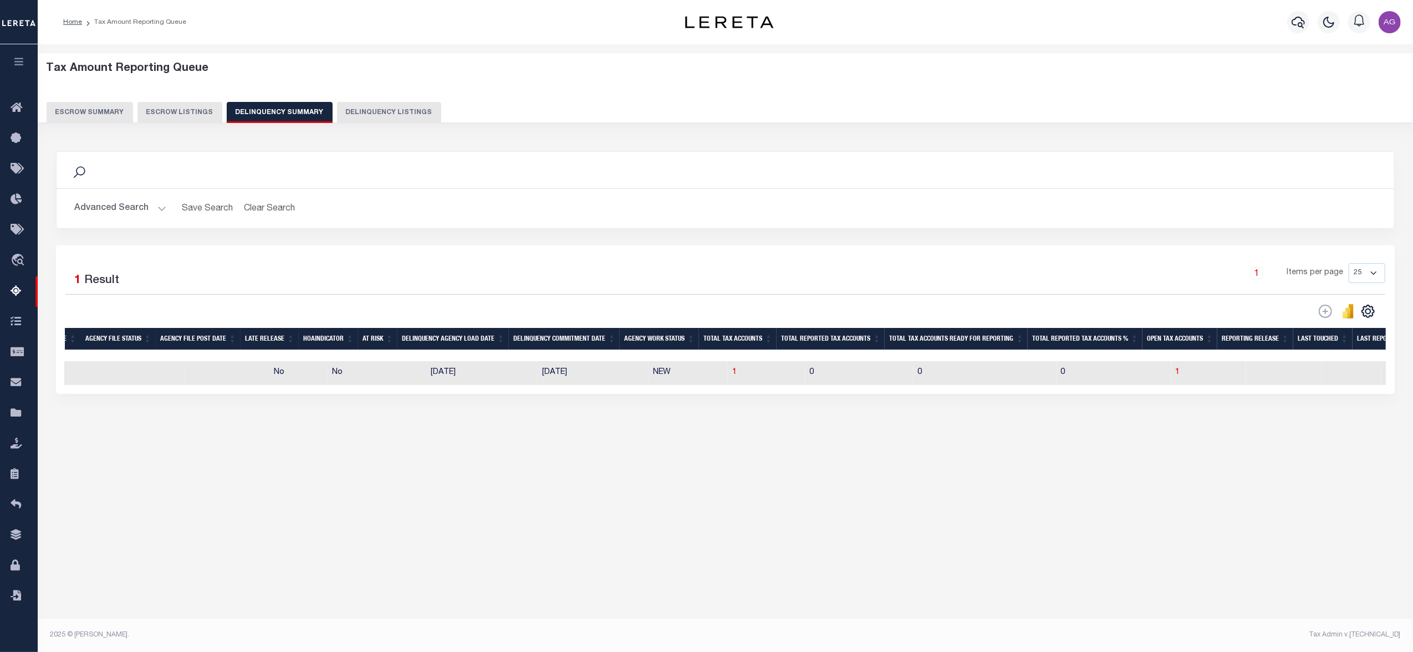
click at [116, 203] on button "Advanced Search" at bounding box center [120, 209] width 92 height 22
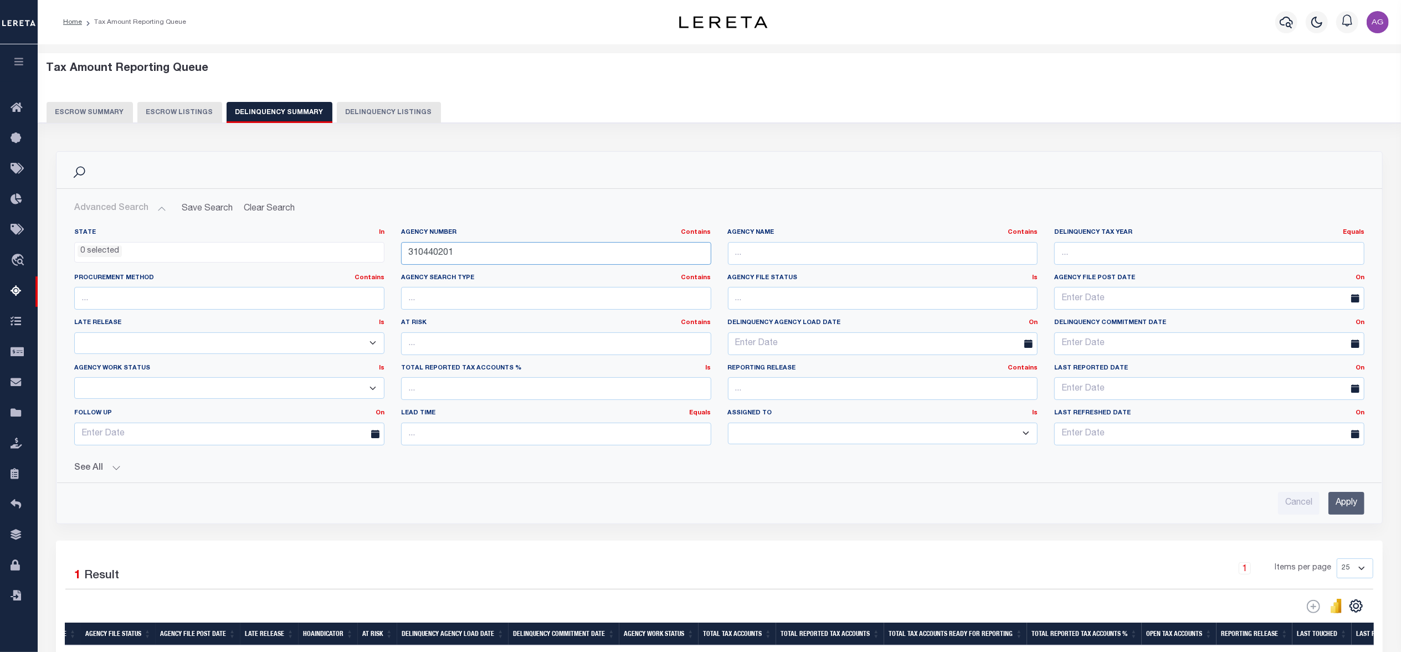
drag, startPoint x: 470, startPoint y: 255, endPoint x: 345, endPoint y: 244, distance: 126.2
click at [345, 244] on div "State In In AK AL AR AZ CA CO CT DC DE FL GA GU HI IA ID IL IN KS KY LA MA MD M…" at bounding box center [719, 341] width 1307 height 226
paste input "56"
type input "310560201"
click at [1344, 504] on input "Apply" at bounding box center [1347, 503] width 36 height 23
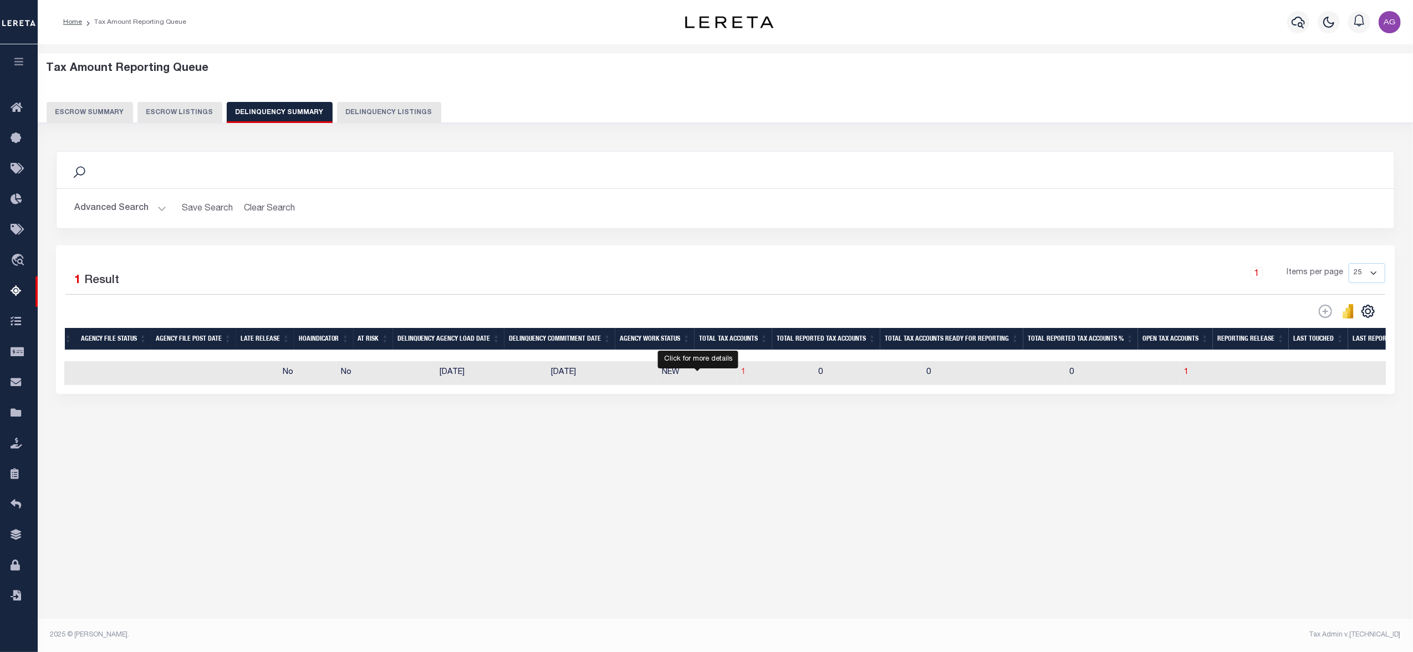
click at [741, 373] on span "1" at bounding box center [743, 373] width 4 height 8
select select "100"
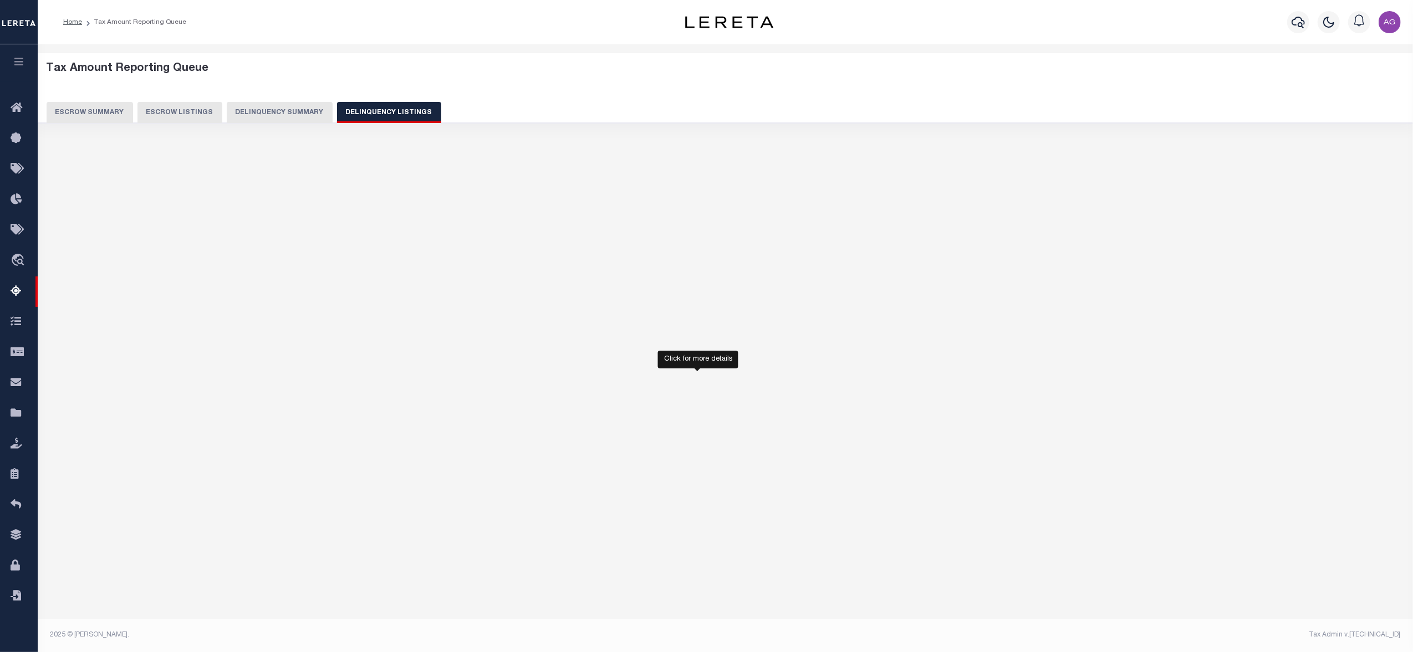
select select "100"
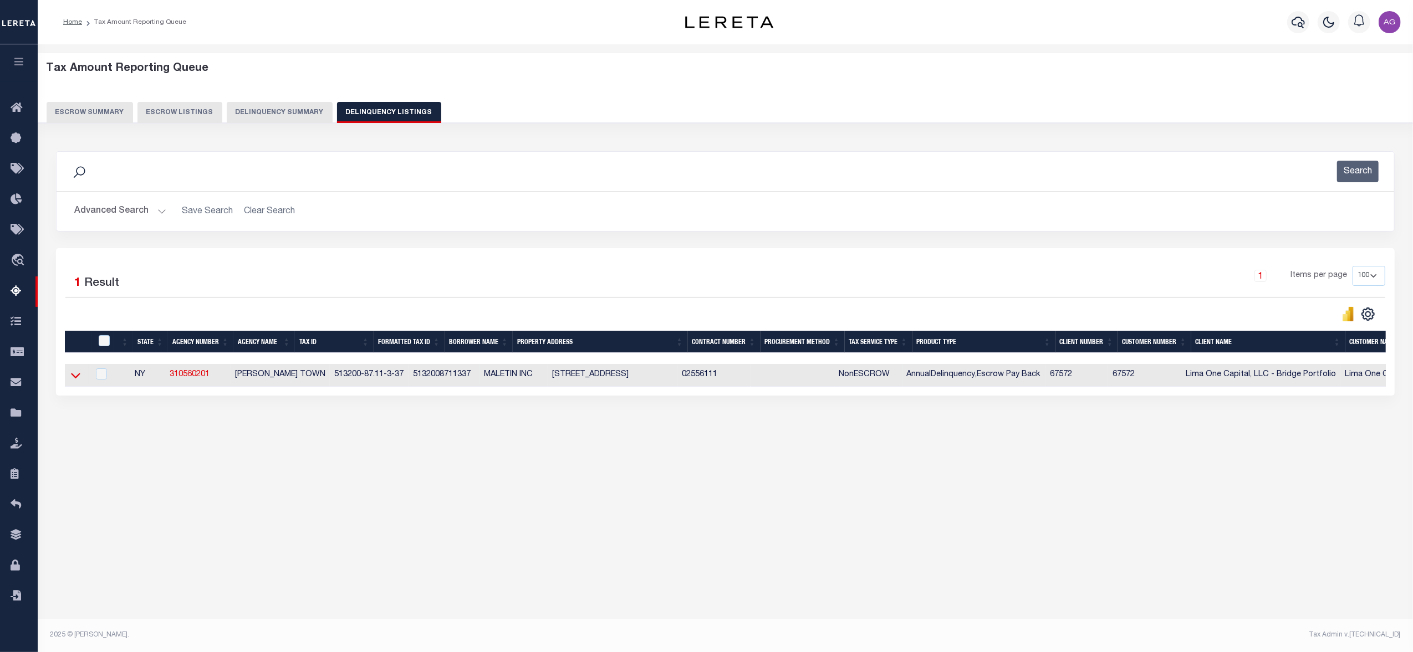
click at [74, 377] on icon at bounding box center [75, 376] width 9 height 12
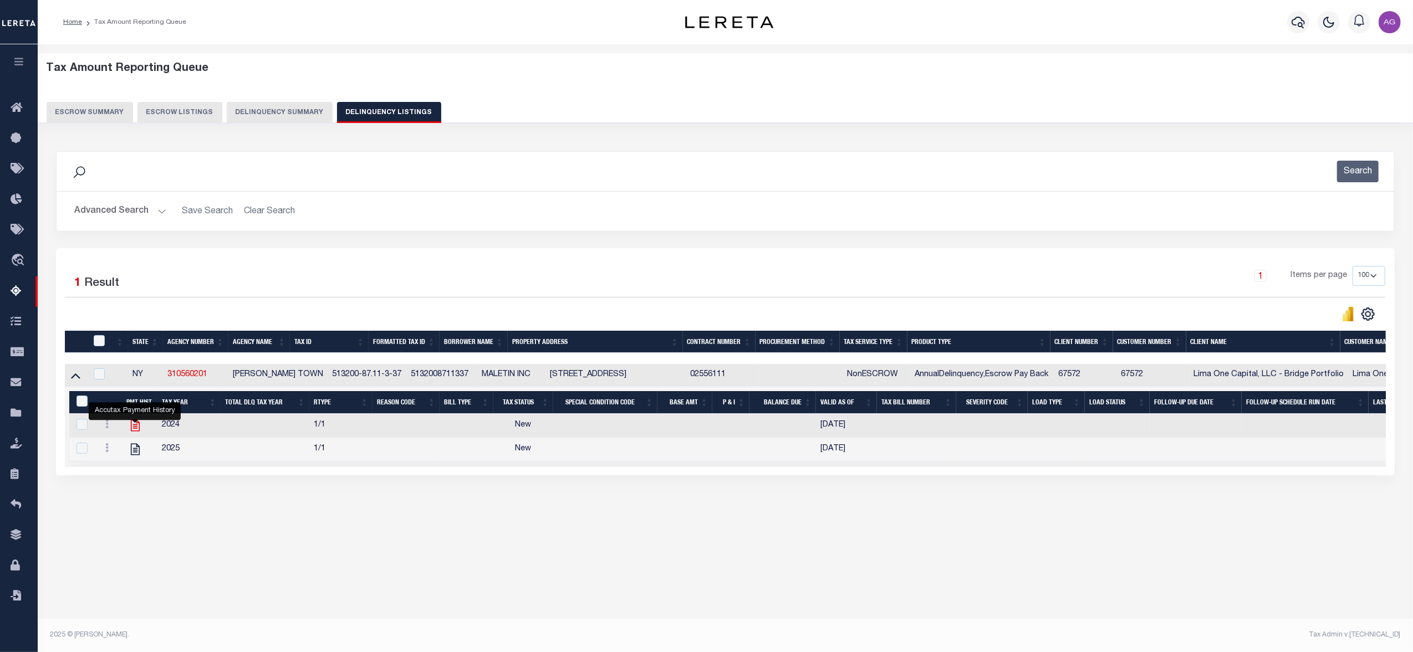
click at [131, 429] on icon "" at bounding box center [135, 426] width 9 height 12
checkbox input "true"
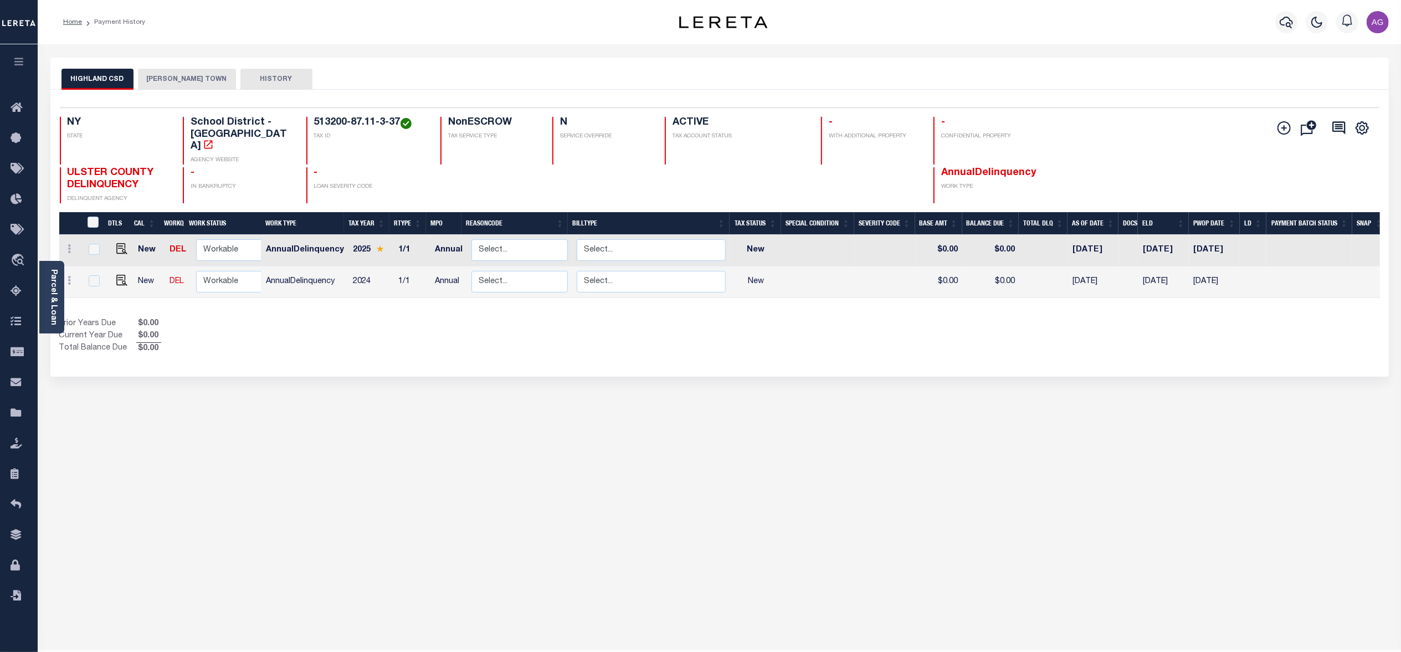
click at [169, 79] on button "[PERSON_NAME] TOWN" at bounding box center [187, 79] width 98 height 21
drag, startPoint x: 313, startPoint y: 122, endPoint x: 399, endPoint y: 119, distance: 86.5
click at [399, 119] on div "513200-87.11-3-37 TAX ID" at bounding box center [366, 141] width 121 height 48
copy h4 "513200-87.11-3-37"
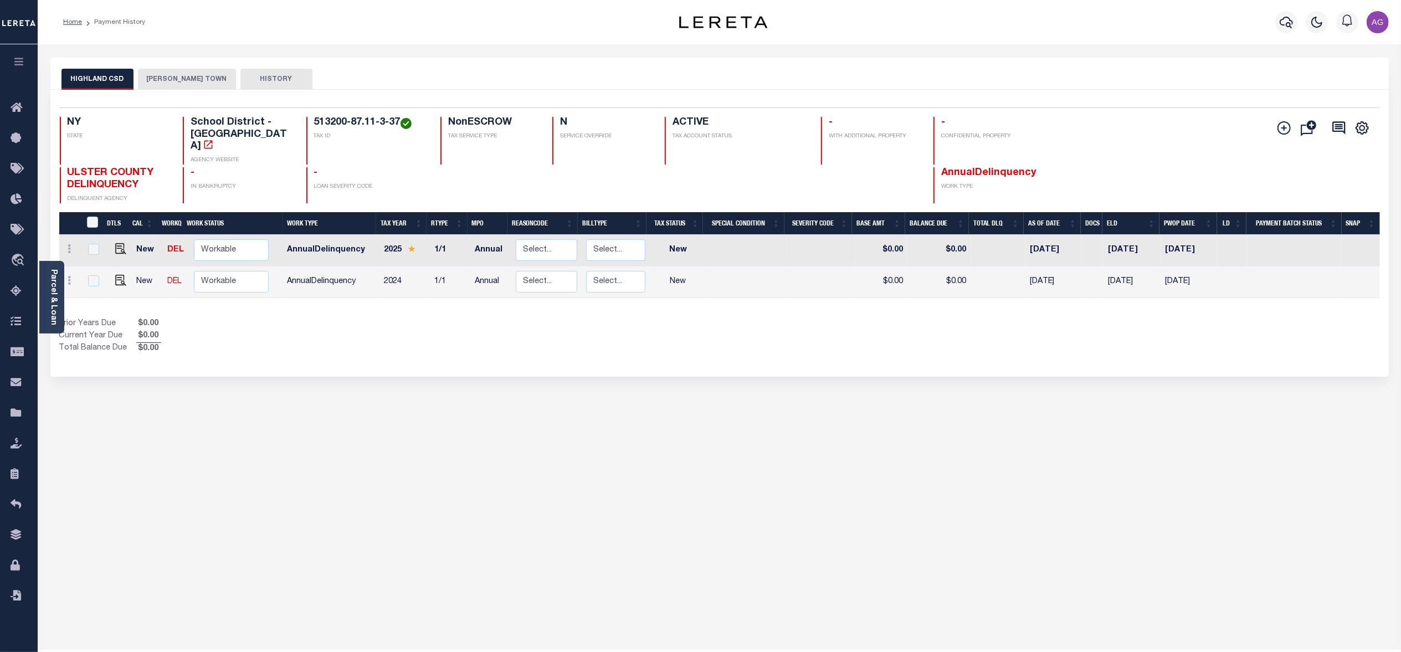
click at [169, 80] on button "[PERSON_NAME] TOWN" at bounding box center [187, 79] width 98 height 21
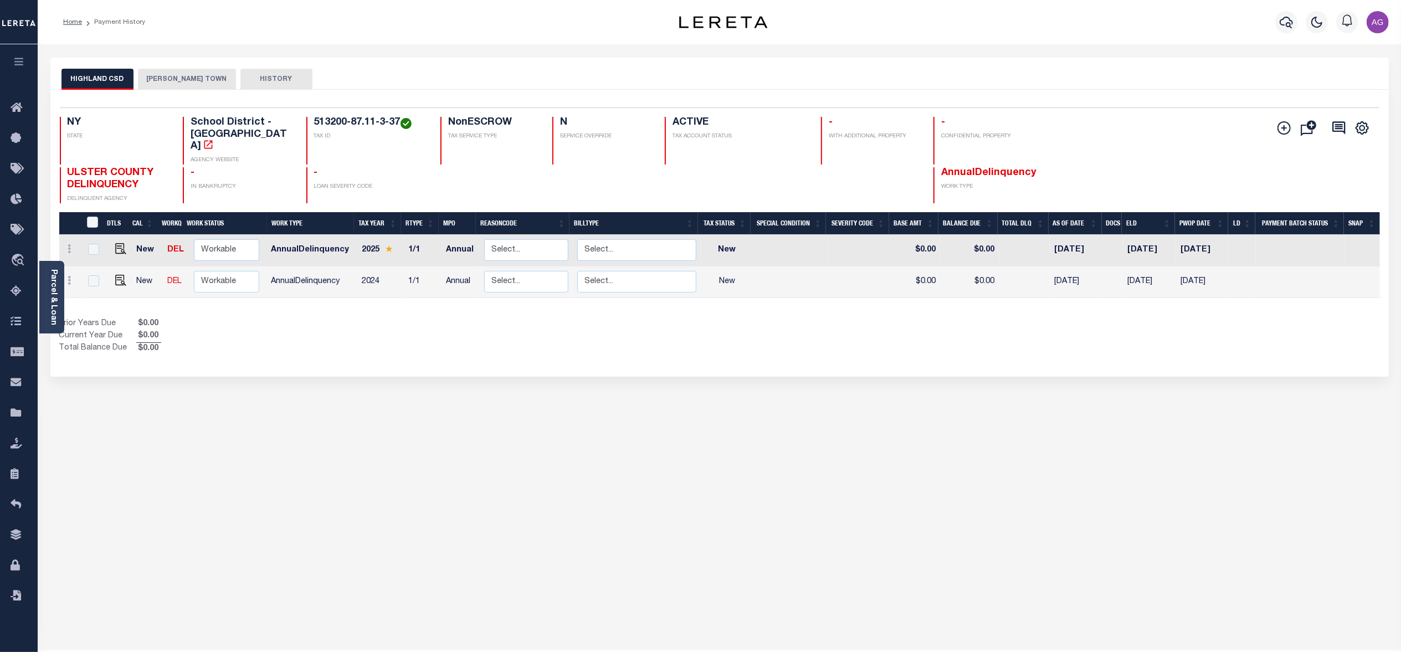
click at [180, 78] on button "[PERSON_NAME] TOWN" at bounding box center [187, 79] width 98 height 21
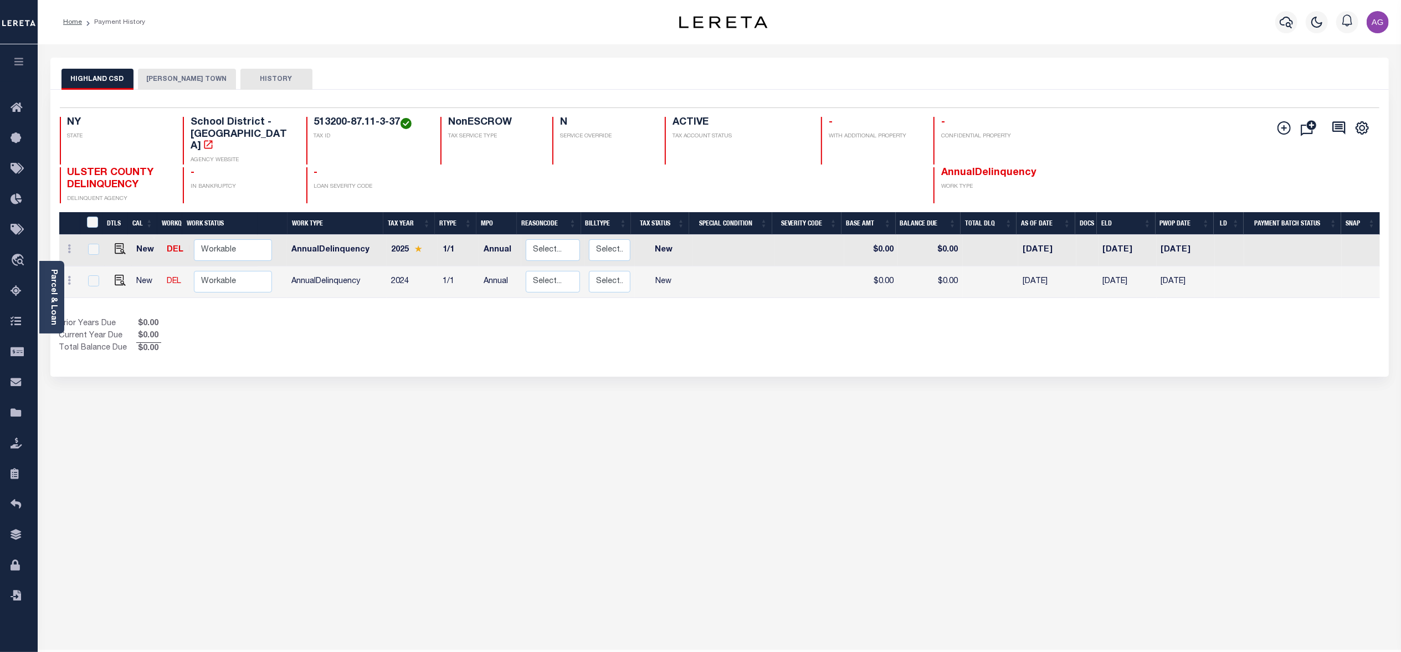
click at [174, 85] on button "[PERSON_NAME] TOWN" at bounding box center [187, 79] width 98 height 21
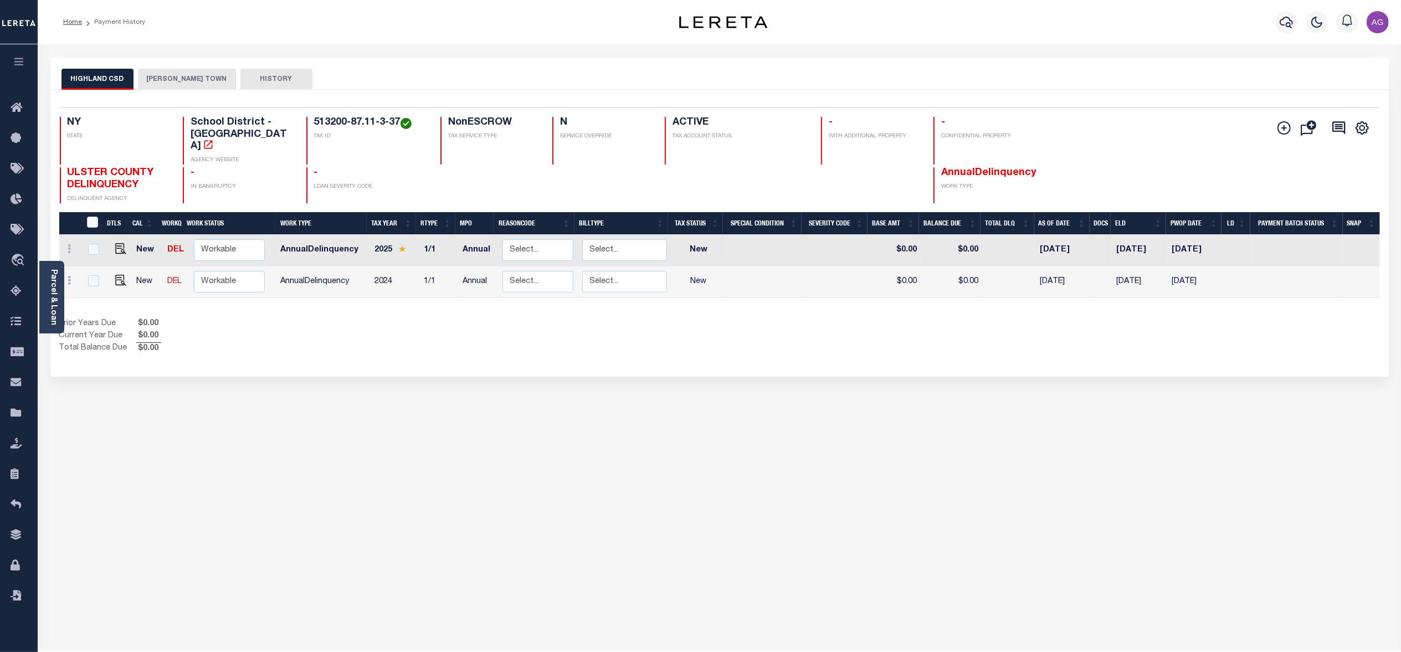
click at [178, 76] on button "[PERSON_NAME] TOWN" at bounding box center [187, 79] width 98 height 21
click at [160, 79] on button "[PERSON_NAME] TOWN" at bounding box center [187, 79] width 98 height 21
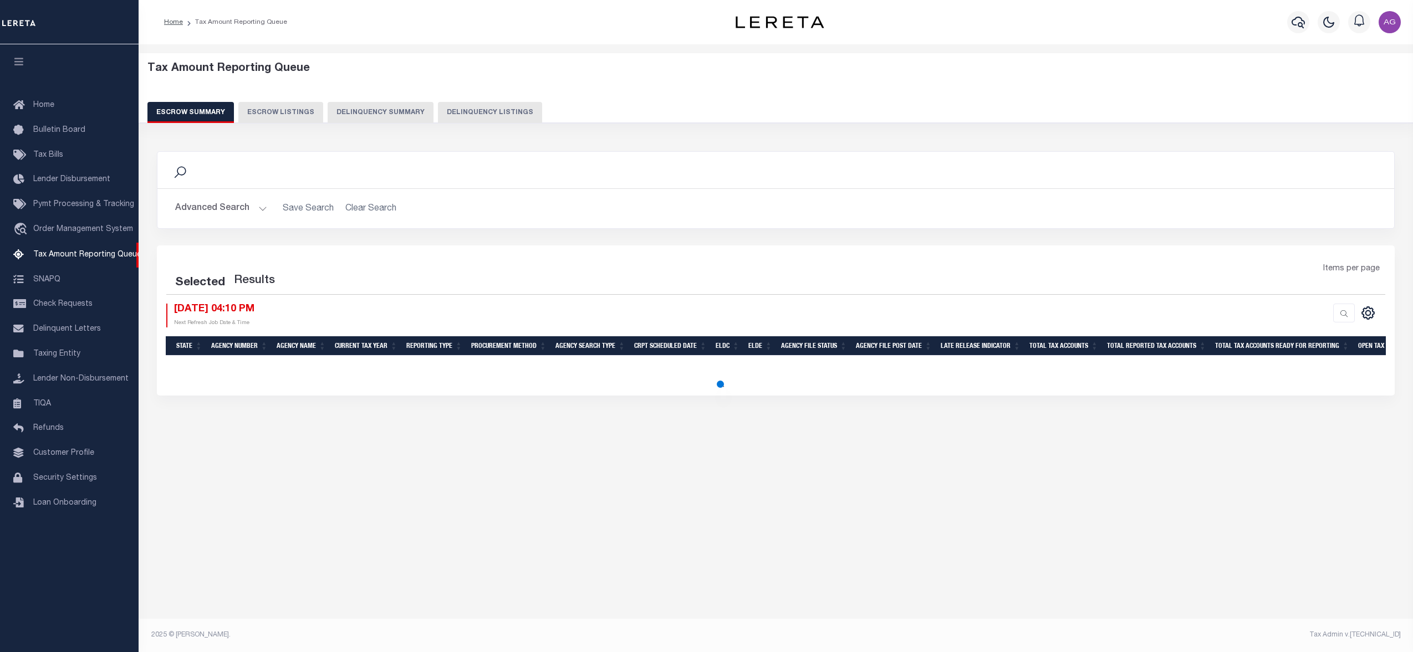
select select
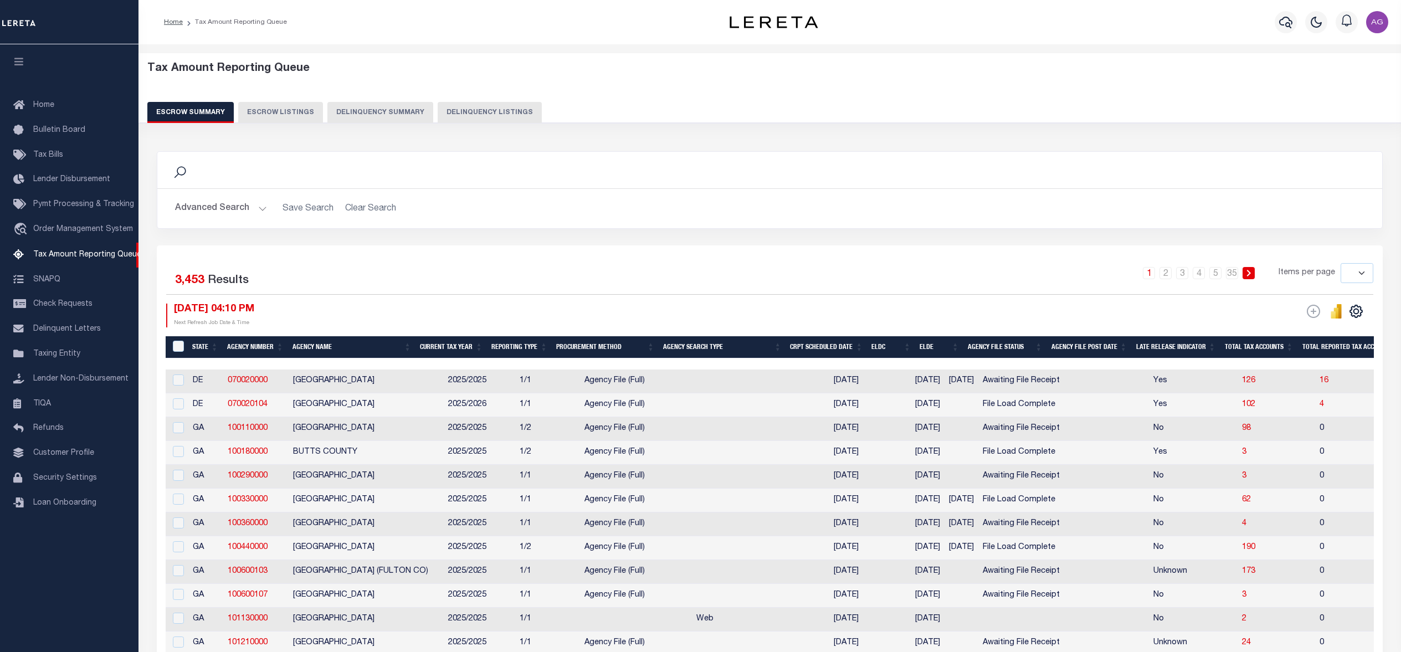
click at [308, 111] on button "Escrow Listings" at bounding box center [280, 112] width 85 height 21
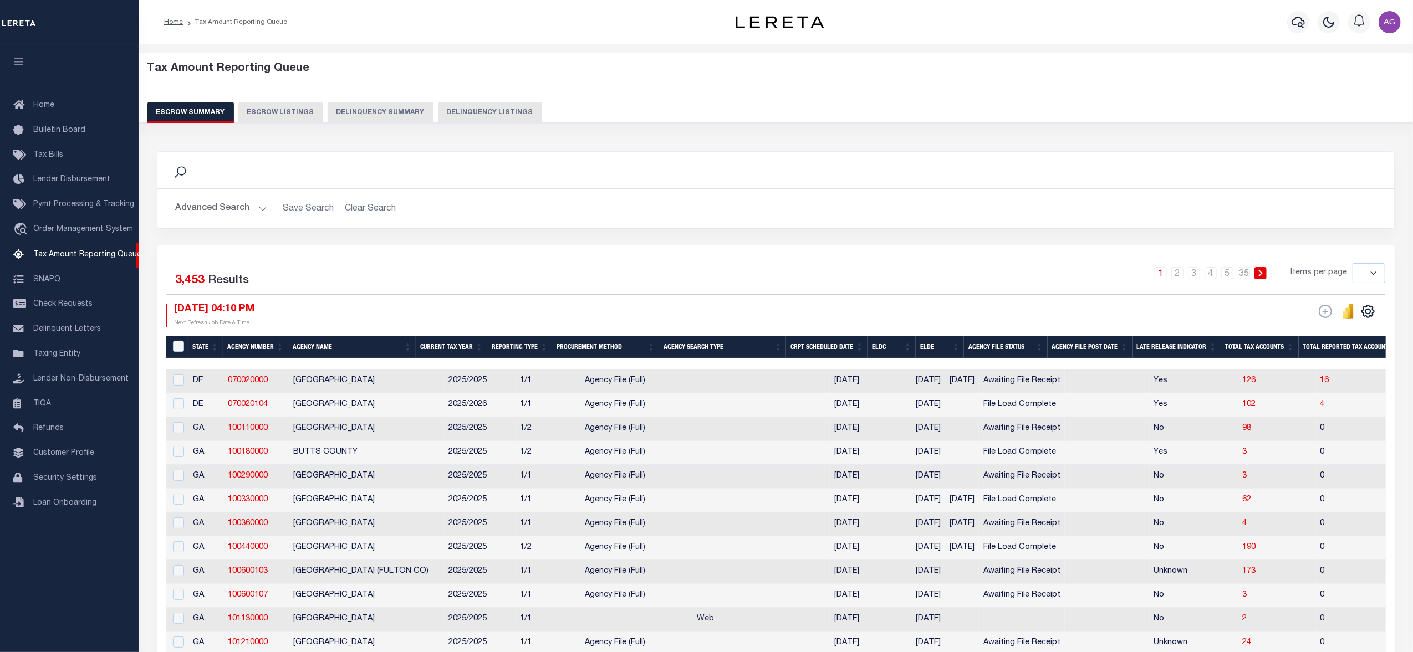
select select "100"
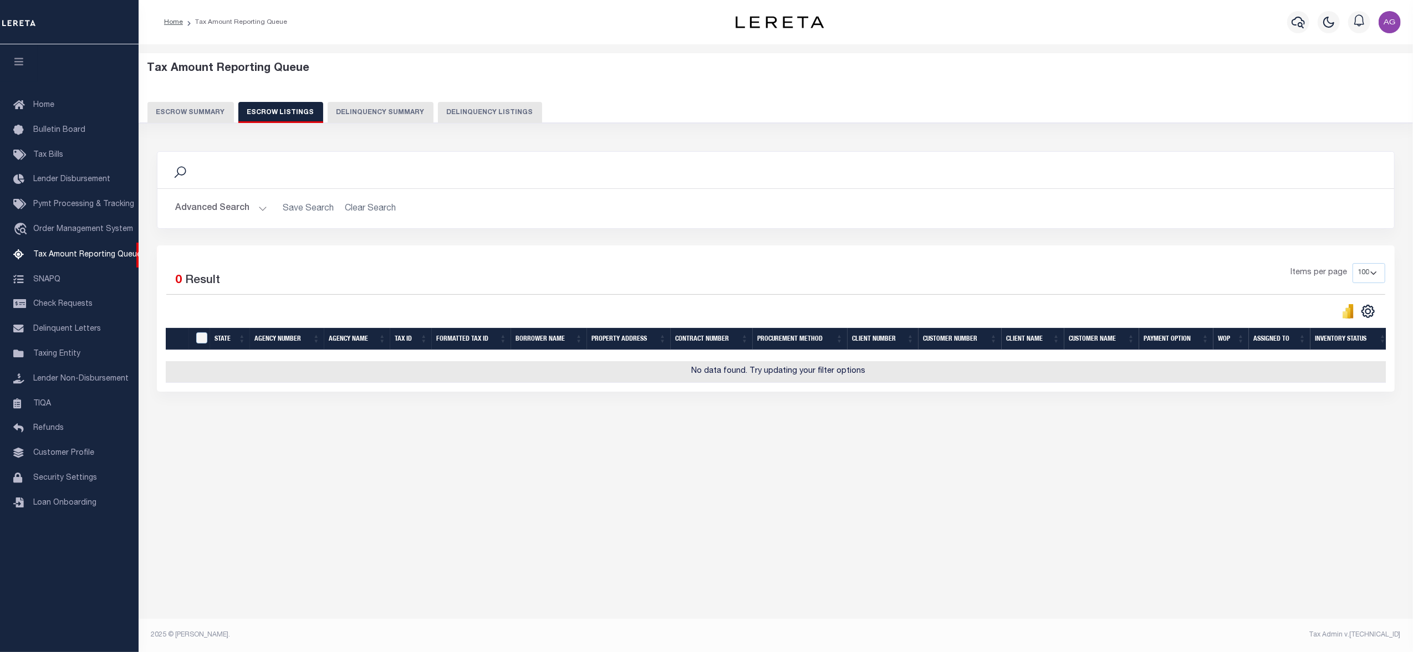
click at [345, 120] on button "Delinquency Summary" at bounding box center [380, 112] width 106 height 21
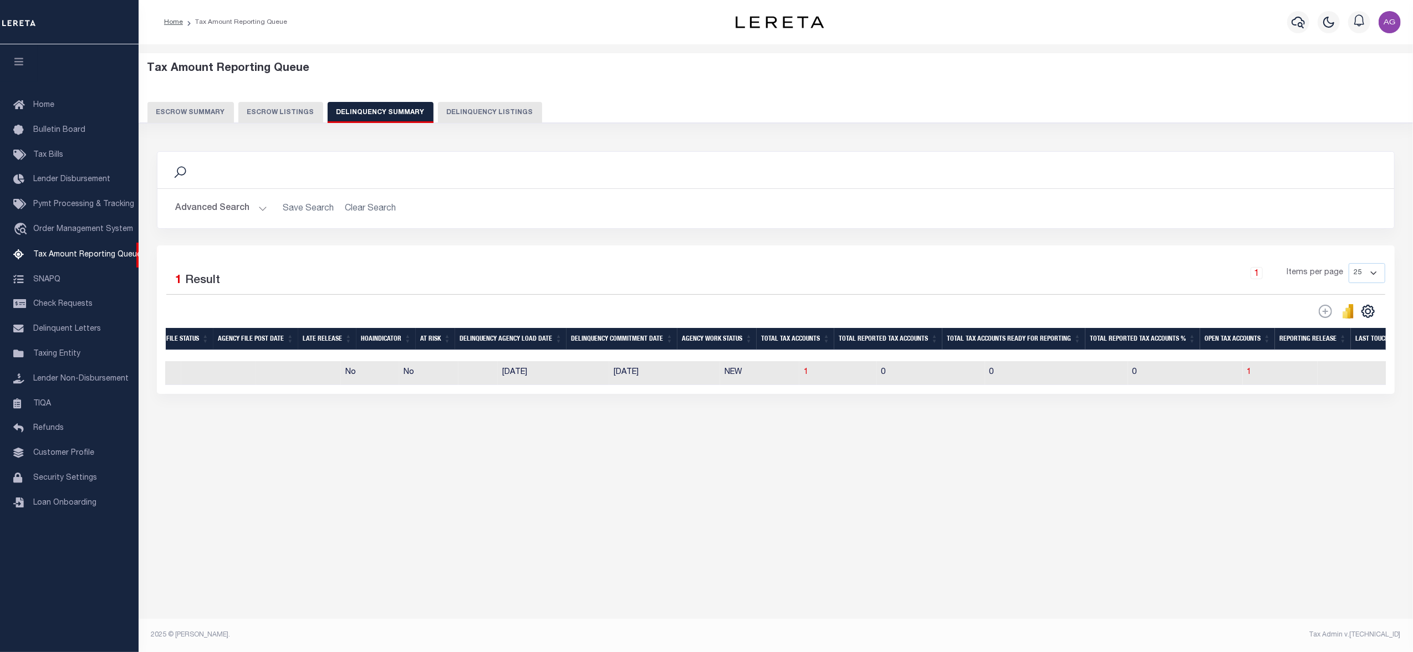
scroll to position [0, 541]
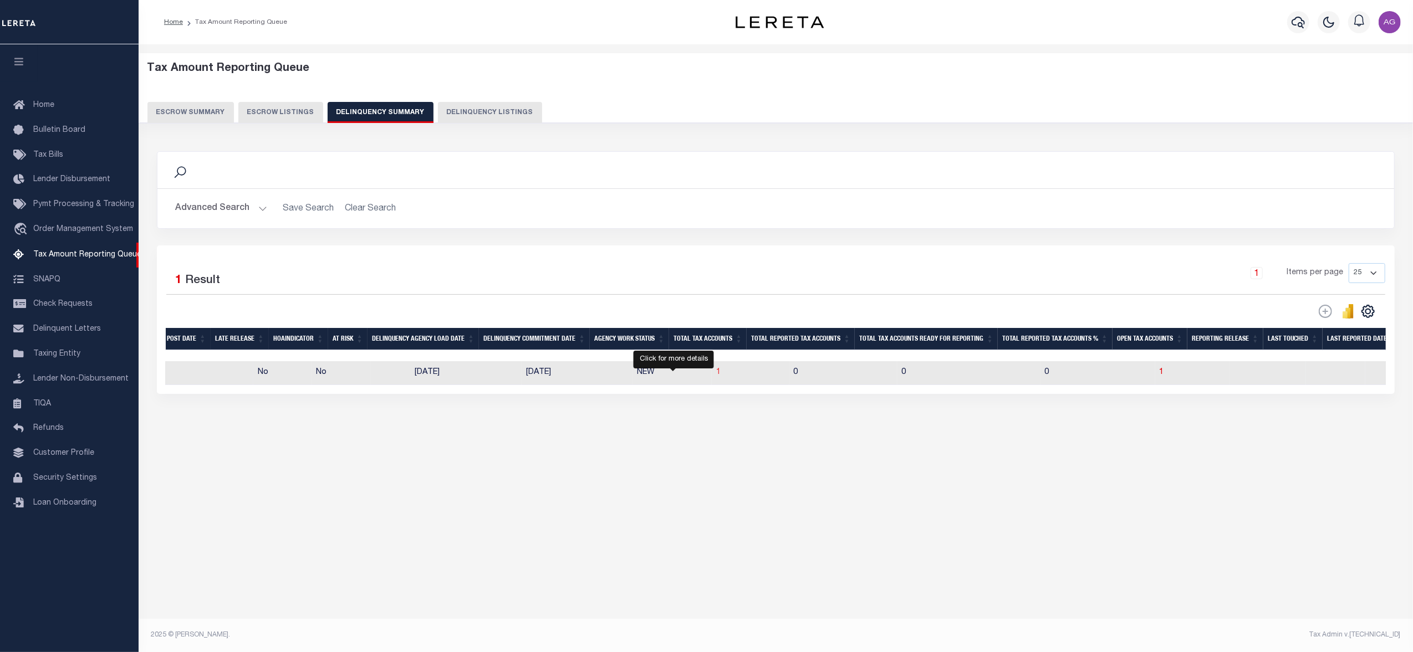
click at [716, 373] on span "1" at bounding box center [718, 373] width 4 height 8
select select "100"
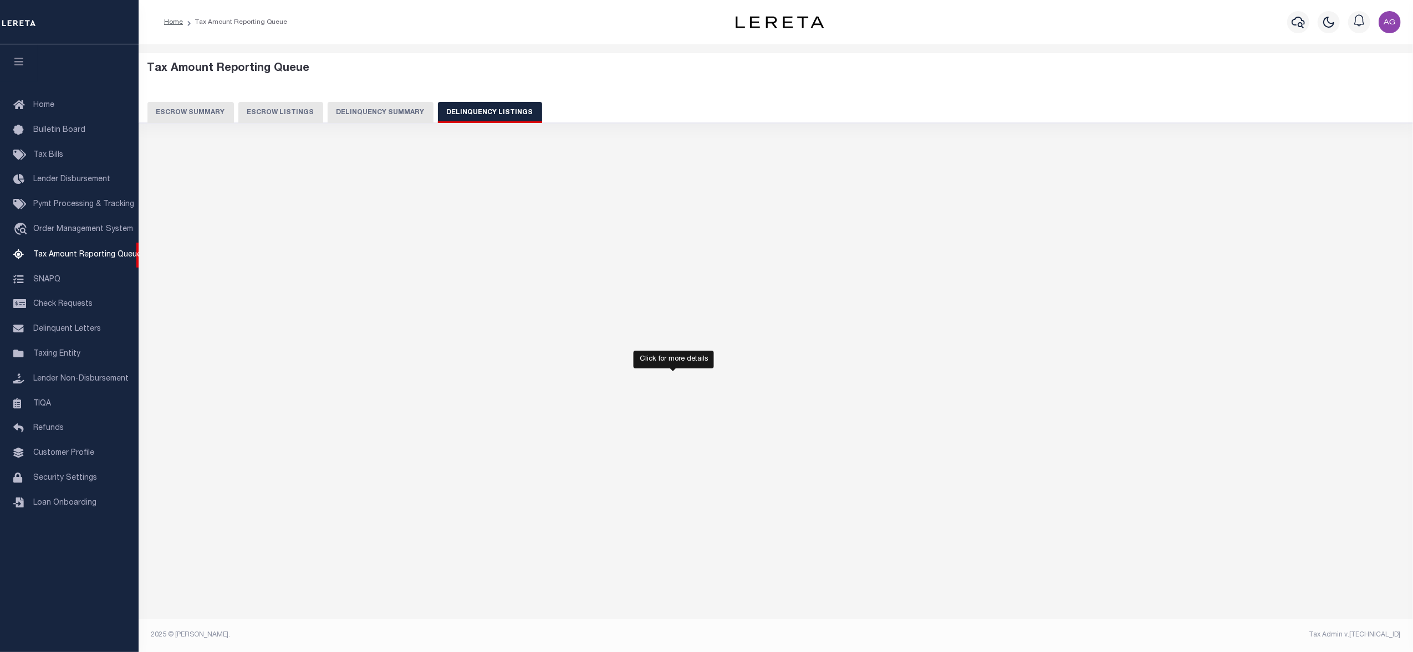
select select "100"
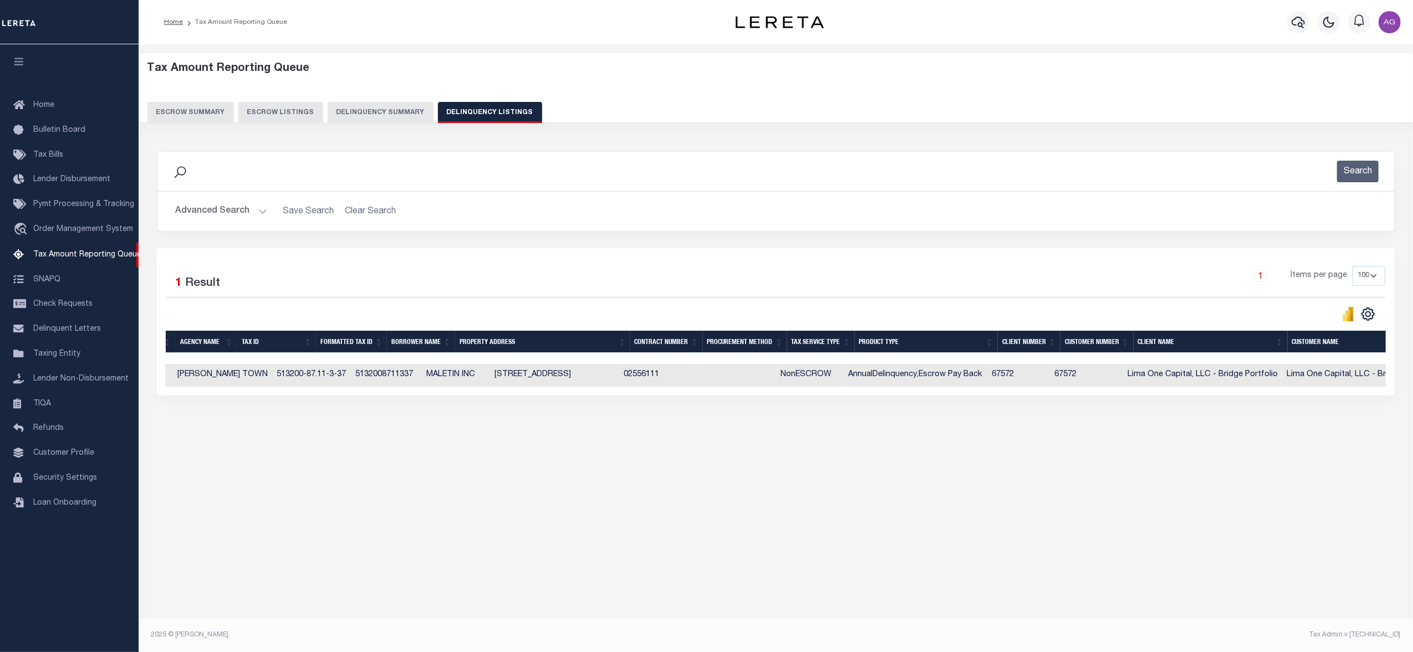
scroll to position [0, 0]
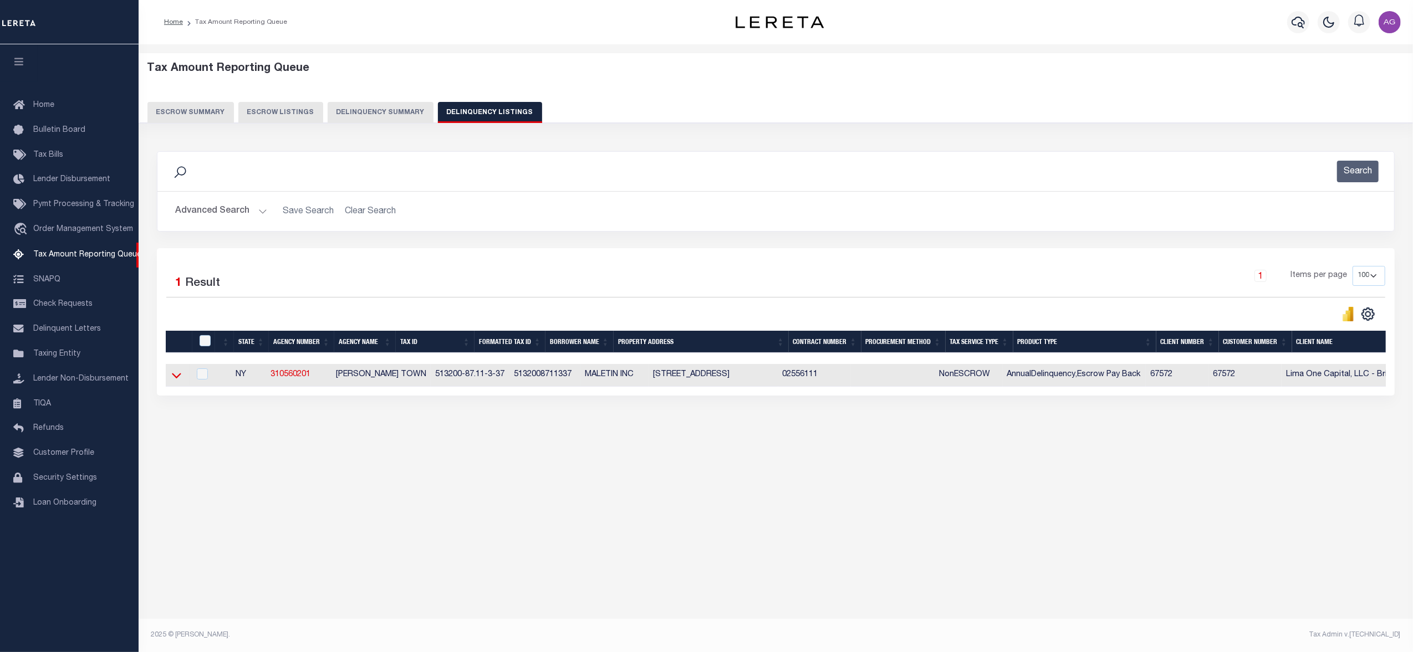
click at [178, 373] on icon at bounding box center [176, 376] width 9 height 12
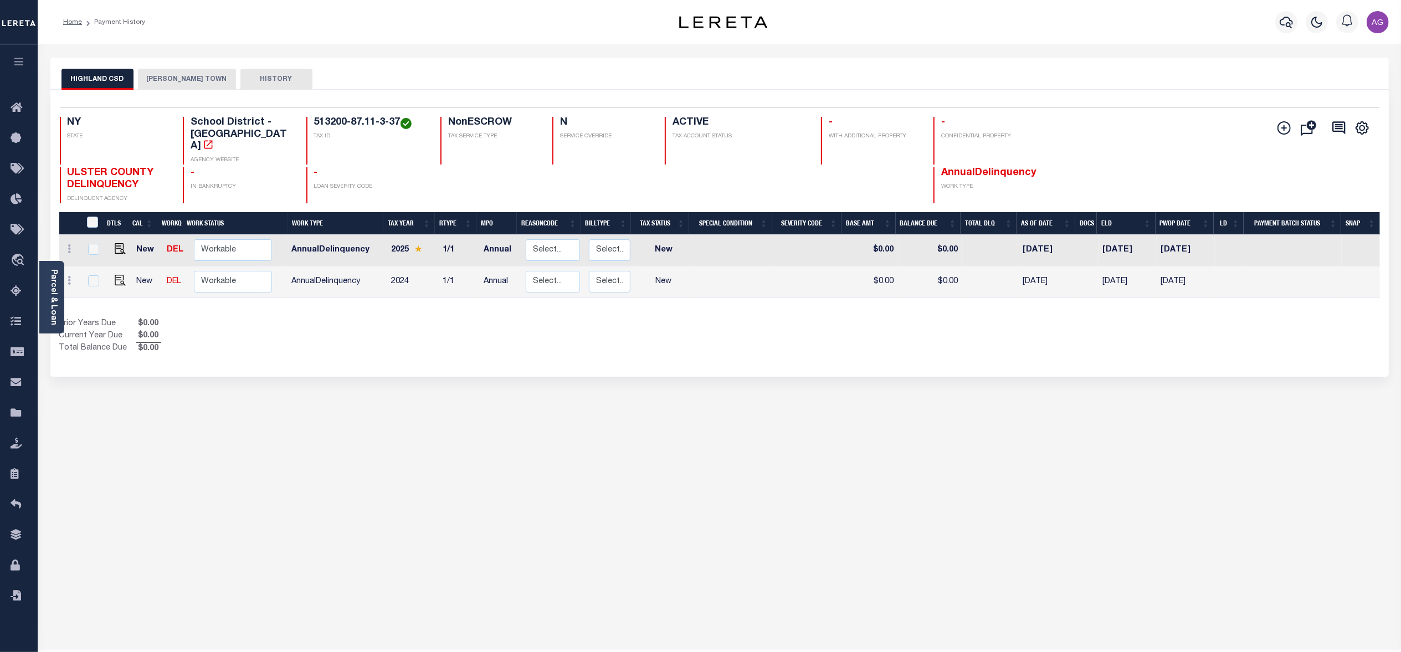
click at [160, 80] on button "[PERSON_NAME] TOWN" at bounding box center [187, 79] width 98 height 21
click at [178, 76] on button "[PERSON_NAME] TOWN" at bounding box center [187, 79] width 98 height 21
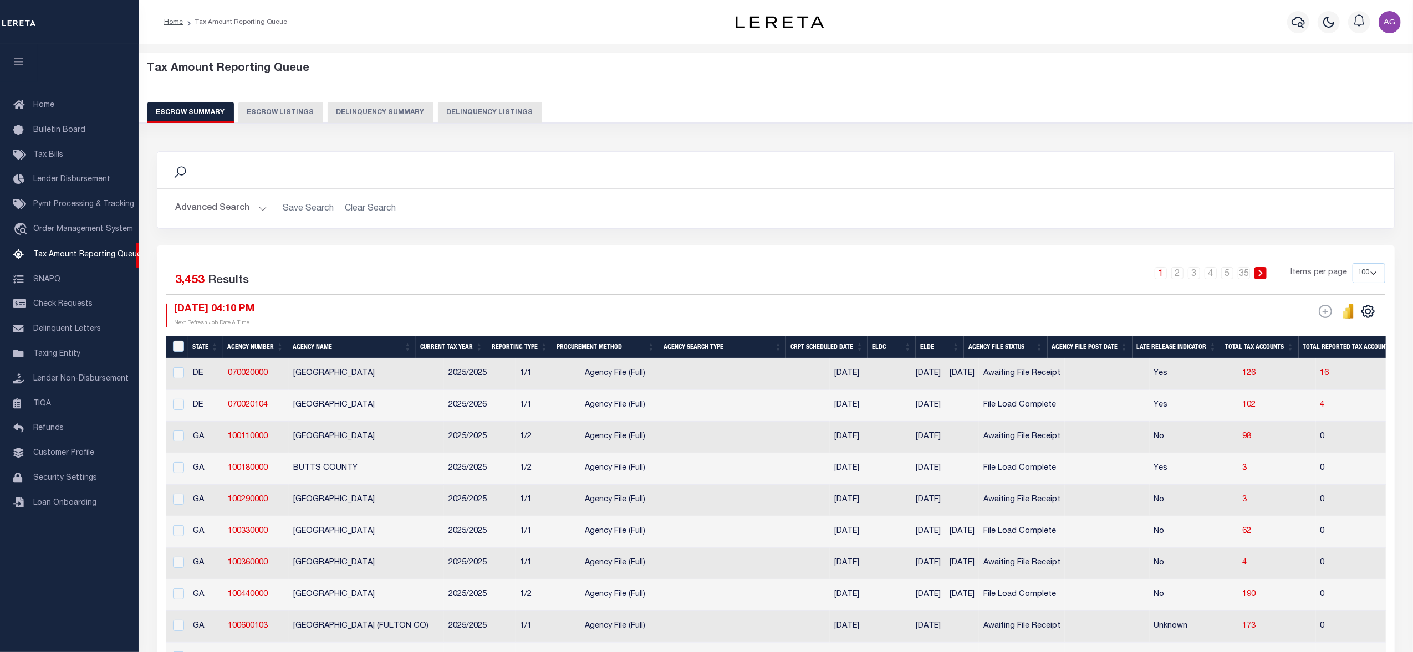
click at [380, 105] on button "Delinquency Summary" at bounding box center [380, 112] width 106 height 21
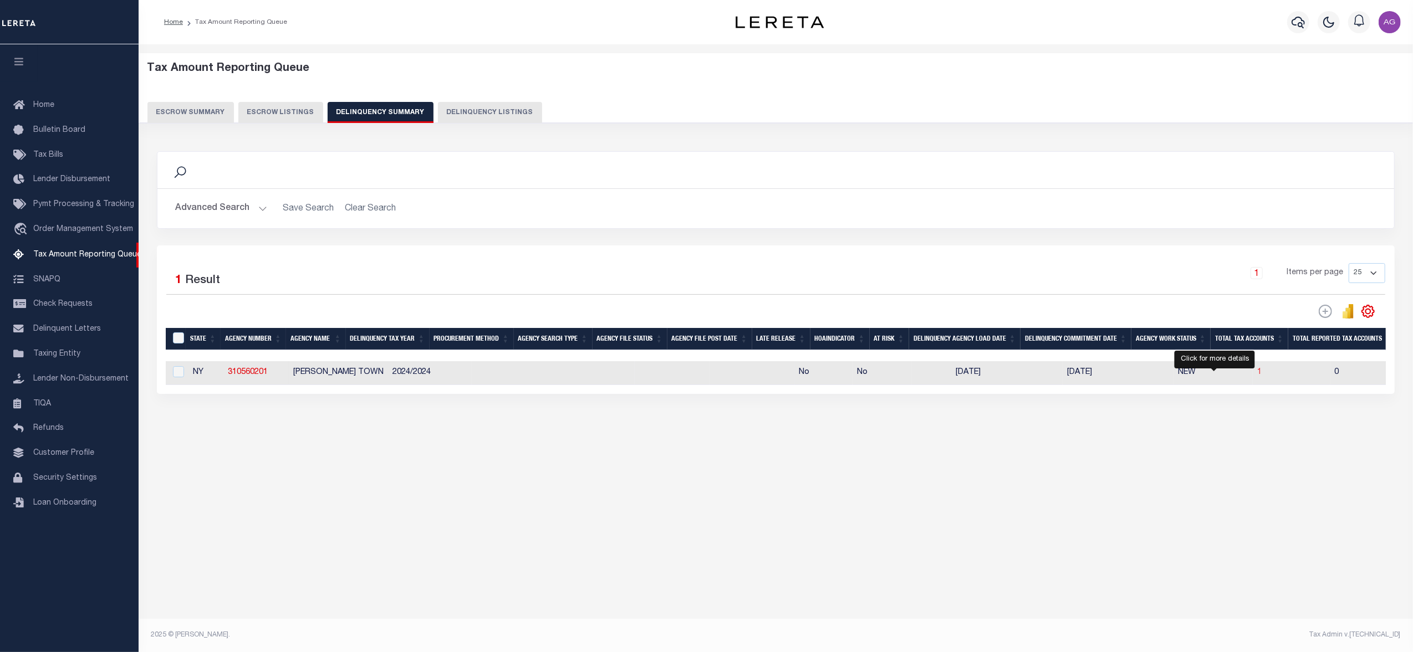
click at [1257, 375] on span "1" at bounding box center [1259, 373] width 4 height 8
select select "100"
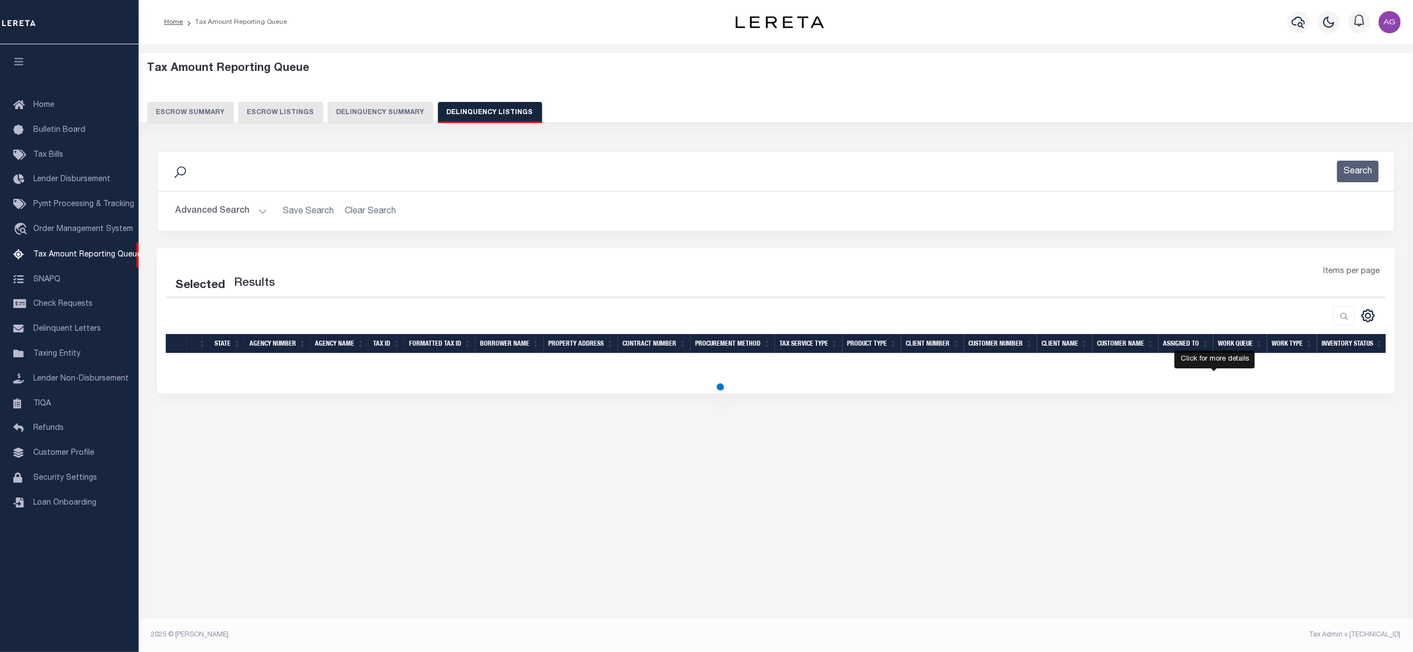
select select "100"
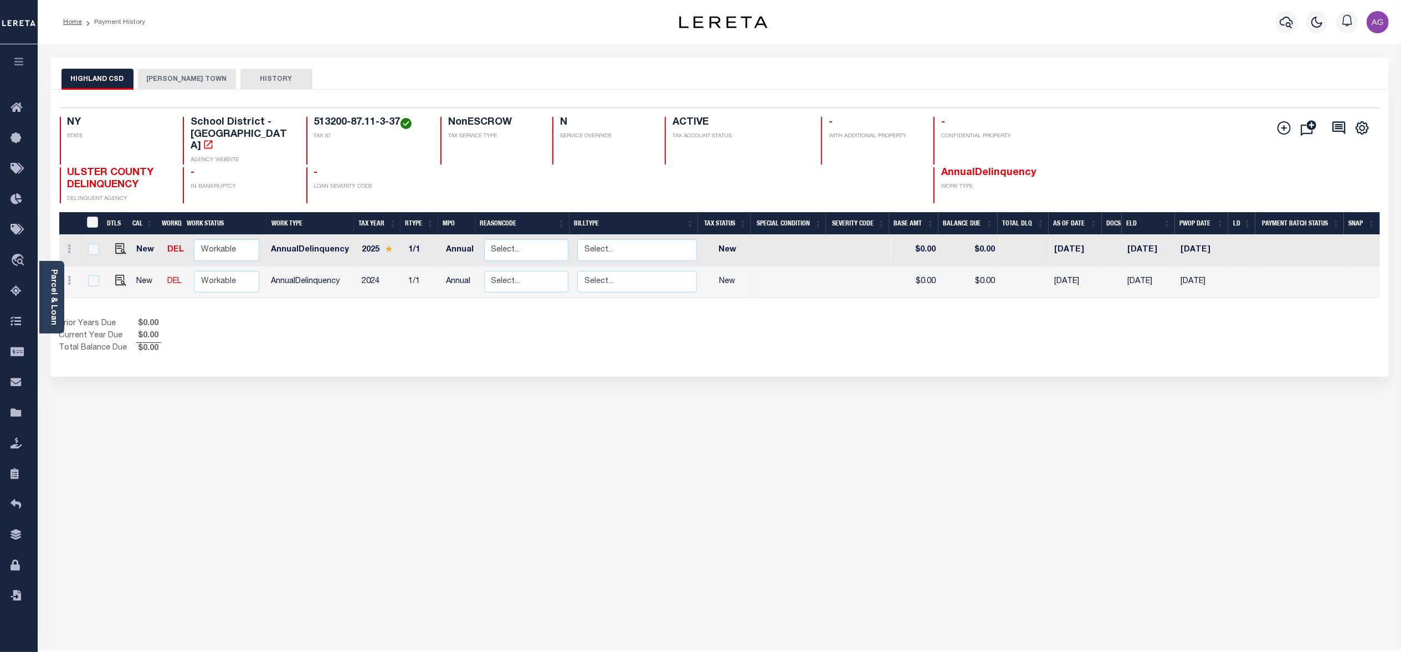
click at [167, 78] on button "[PERSON_NAME] TOWN" at bounding box center [187, 79] width 98 height 21
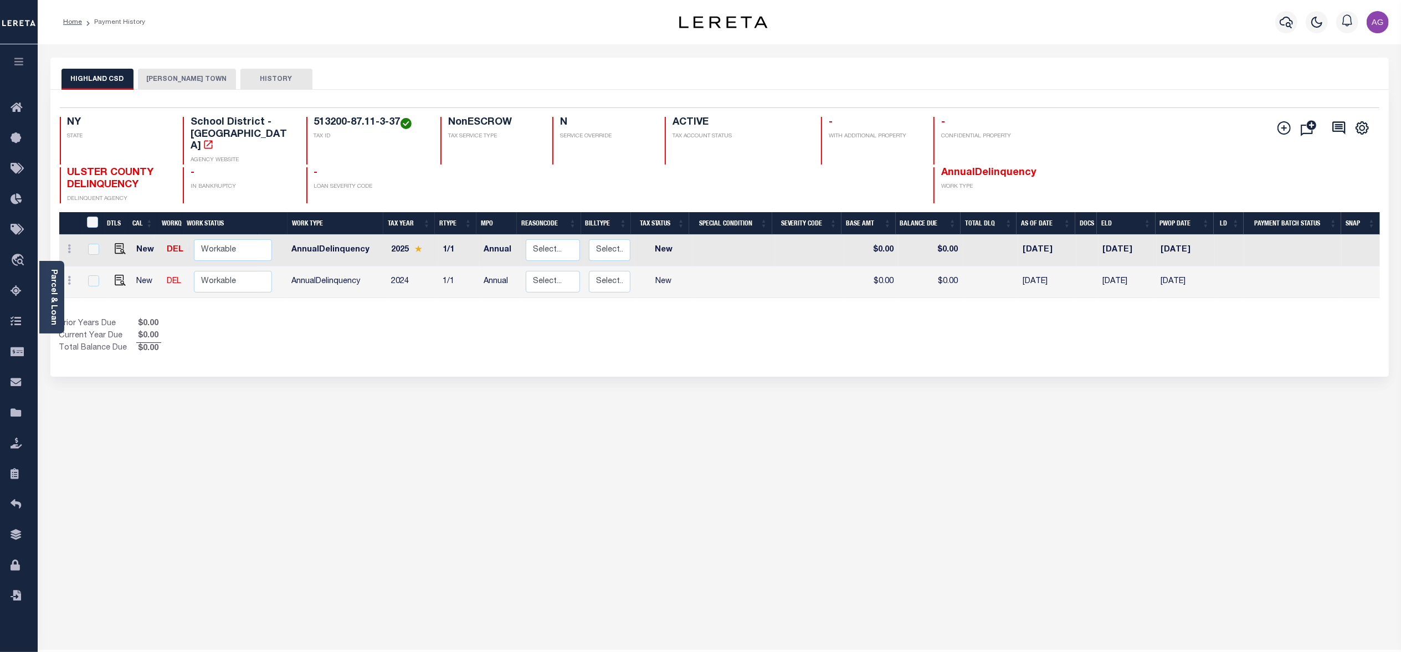
click at [190, 81] on button "[PERSON_NAME] TOWN" at bounding box center [187, 79] width 98 height 21
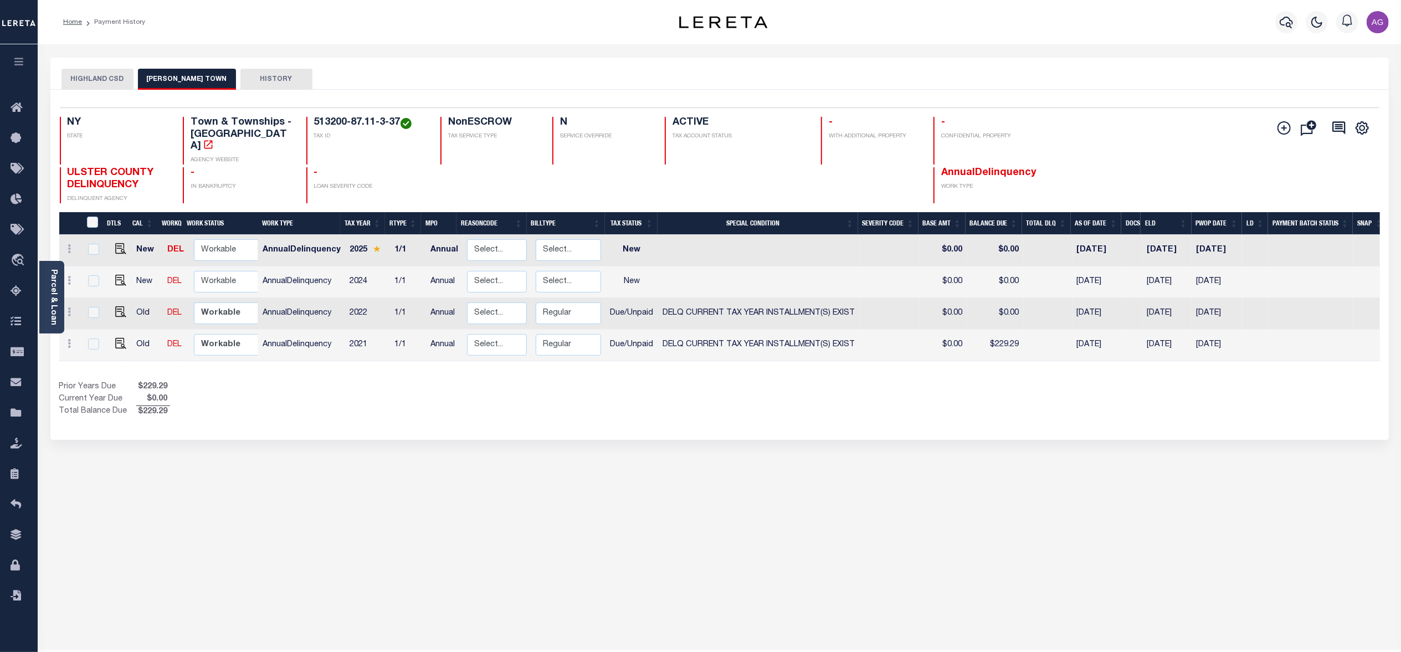
click at [349, 532] on div "HIGHLAND CSD [PERSON_NAME] TOWN HISTORY Selected 4" at bounding box center [719, 371] width 1355 height 626
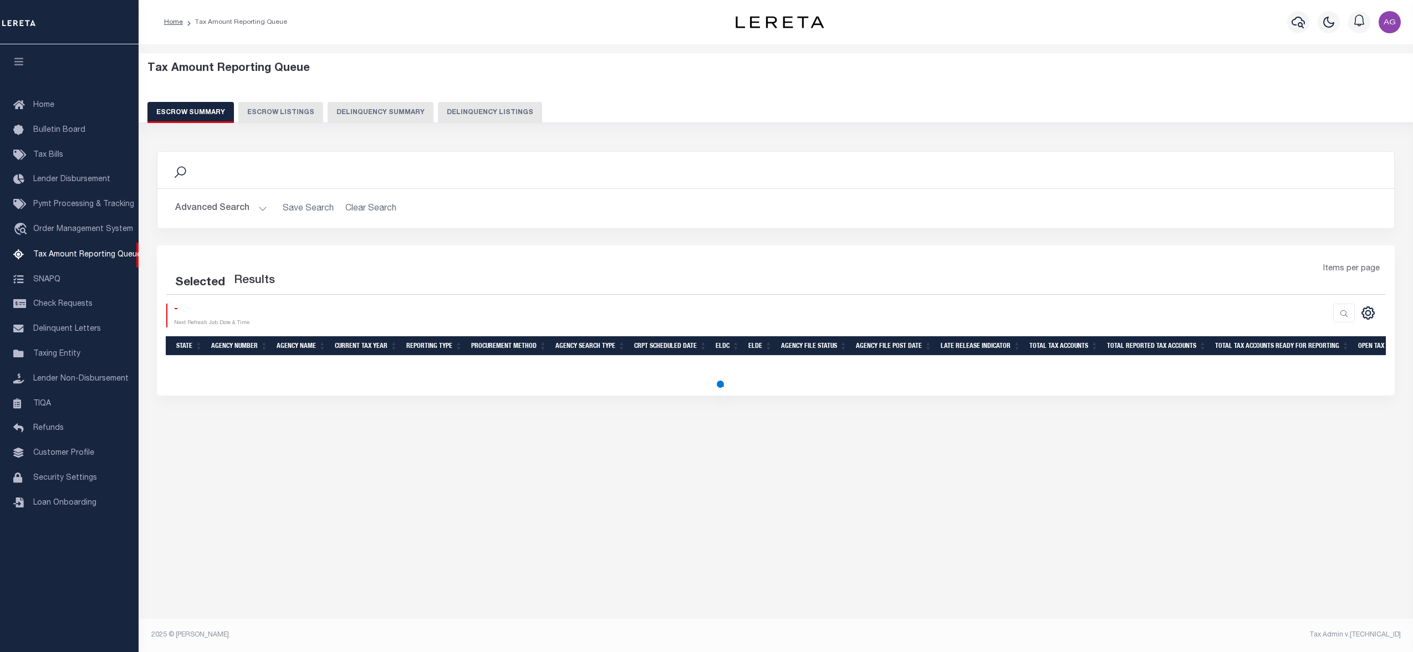
click at [357, 104] on button "Delinquency Summary" at bounding box center [380, 112] width 106 height 21
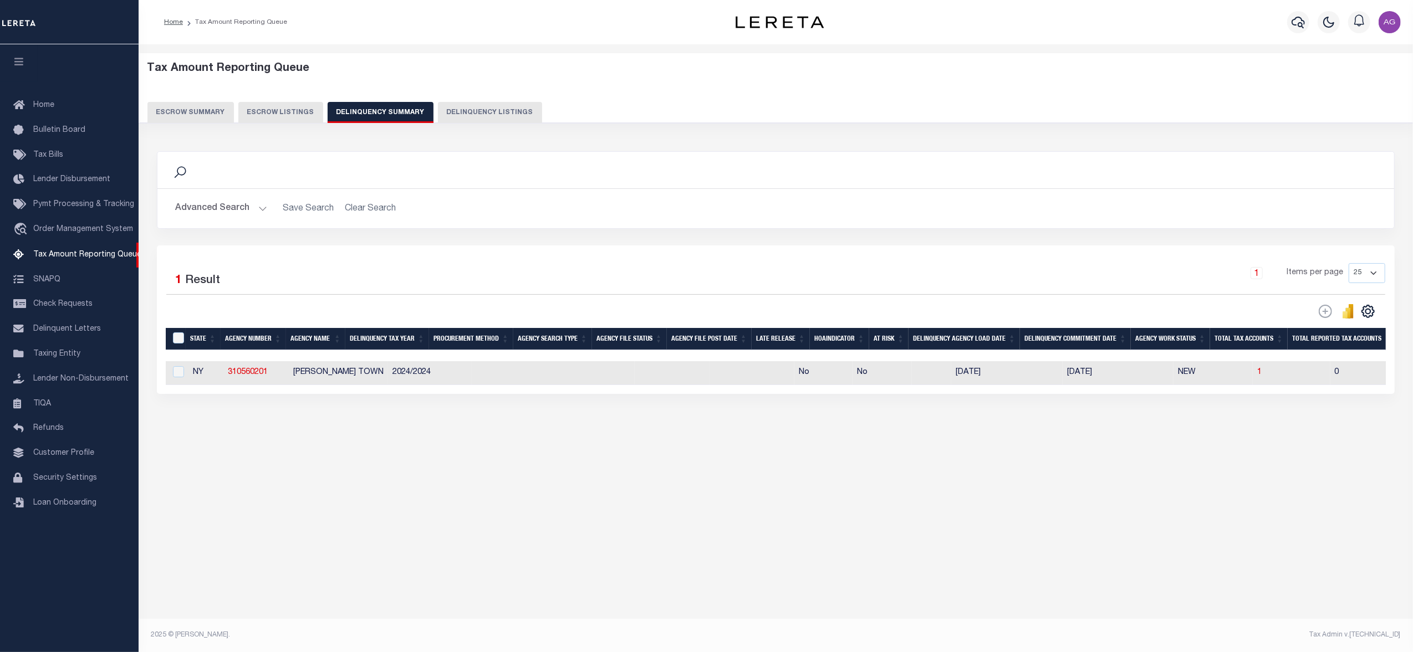
scroll to position [0, 1058]
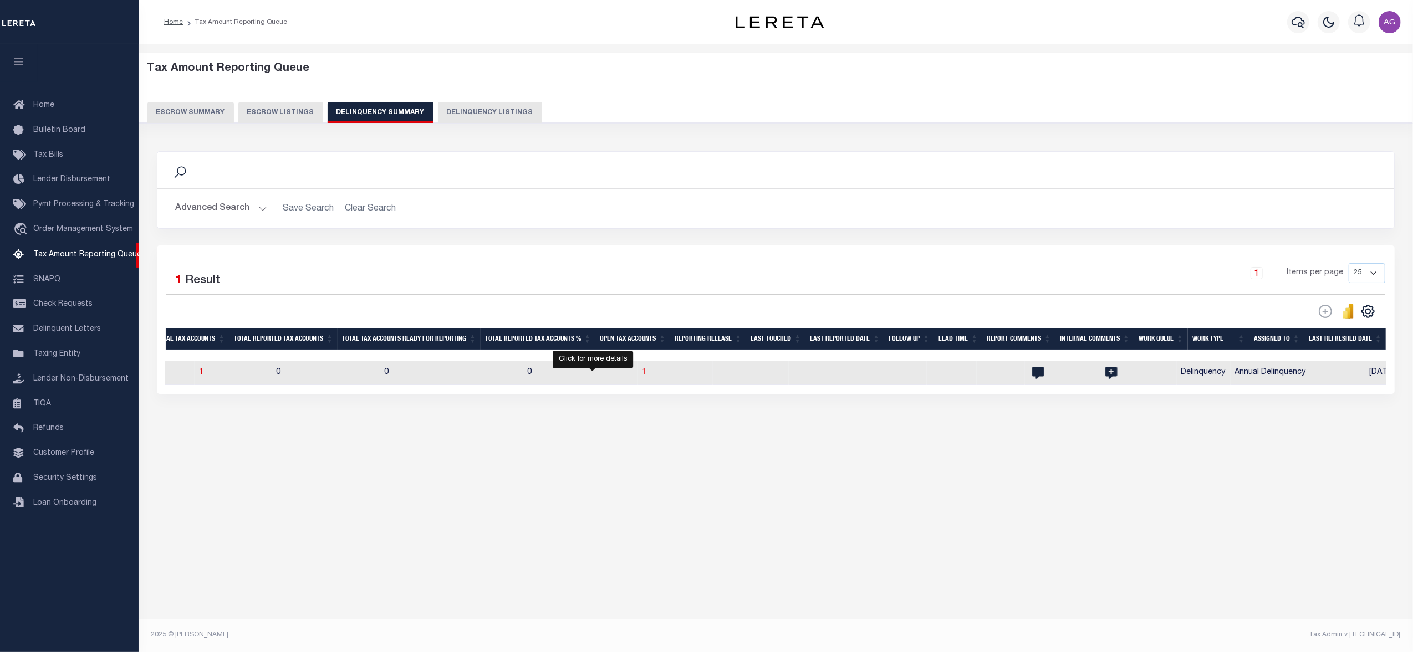
click at [642, 376] on span "1" at bounding box center [644, 373] width 4 height 8
select select "100"
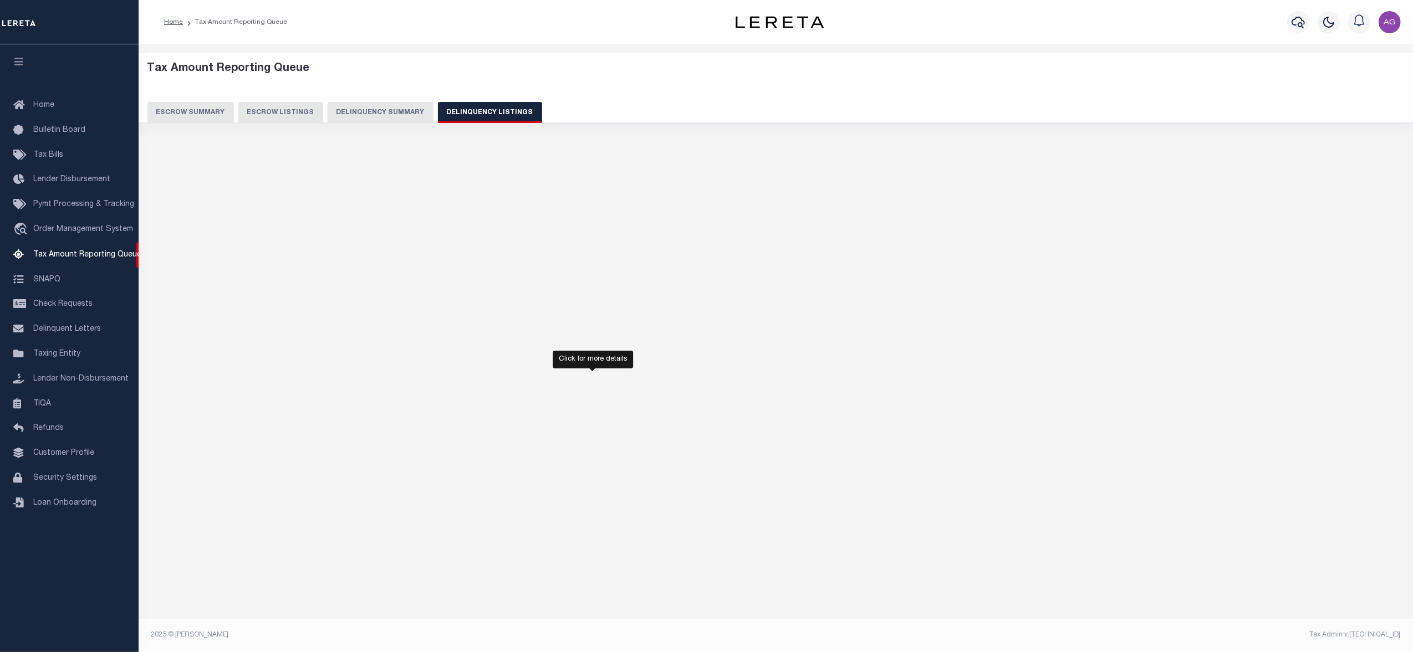
select select "100"
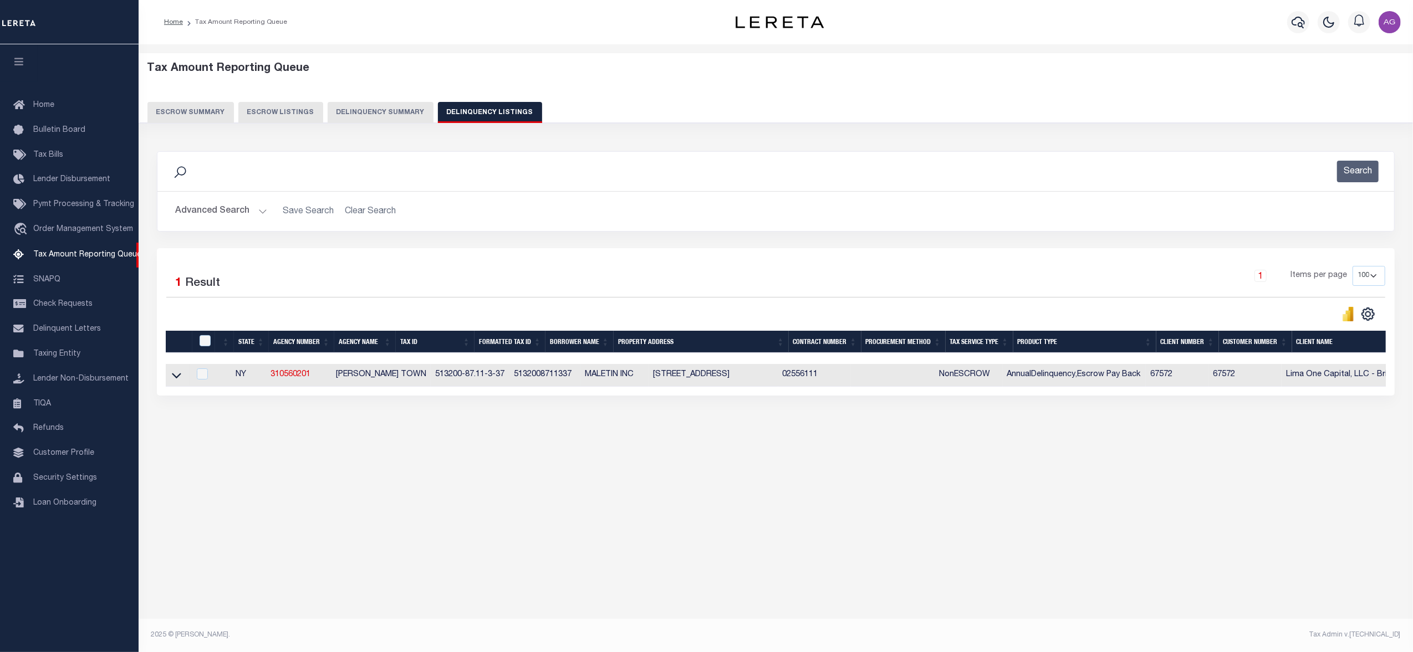
click at [1337, 387] on td "Lima One Capital, LLC - Bridge Portfolio" at bounding box center [1360, 375] width 159 height 23
checkbox input "true"
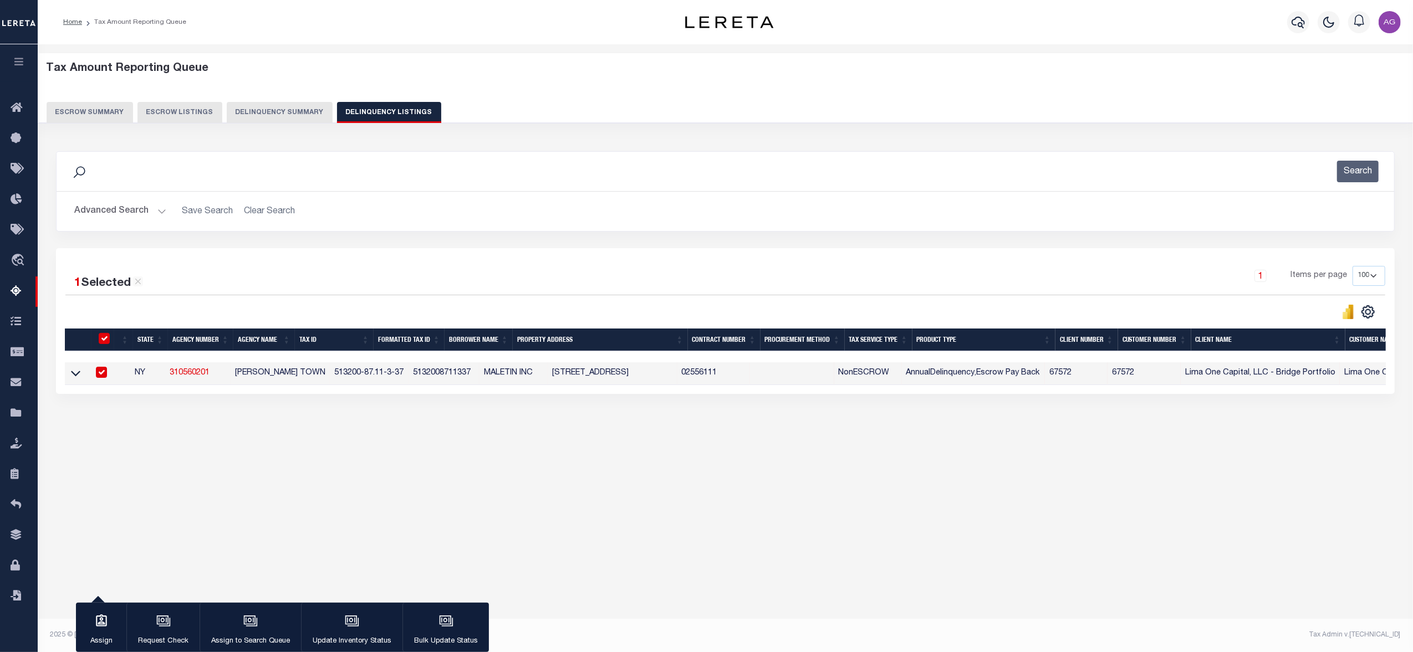
scroll to position [0, 379]
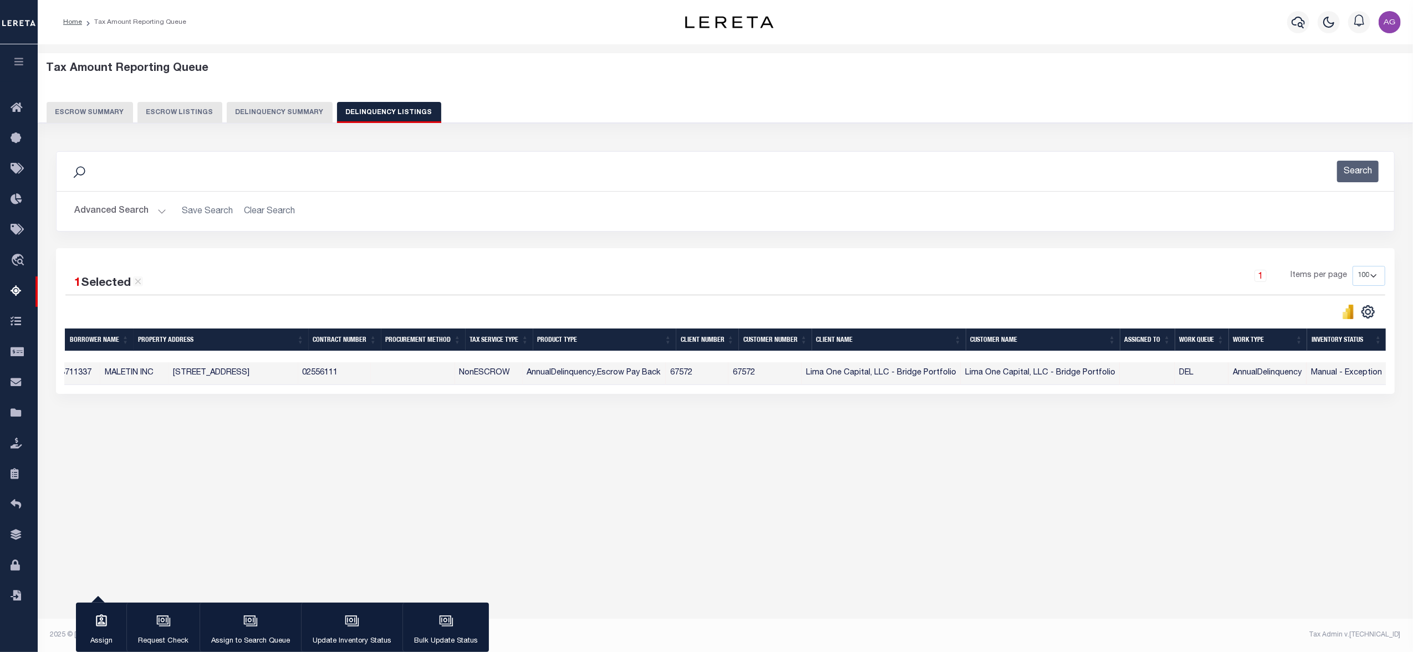
click at [293, 114] on button "Delinquency Summary" at bounding box center [280, 112] width 106 height 21
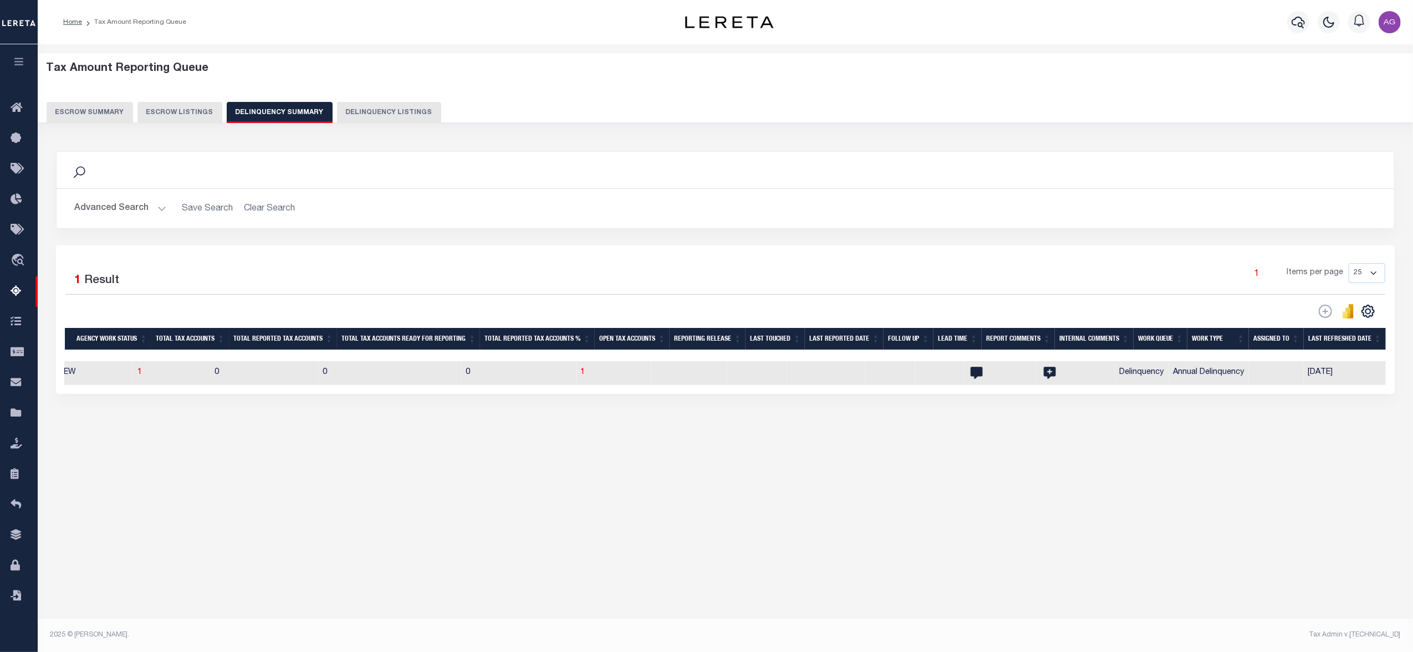
scroll to position [0, 956]
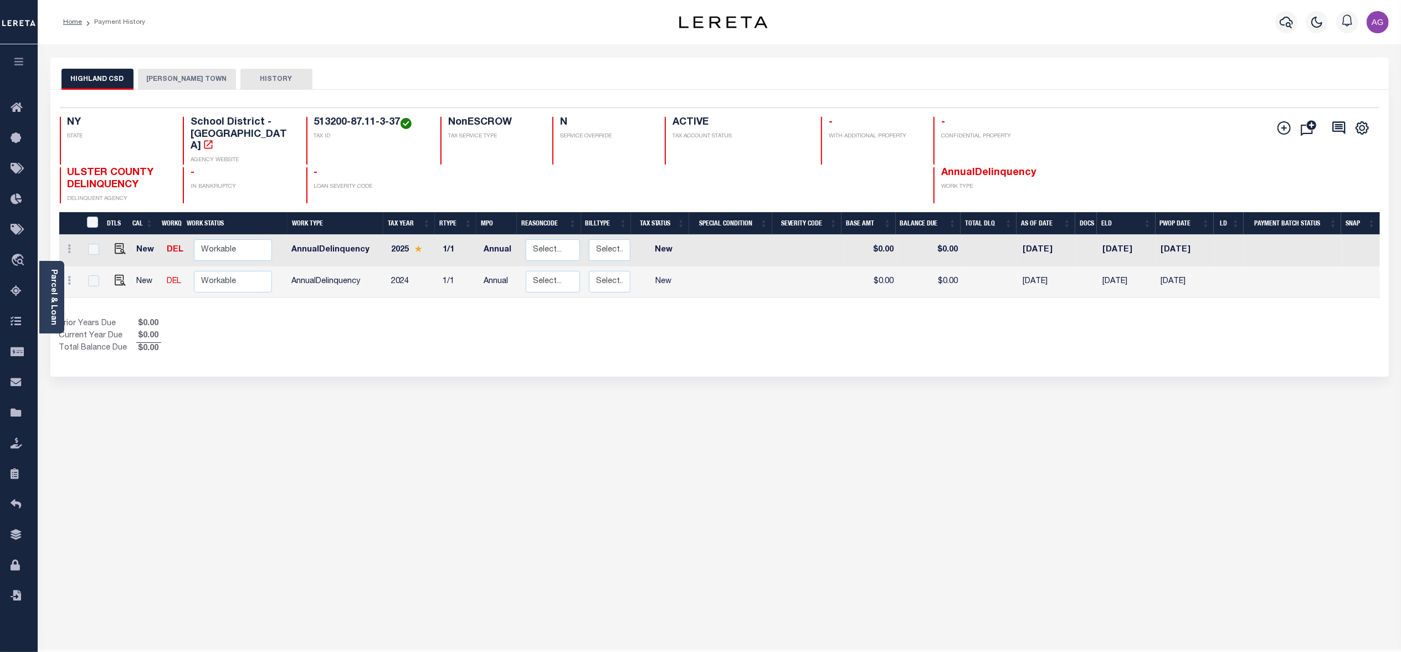
click at [183, 81] on button "[PERSON_NAME] TOWN" at bounding box center [187, 79] width 98 height 21
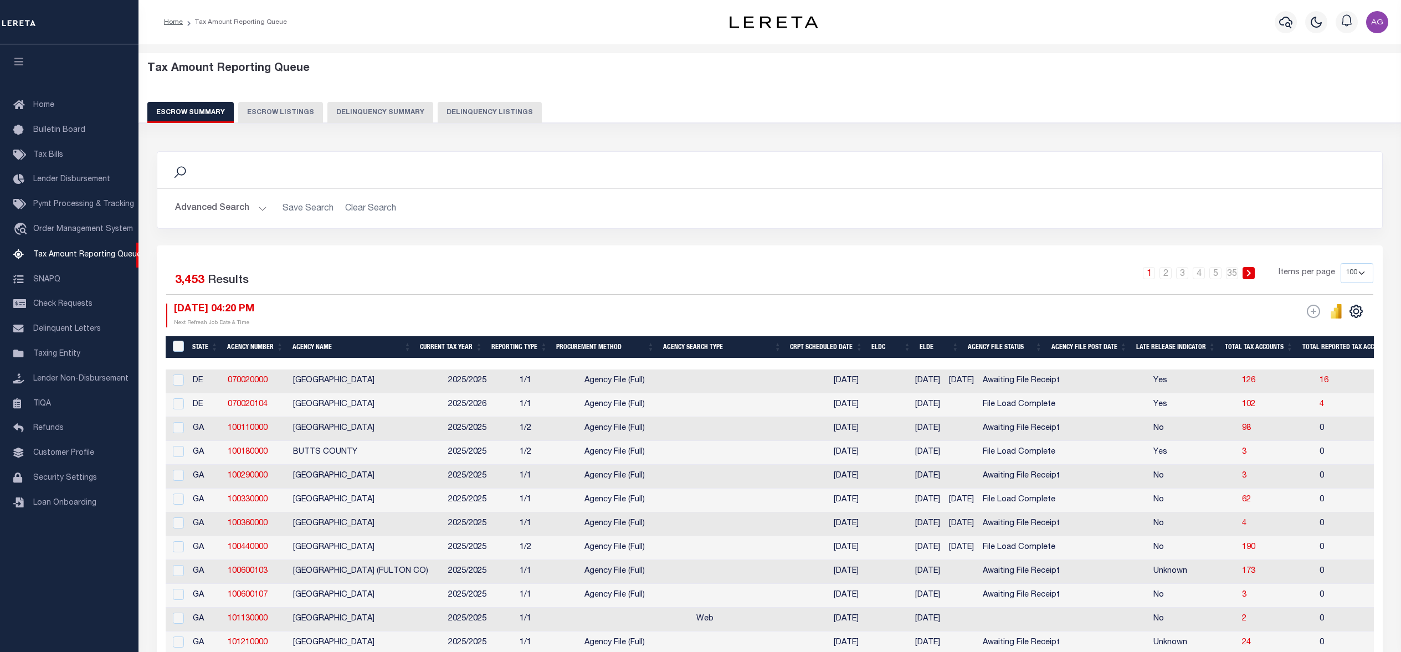
select select "100"
click at [371, 100] on div "Tax Amount Reporting Queue Escrow Summary Escrow Listings Delinquency Summary" at bounding box center [770, 92] width 1246 height 61
drag, startPoint x: 370, startPoint y: 105, endPoint x: 338, endPoint y: 115, distance: 33.8
click at [338, 115] on button "Delinquency Summary" at bounding box center [380, 112] width 106 height 21
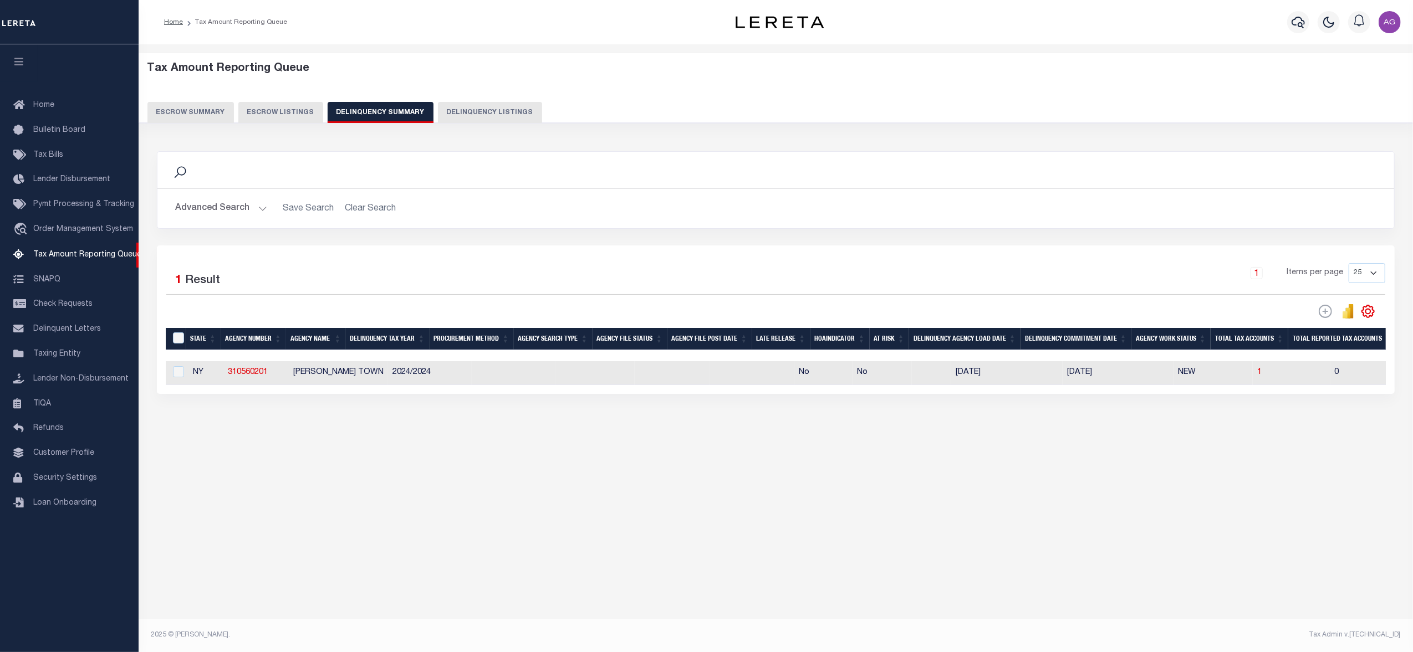
click at [1251, 394] on div "Selected 1 Result 1 Items per page 25 100 200 500 1000" at bounding box center [775, 319] width 1237 height 149
click at [1246, 394] on div "Selected 1 Result 1 Items per page 25 100 200 500 1000" at bounding box center [775, 319] width 1237 height 149
click at [1252, 385] on td "1" at bounding box center [1291, 373] width 78 height 24
checkbox input "true"
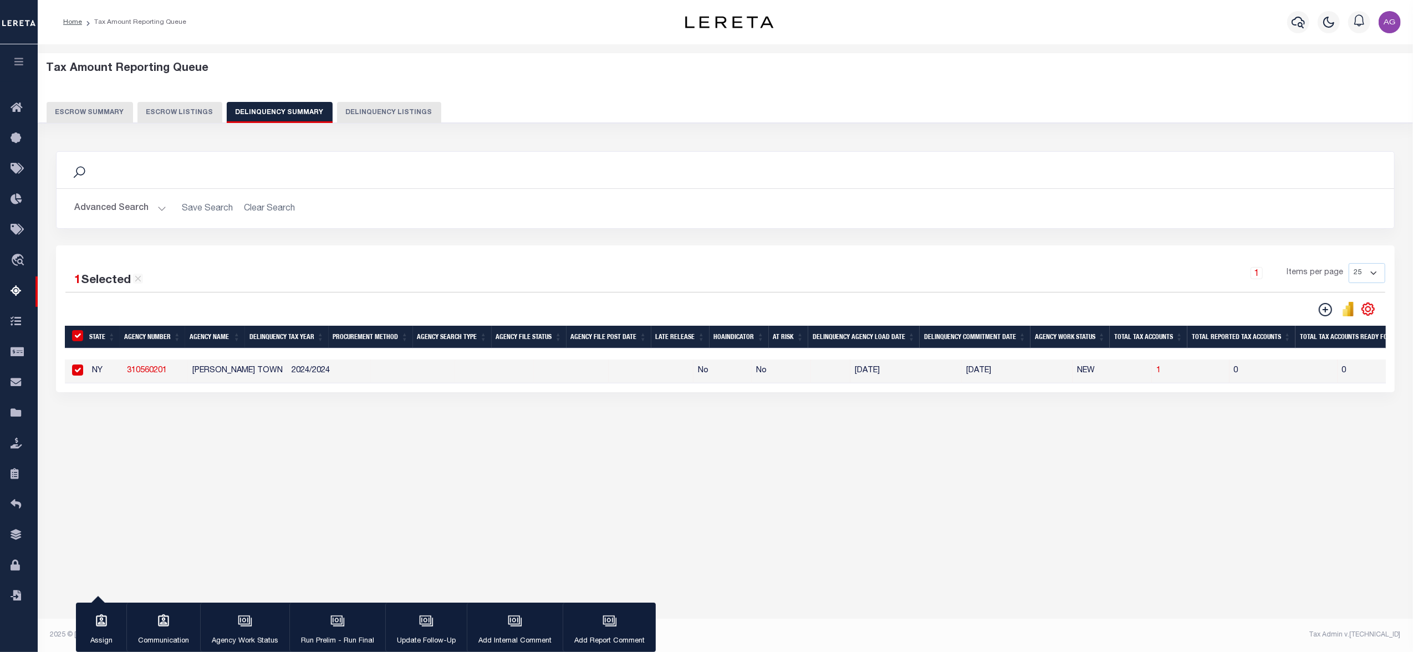
click at [1255, 392] on div "1 Selected 1 Result 1 Items per page 25 100 200 500 1000" at bounding box center [725, 318] width 1338 height 147
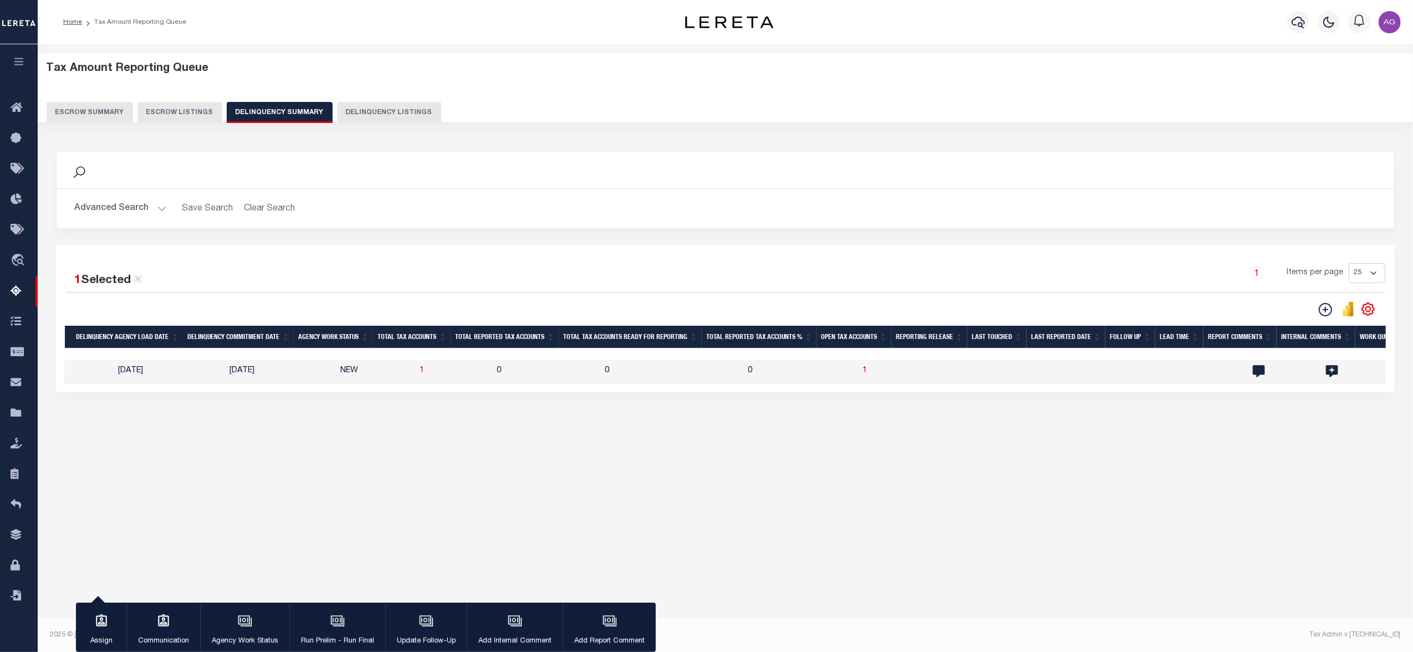
scroll to position [0, 737]
click at [419, 375] on span "1" at bounding box center [421, 371] width 4 height 8
select select "100"
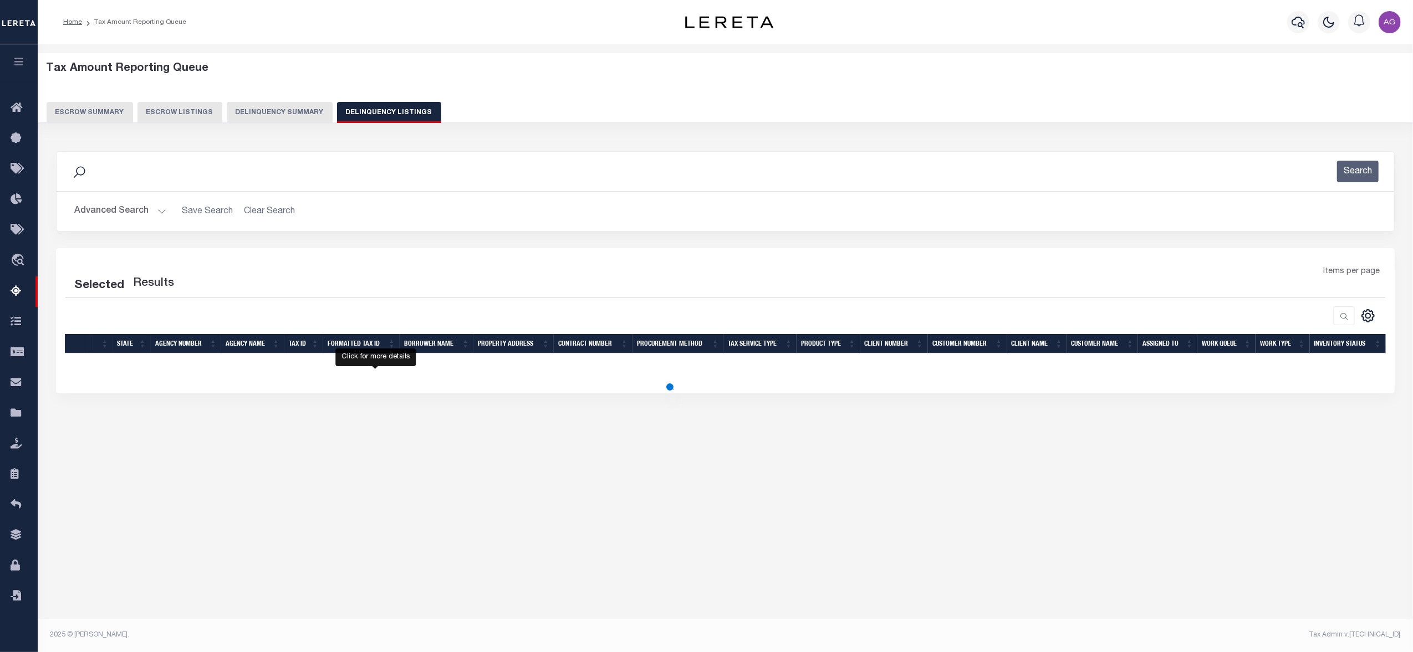
select select "100"
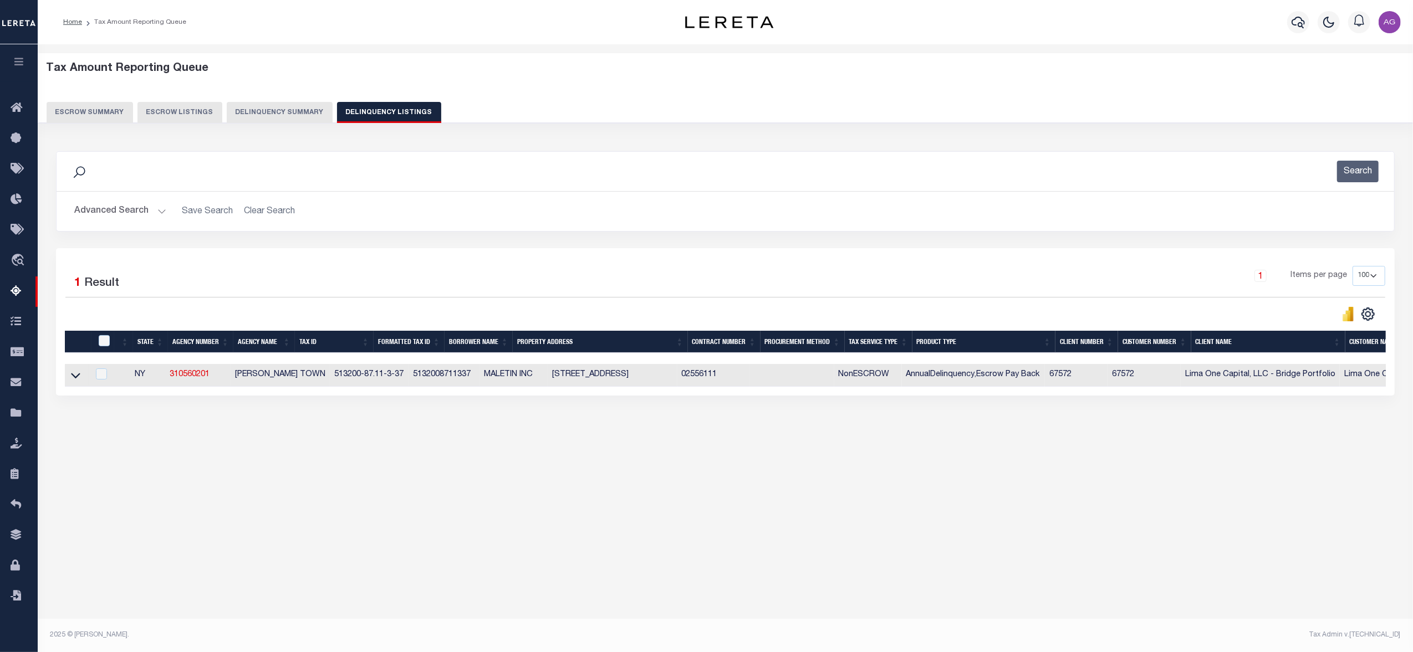
scroll to position [0, 379]
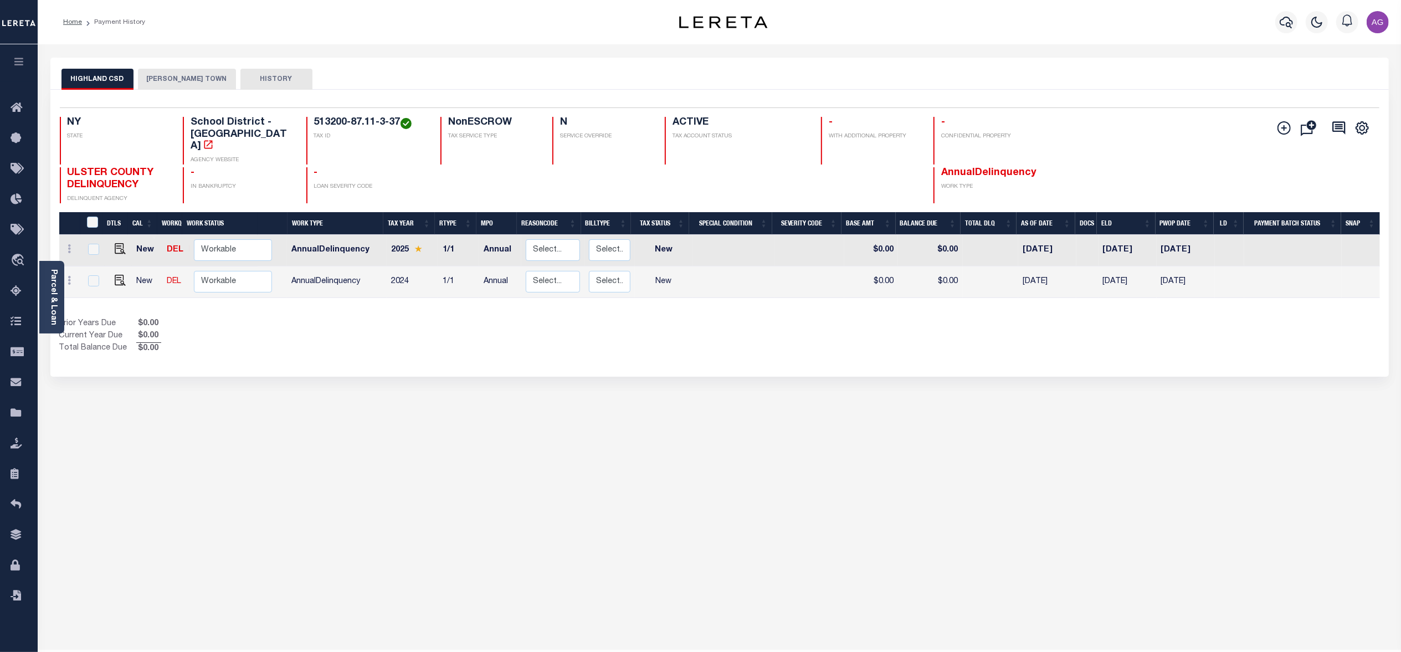
click at [171, 76] on button "[PERSON_NAME] TOWN" at bounding box center [187, 79] width 98 height 21
click at [168, 79] on button "[PERSON_NAME] TOWN" at bounding box center [187, 79] width 98 height 21
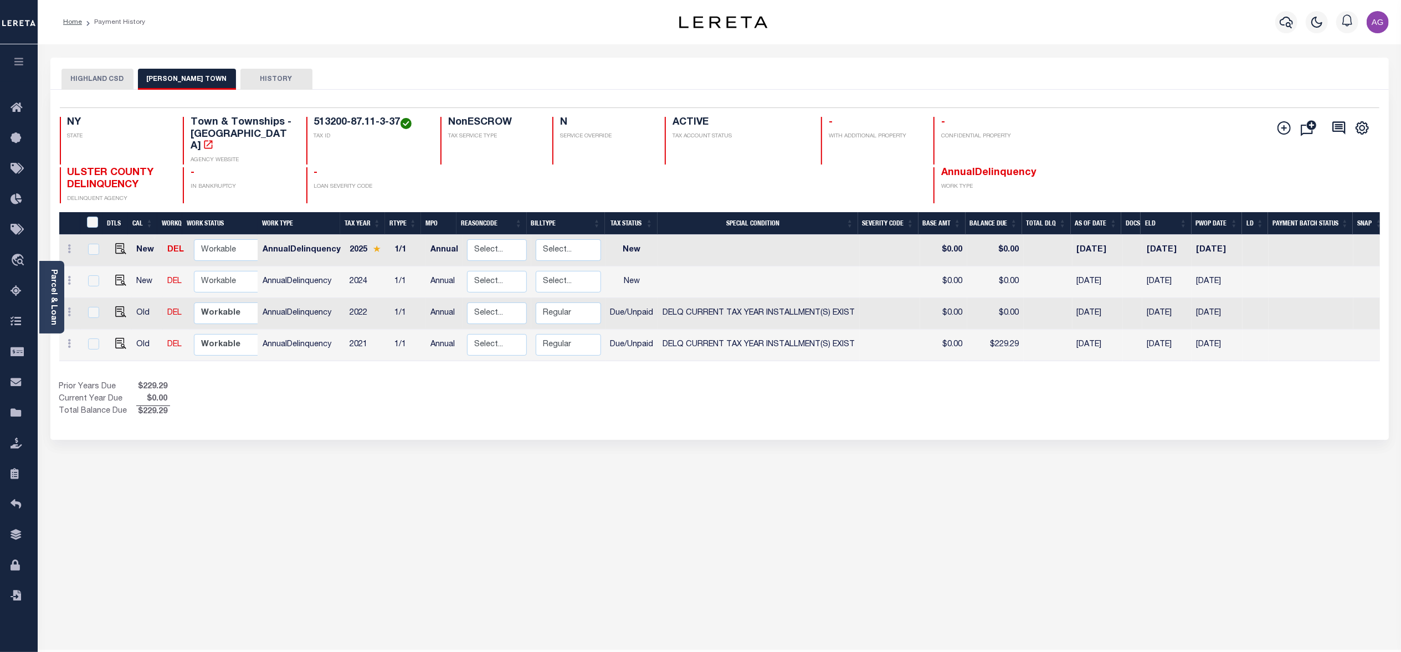
click at [1260, 475] on div "HIGHLAND CSD LLOYD TOWN HISTORY Selected 4" at bounding box center [719, 371] width 1355 height 626
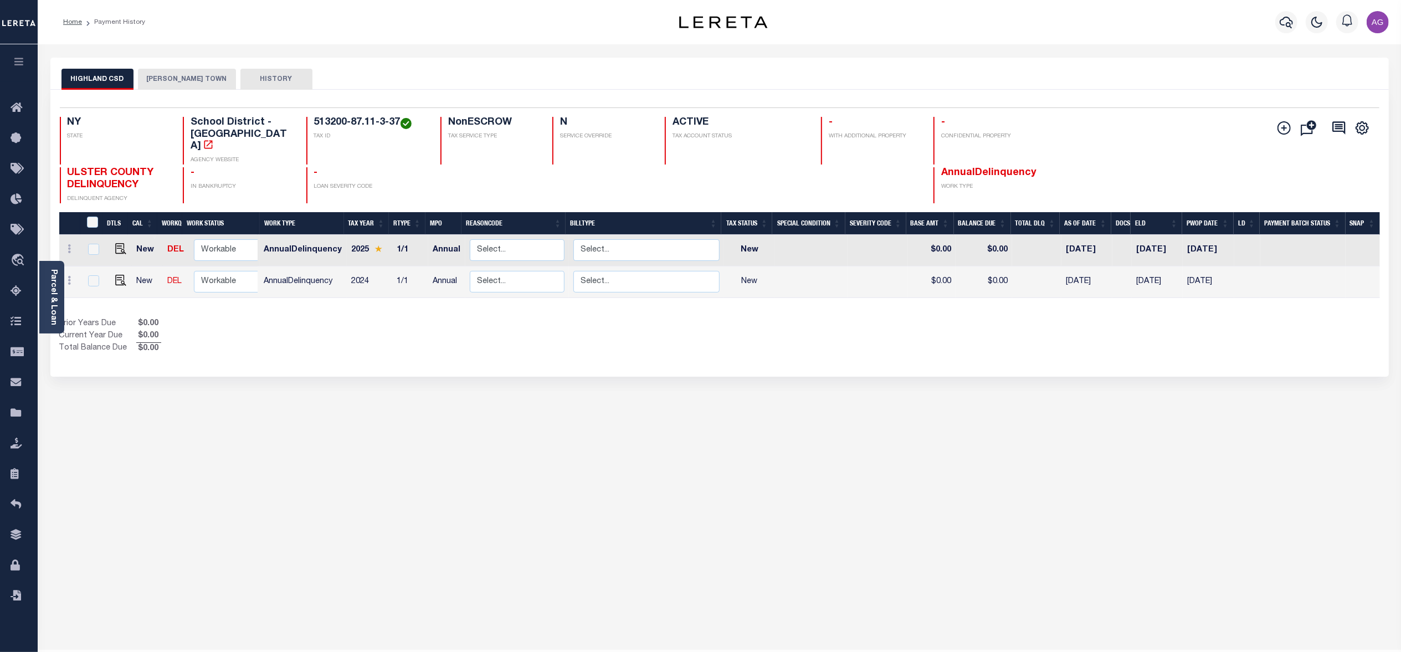
click at [171, 76] on button "LLOYD TOWN" at bounding box center [187, 79] width 98 height 21
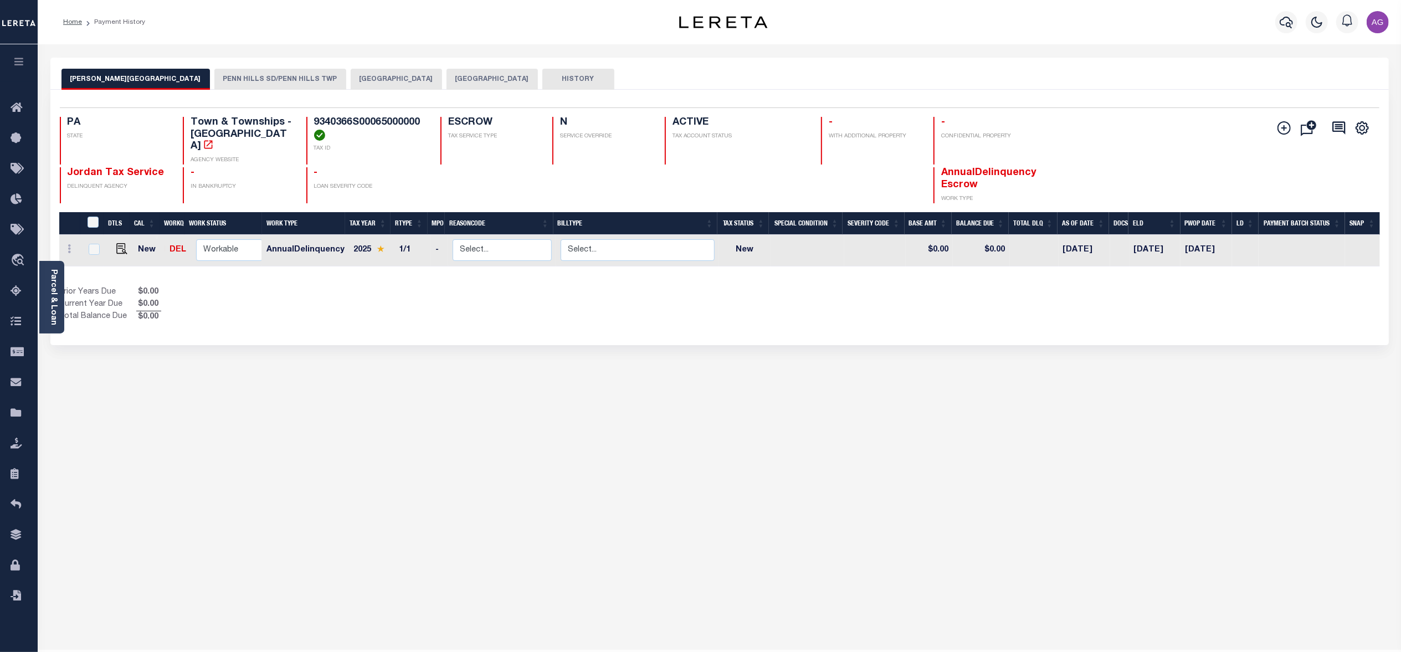
click at [351, 79] on button "[GEOGRAPHIC_DATA]" at bounding box center [396, 79] width 91 height 21
click at [218, 72] on button "PENN HILLS SD/PENN HILLS TWP" at bounding box center [280, 79] width 132 height 21
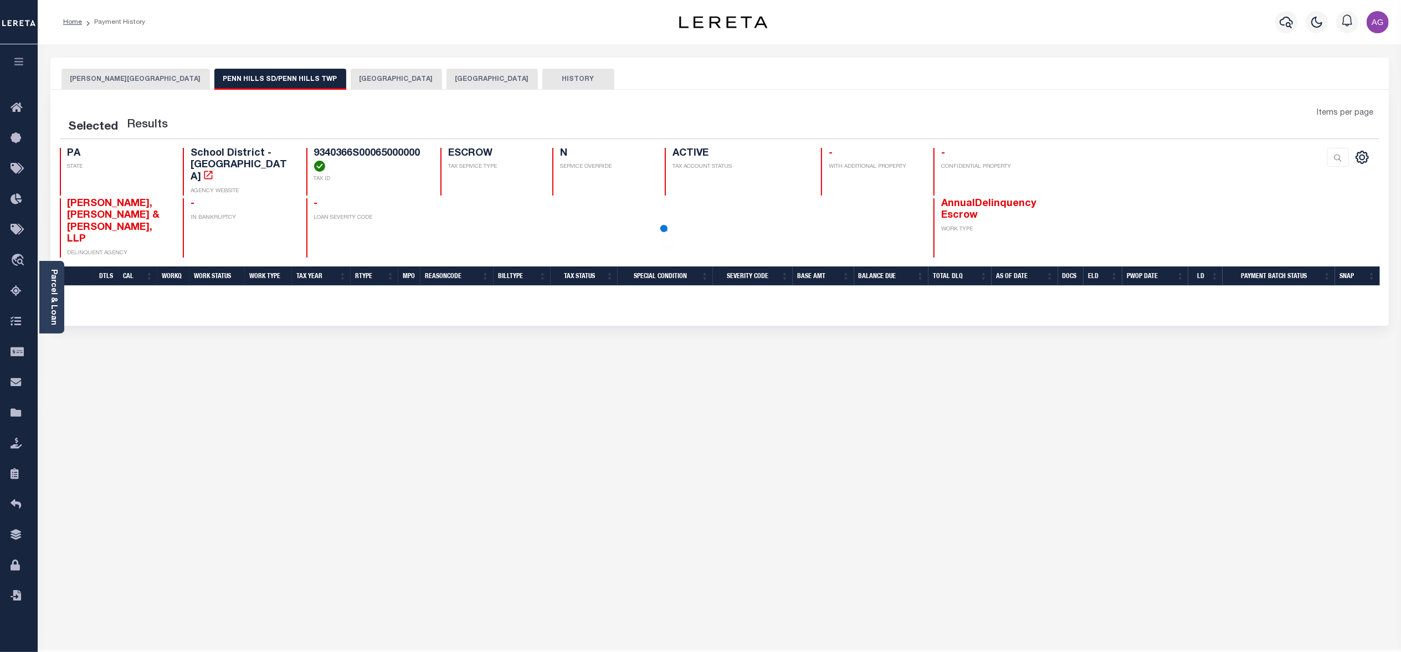
click at [351, 81] on button "[GEOGRAPHIC_DATA]" at bounding box center [396, 79] width 91 height 21
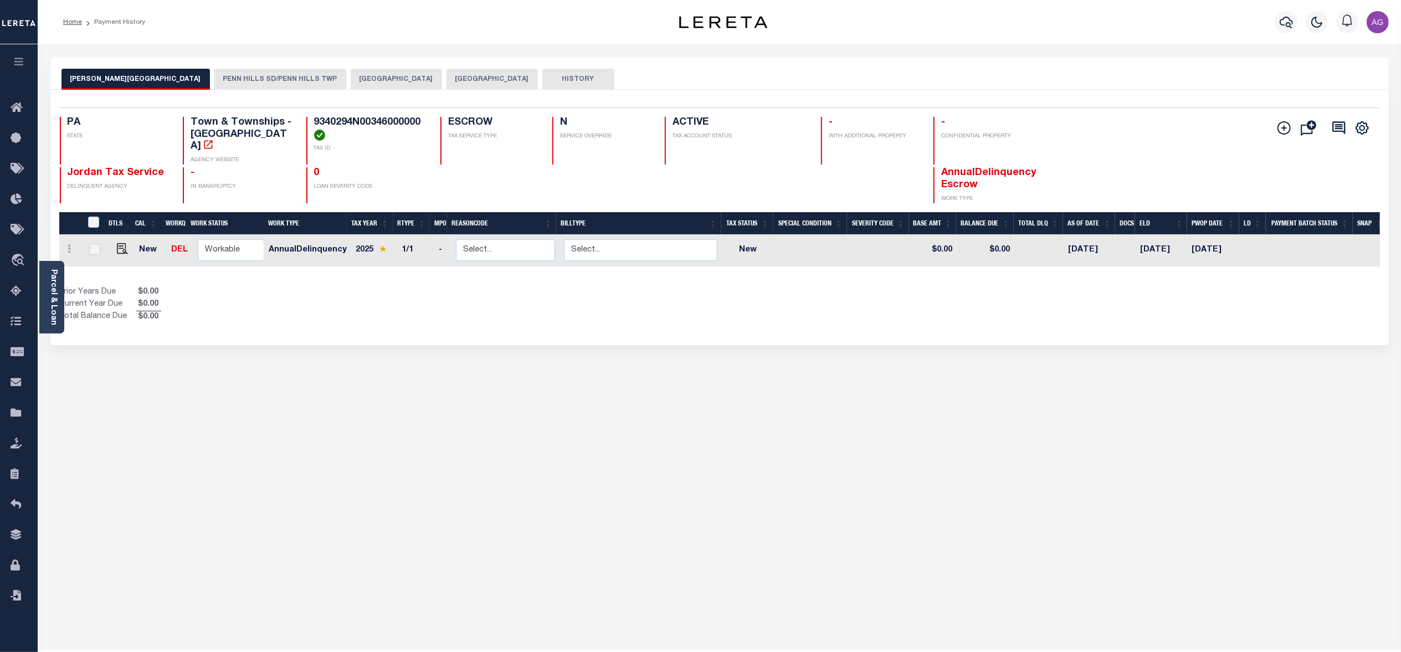
click at [351, 69] on button "[GEOGRAPHIC_DATA]" at bounding box center [396, 79] width 91 height 21
click at [351, 85] on button "[GEOGRAPHIC_DATA]" at bounding box center [396, 79] width 91 height 21
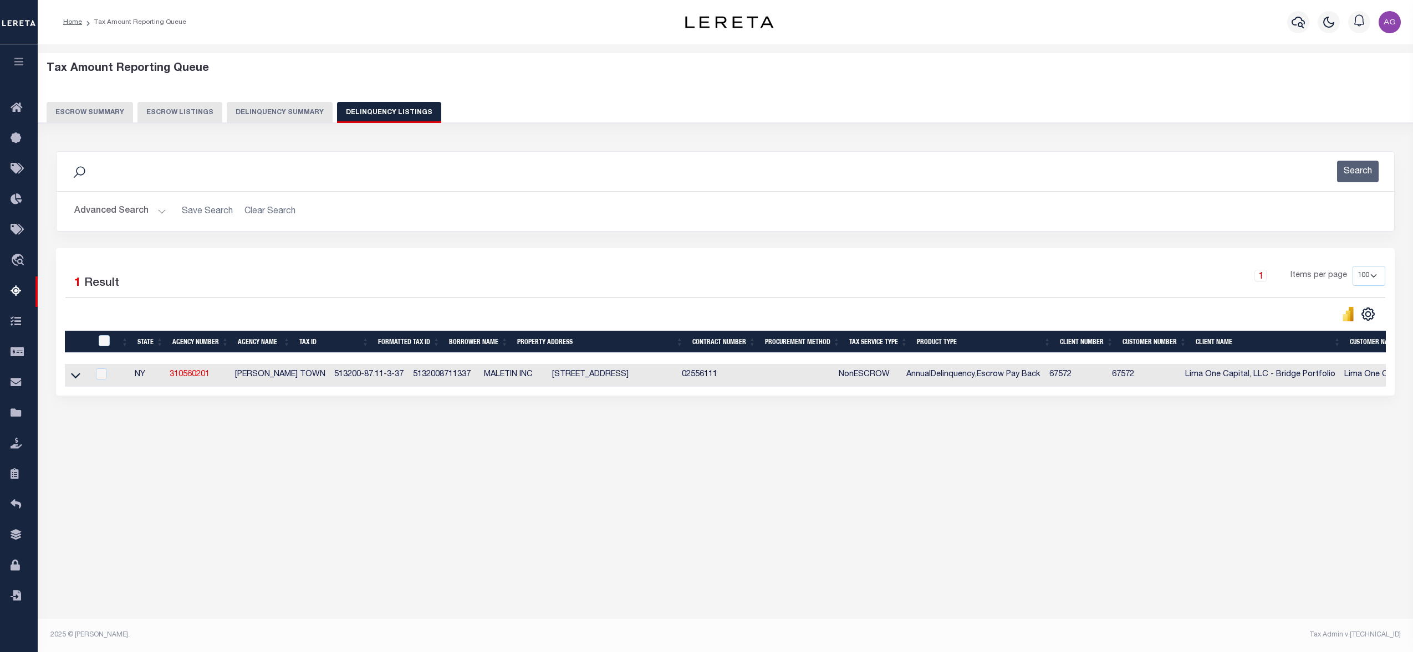
click at [271, 110] on button "Delinquency Summary" at bounding box center [280, 112] width 106 height 21
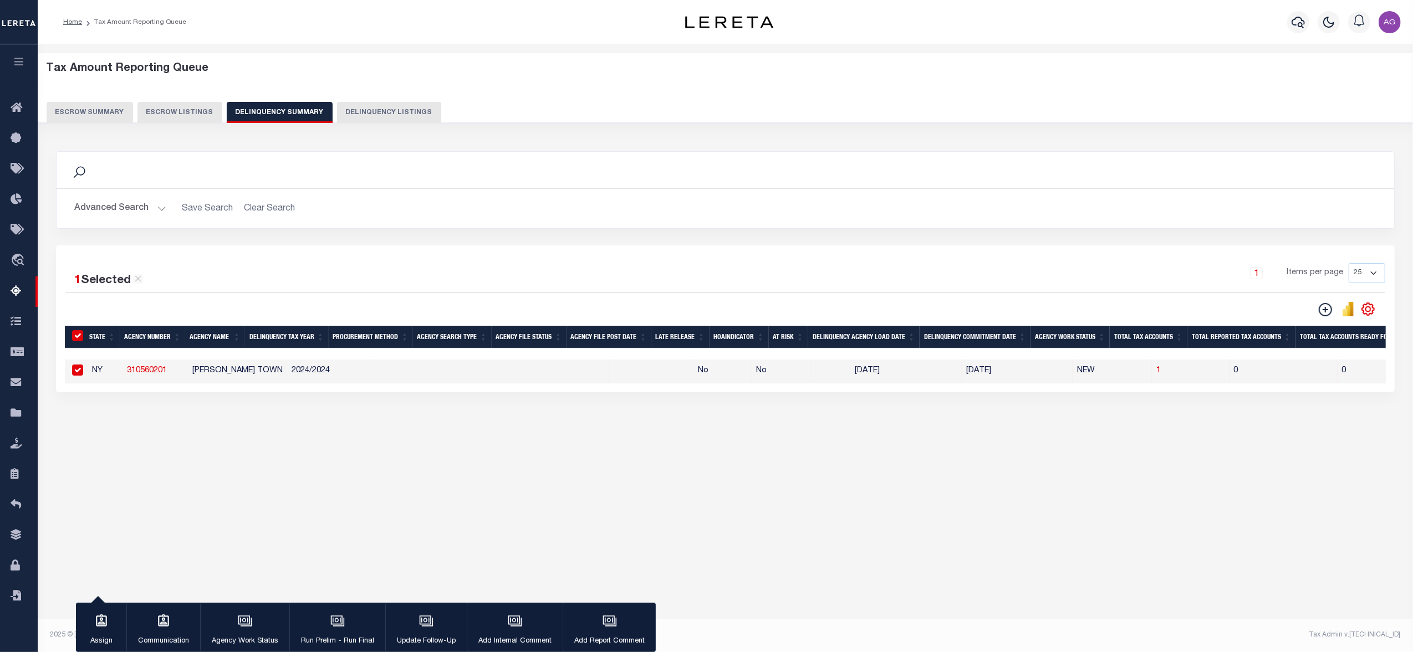
click at [144, 202] on button "Advanced Search" at bounding box center [120, 209] width 92 height 22
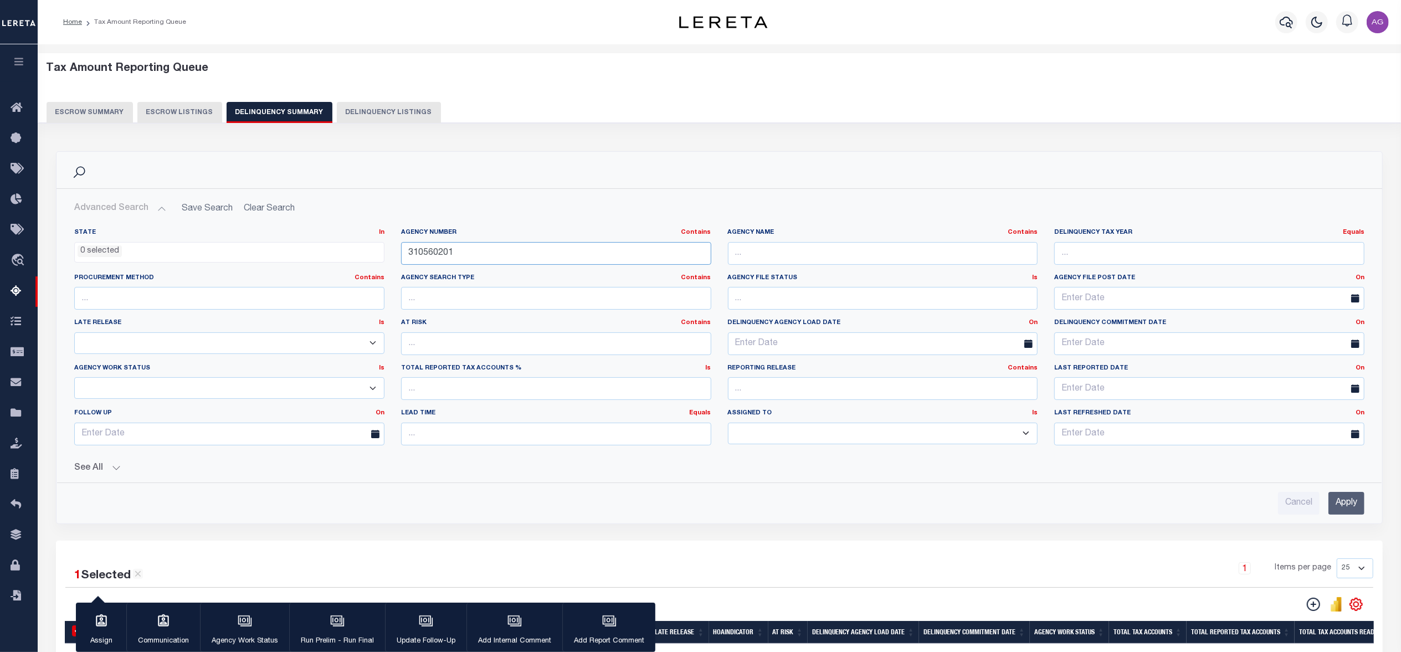
drag, startPoint x: 477, startPoint y: 250, endPoint x: 355, endPoint y: 256, distance: 122.0
click at [355, 256] on div "State In In AK AL AR AZ CA CO CT DC DE FL GA GU HI IA ID IL IN KS KY LA MA MD M…" at bounding box center [719, 341] width 1307 height 226
paste input "120990000"
type input "120990000"
click at [1335, 506] on input "Apply" at bounding box center [1347, 503] width 36 height 23
